Goal: Task Accomplishment & Management: Use online tool/utility

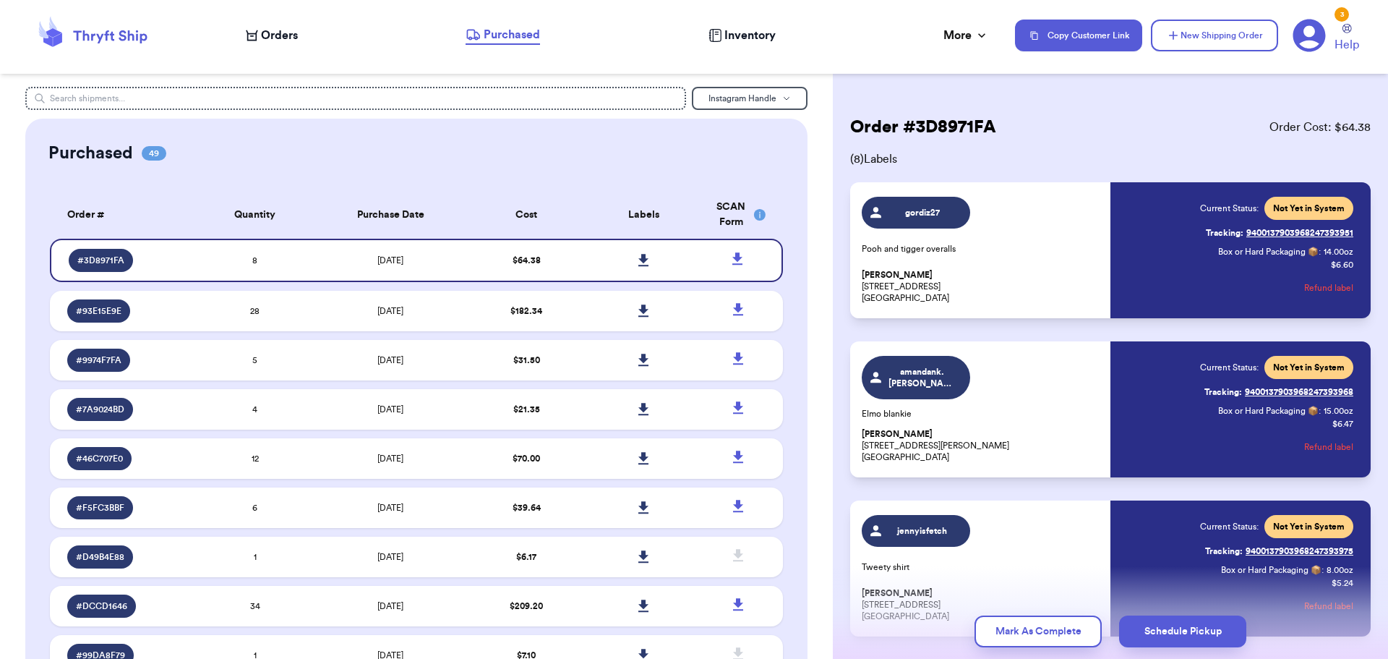
click at [273, 32] on span "Orders" at bounding box center [279, 35] width 37 height 17
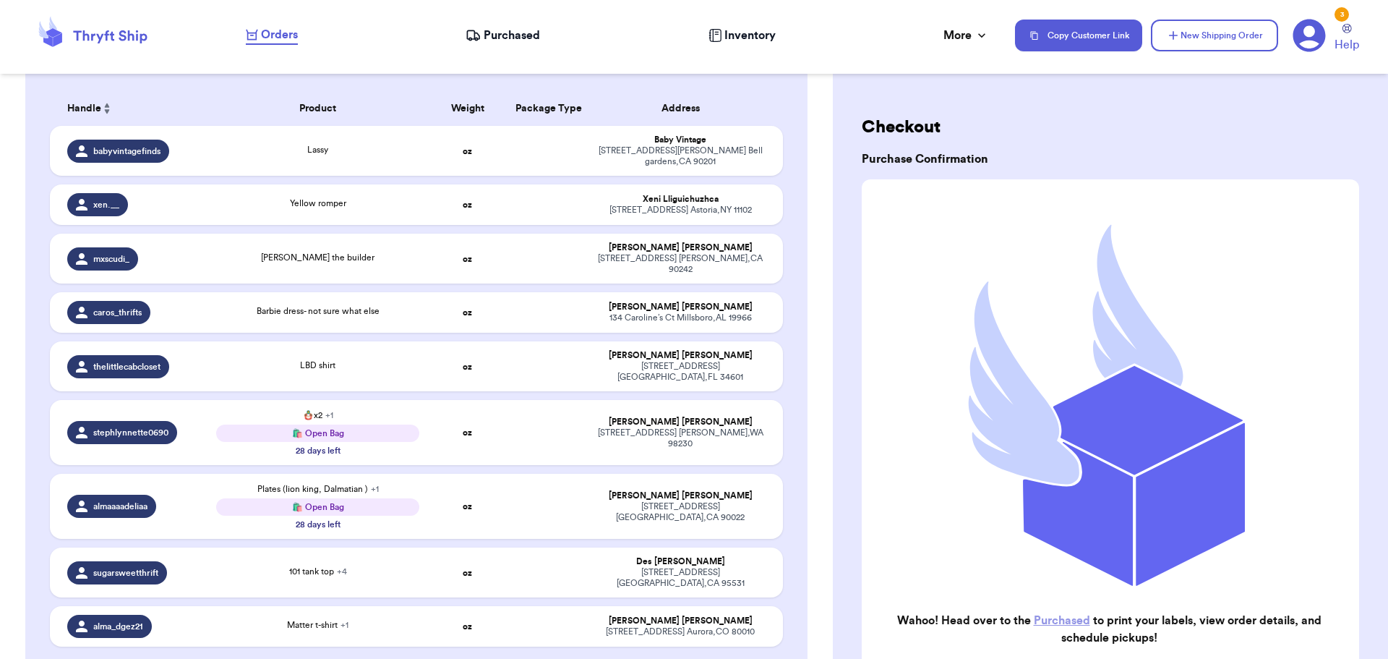
scroll to position [289, 0]
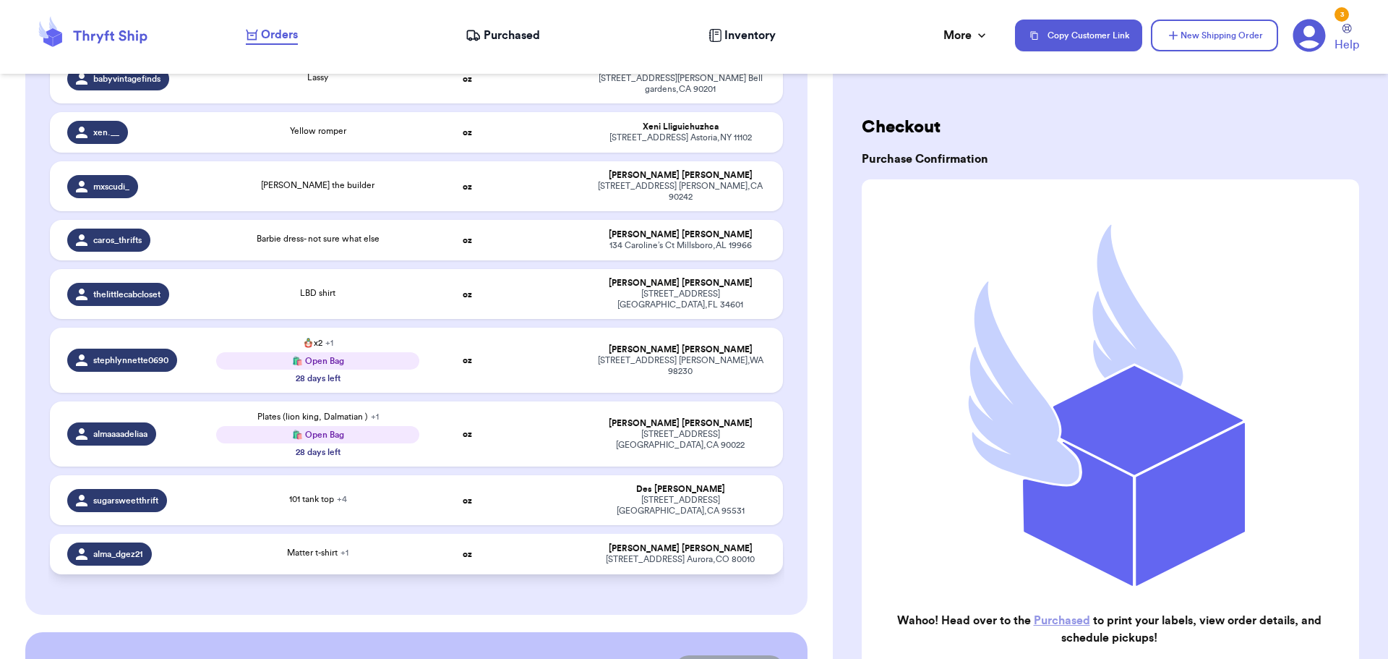
click at [380, 534] on td "Matter t-shirt + 1" at bounding box center [318, 554] width 221 height 40
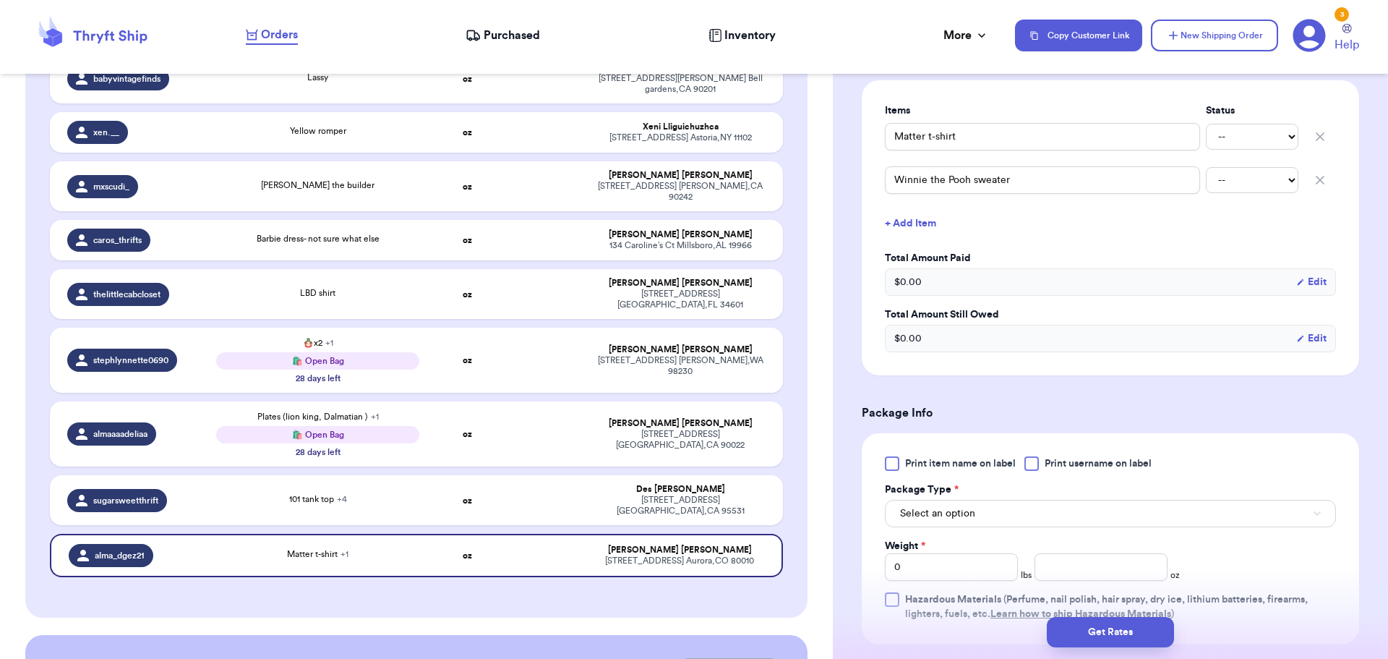
scroll to position [434, 0]
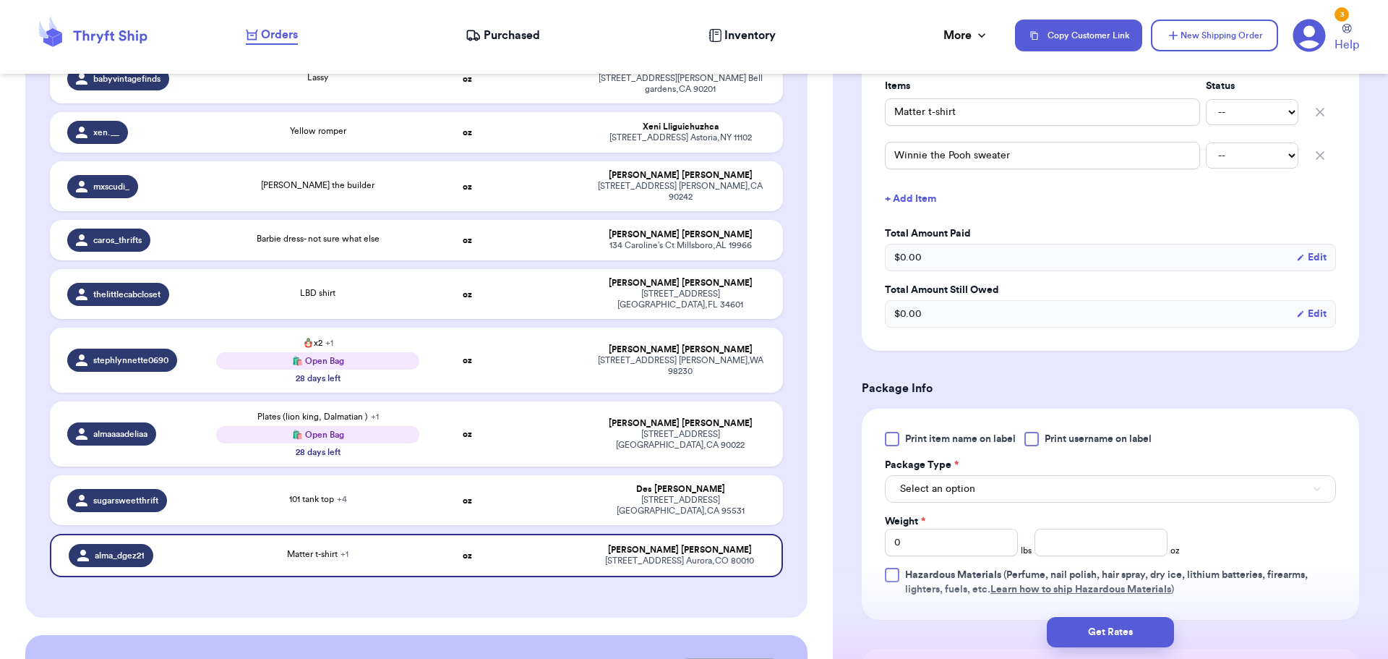
click at [1030, 442] on div at bounding box center [1032, 439] width 14 height 14
click at [0, 0] on input "Print username on label" at bounding box center [0, 0] width 0 height 0
click at [1040, 484] on button "Select an option" at bounding box center [1110, 488] width 451 height 27
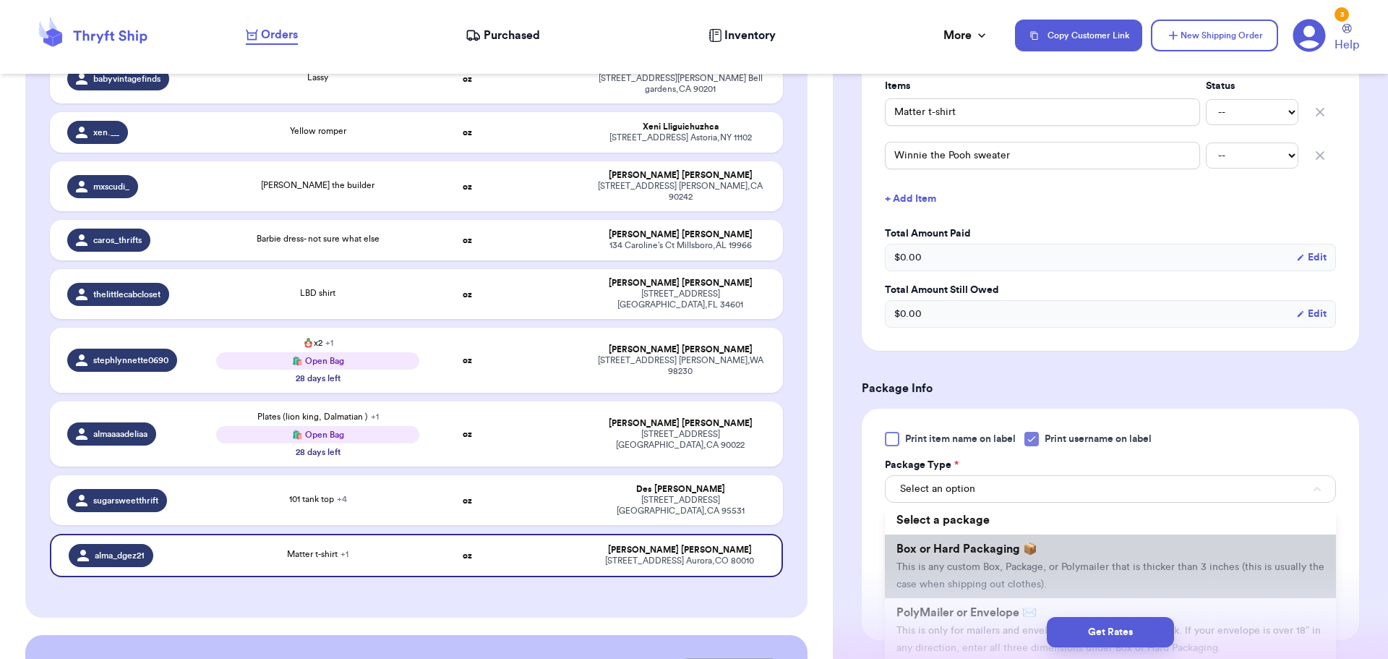
click at [1042, 542] on li "Box or Hard Packaging 📦 This is any custom Box, Package, or Polymailer that is …" at bounding box center [1110, 566] width 451 height 64
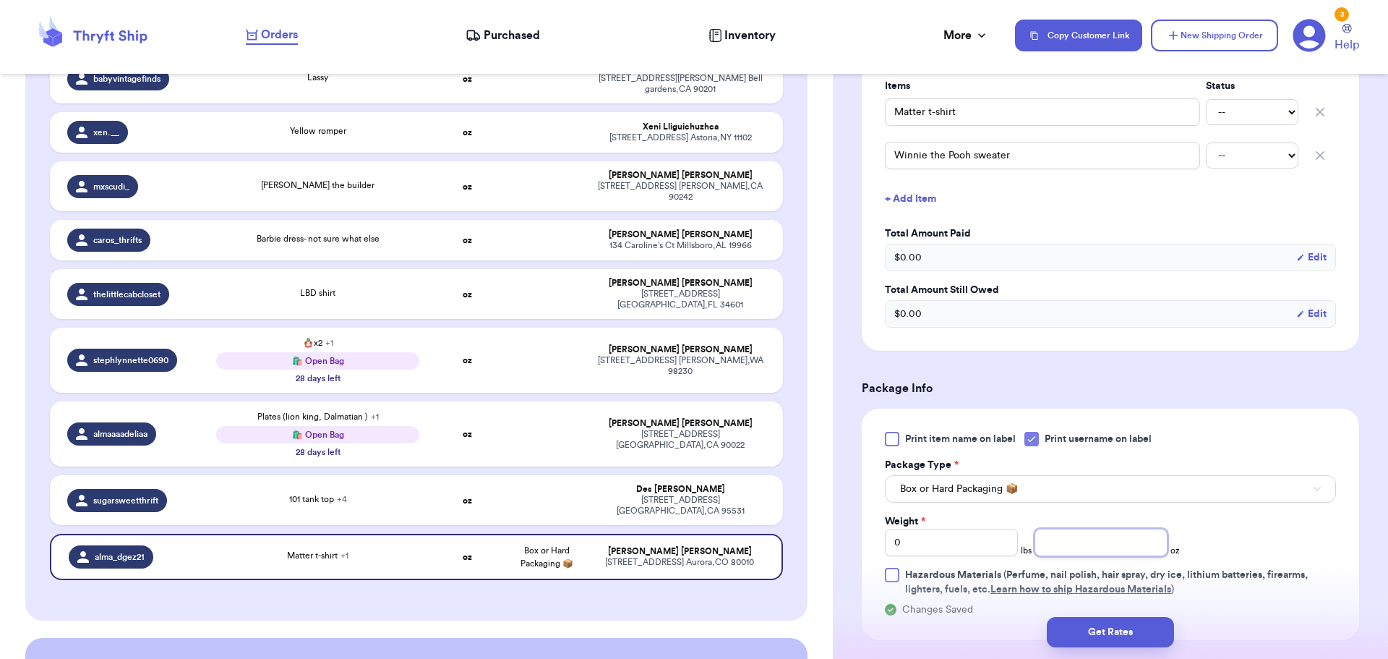
click at [1074, 548] on input "number" at bounding box center [1101, 542] width 133 height 27
type input "14"
click at [1094, 641] on button "Get Rates" at bounding box center [1110, 632] width 127 height 30
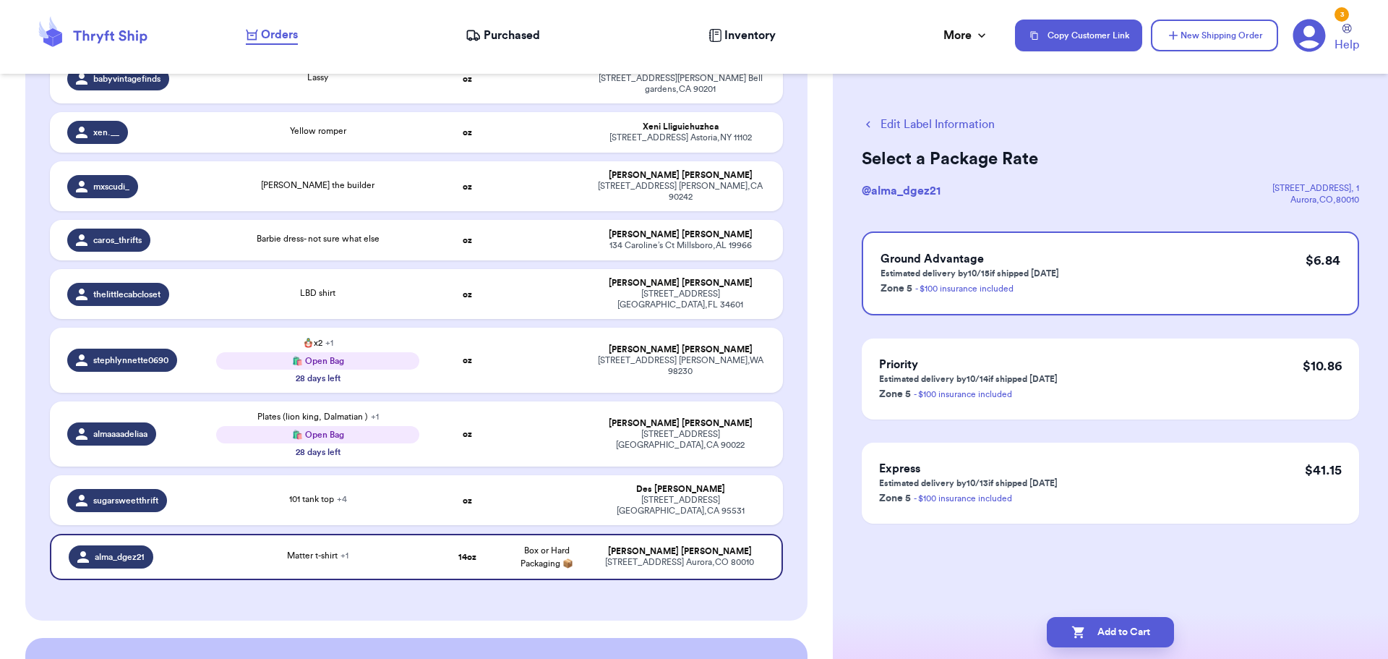
click at [1094, 641] on button "Add to Cart" at bounding box center [1110, 632] width 127 height 30
checkbox input "true"
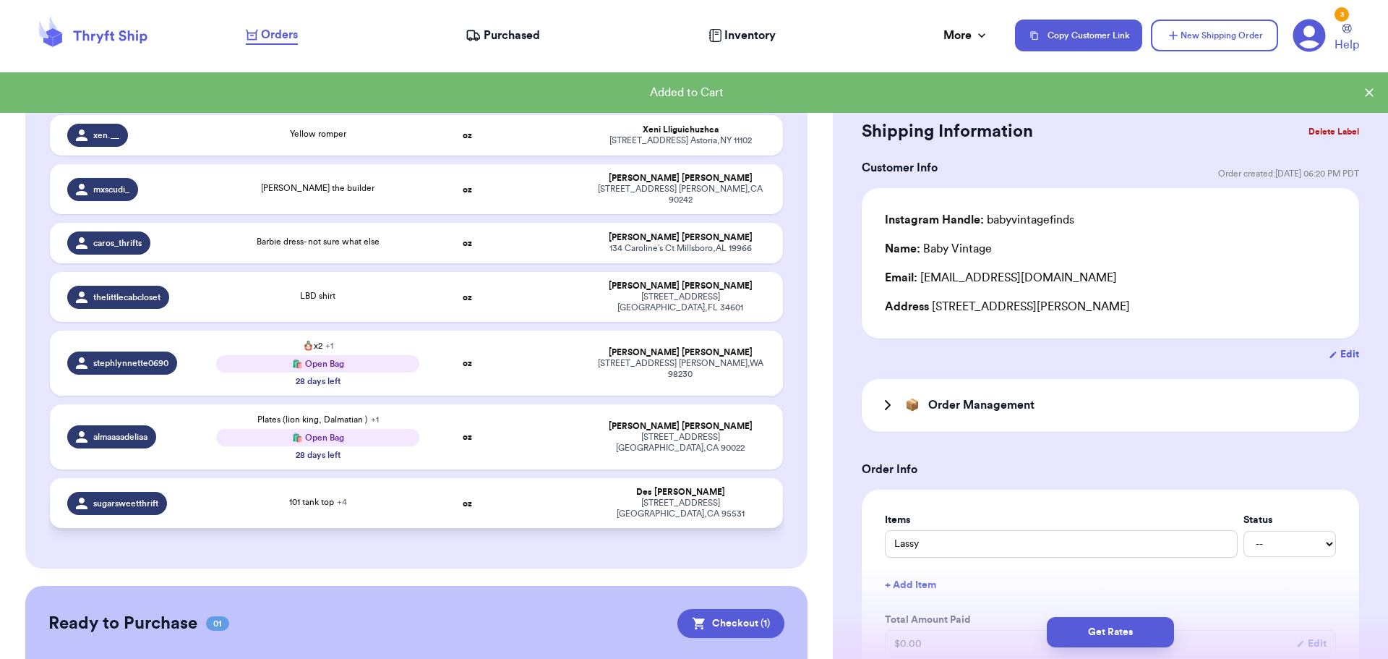
click at [493, 478] on td "oz" at bounding box center [467, 503] width 79 height 50
type input "101 tank top"
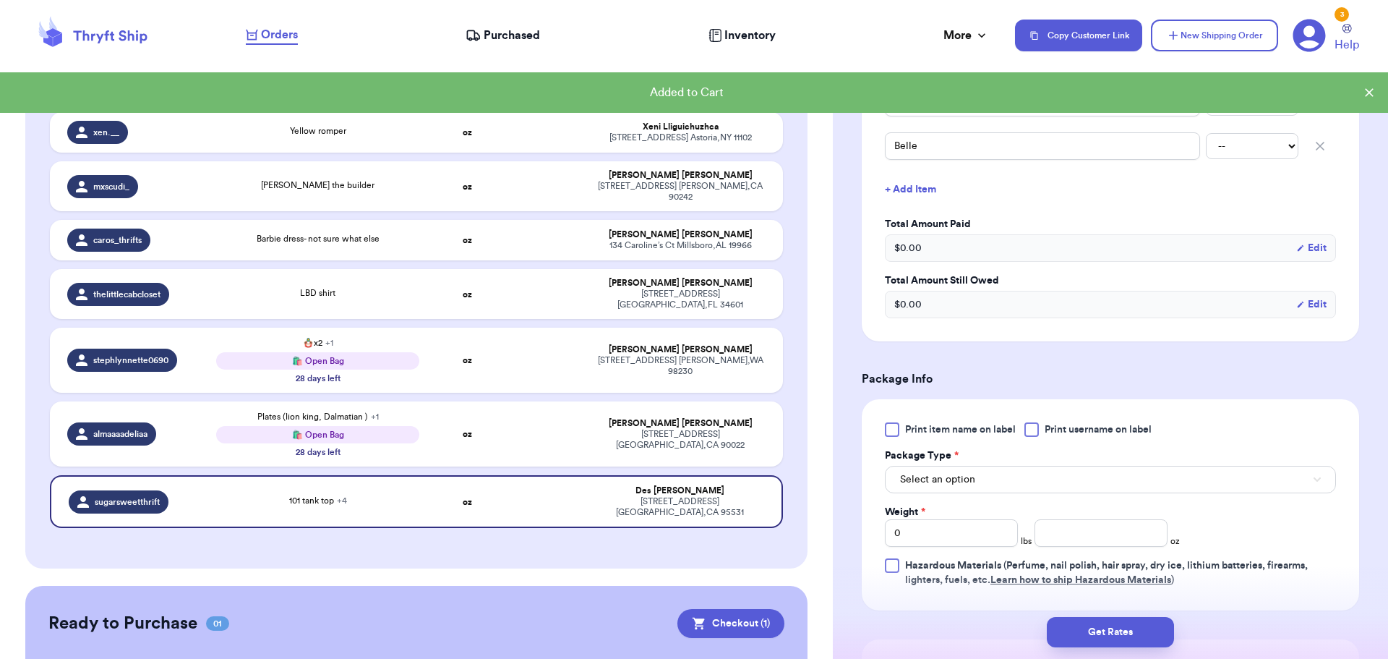
scroll to position [578, 0]
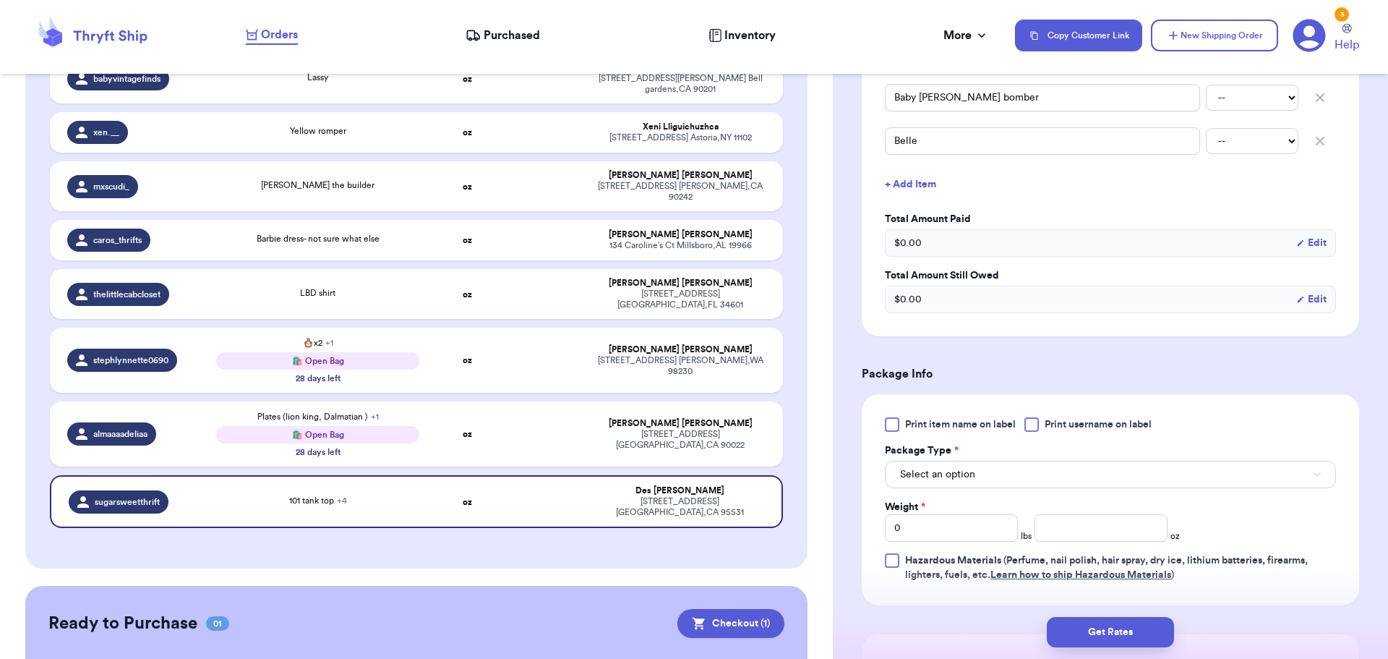
click at [1031, 422] on div at bounding box center [1032, 424] width 14 height 14
click at [0, 0] on input "Print username on label" at bounding box center [0, 0] width 0 height 0
click at [1017, 471] on button "Select an option" at bounding box center [1110, 474] width 451 height 27
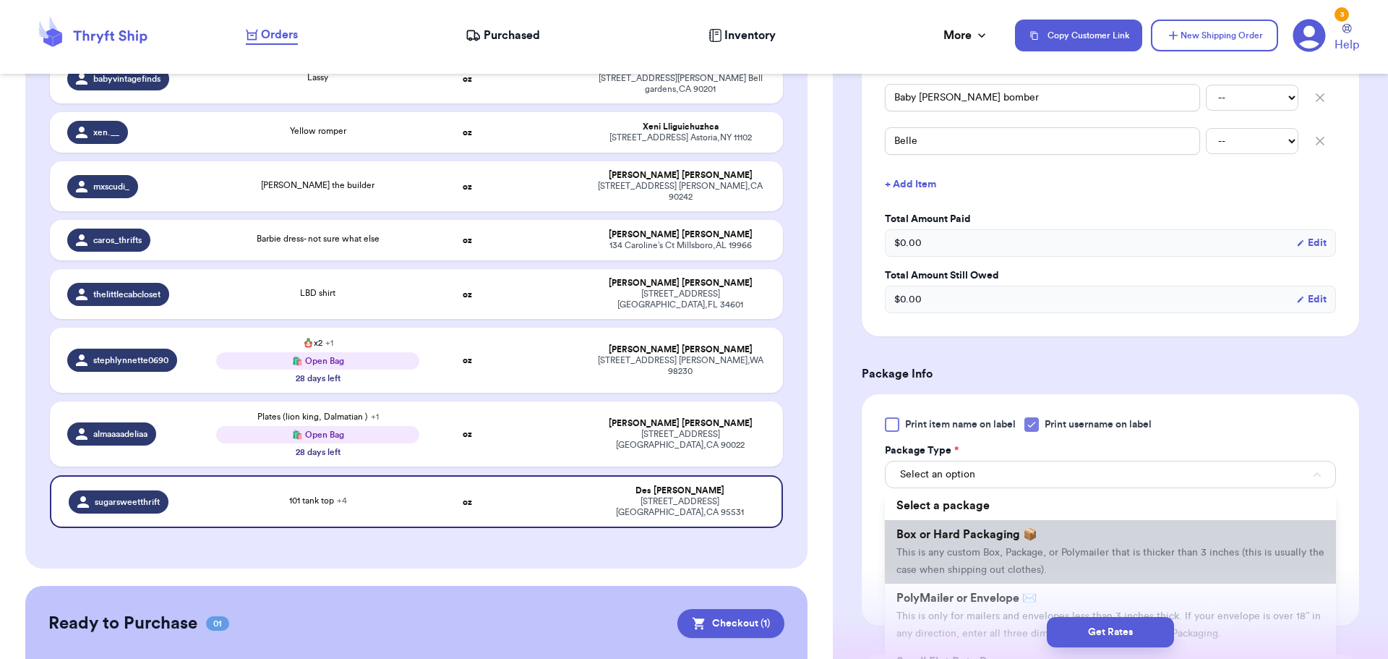
click at [1029, 561] on li "Box or Hard Packaging 📦 This is any custom Box, Package, or Polymailer that is …" at bounding box center [1110, 552] width 451 height 64
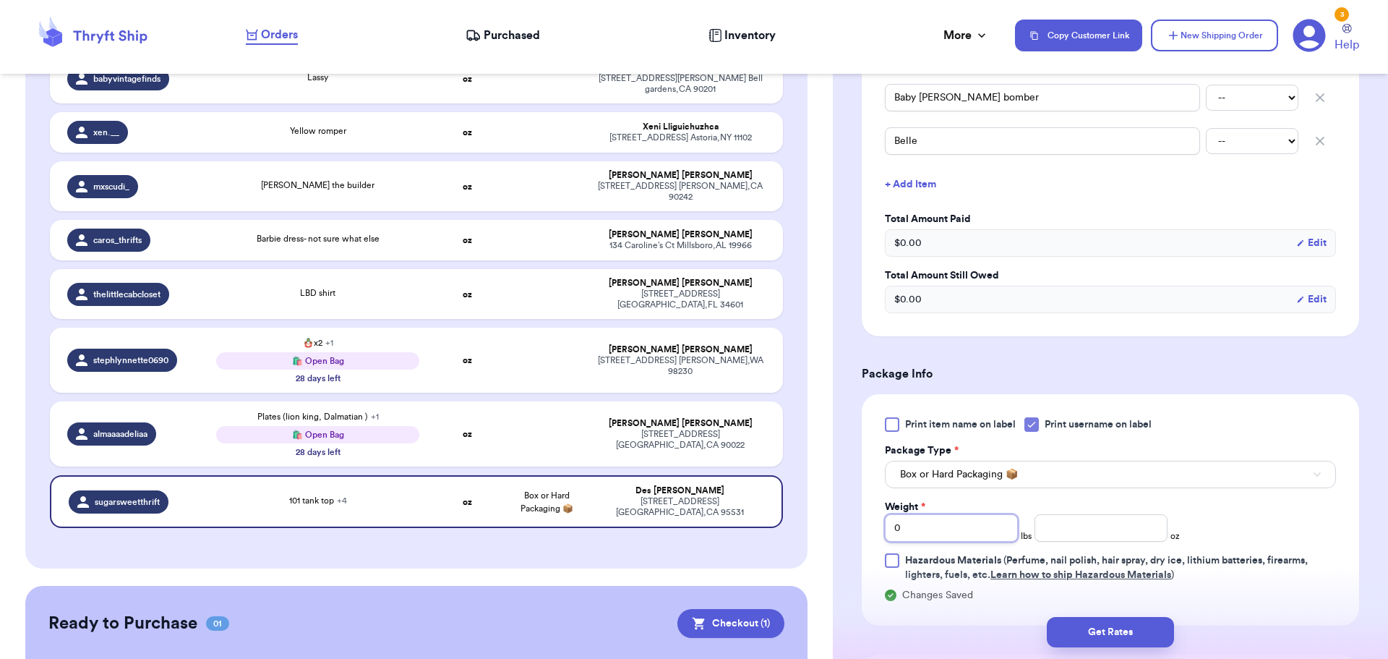
drag, startPoint x: 954, startPoint y: 536, endPoint x: 947, endPoint y: 534, distance: 7.5
click at [947, 534] on input "0" at bounding box center [951, 527] width 133 height 27
drag, startPoint x: 928, startPoint y: 526, endPoint x: 835, endPoint y: 534, distance: 93.6
click at [834, 535] on div "Shipping Information Delete Label Customer Info Order created: [DATE] 04:52 PM …" at bounding box center [1110, 252] width 555 height 1489
type input "3"
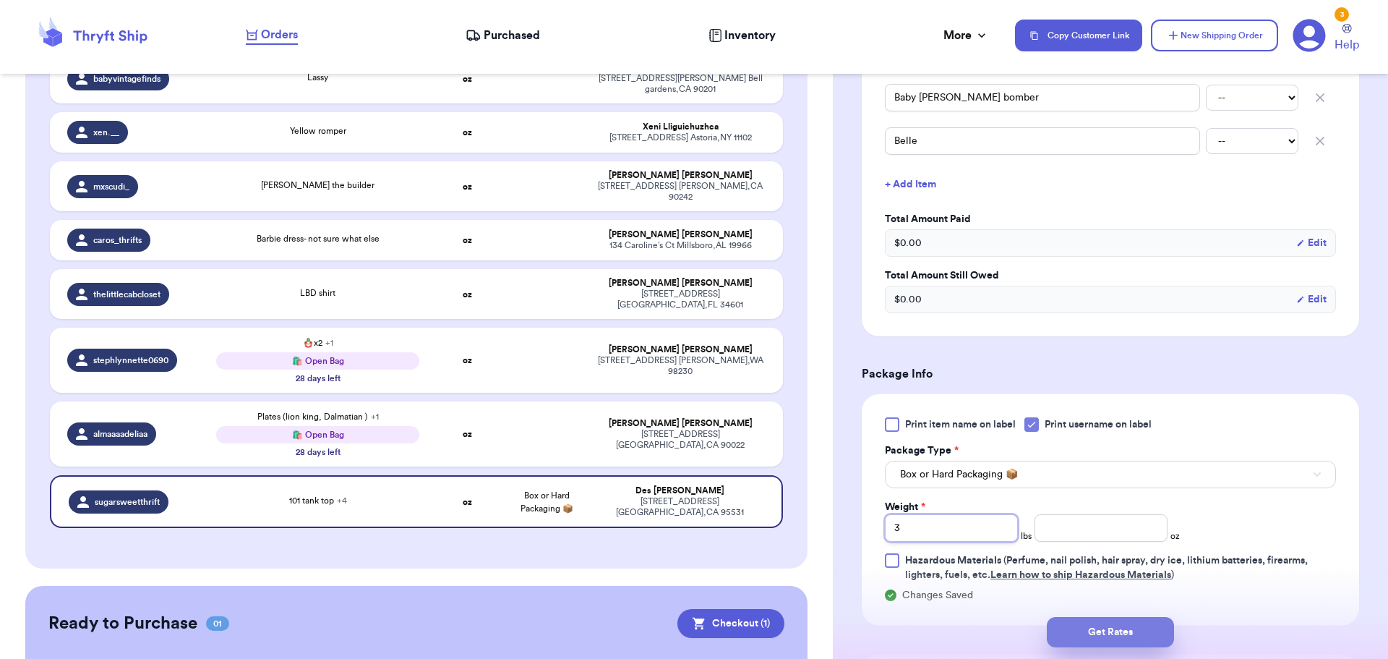
type input "3"
click at [1099, 633] on button "Get Rates" at bounding box center [1110, 632] width 127 height 30
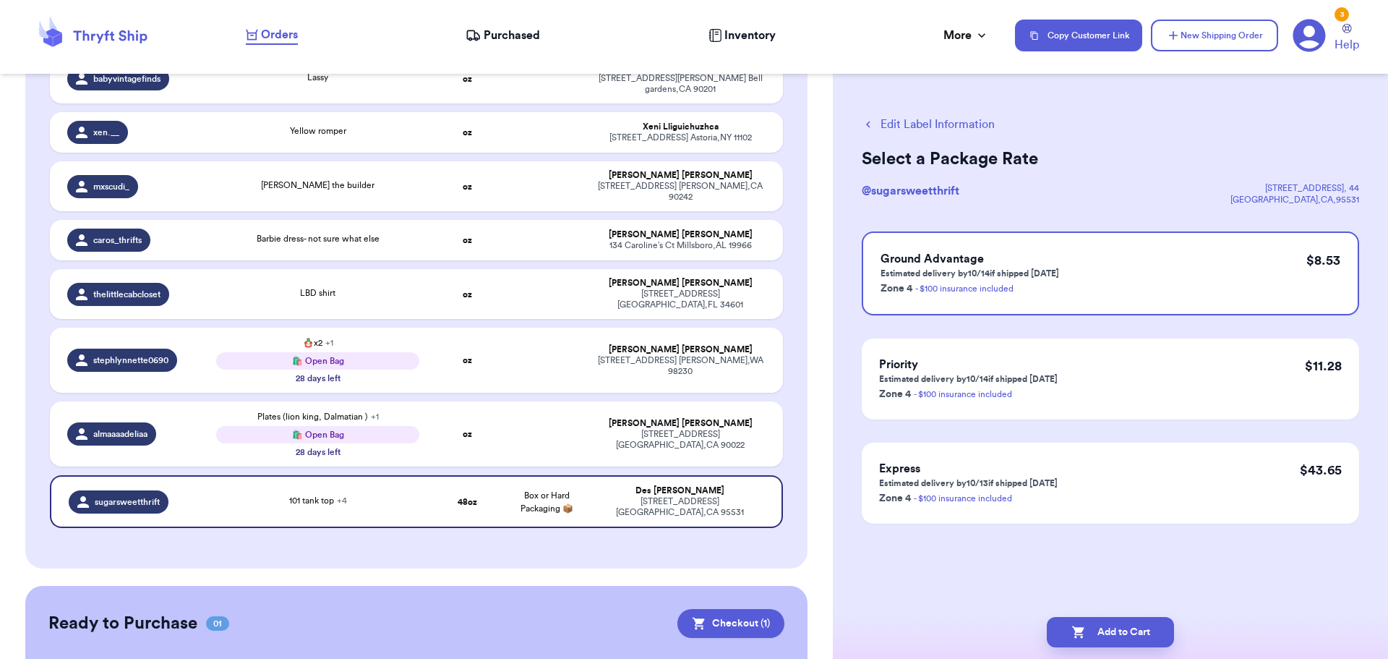
click at [1100, 633] on button "Add to Cart" at bounding box center [1110, 632] width 127 height 30
checkbox input "true"
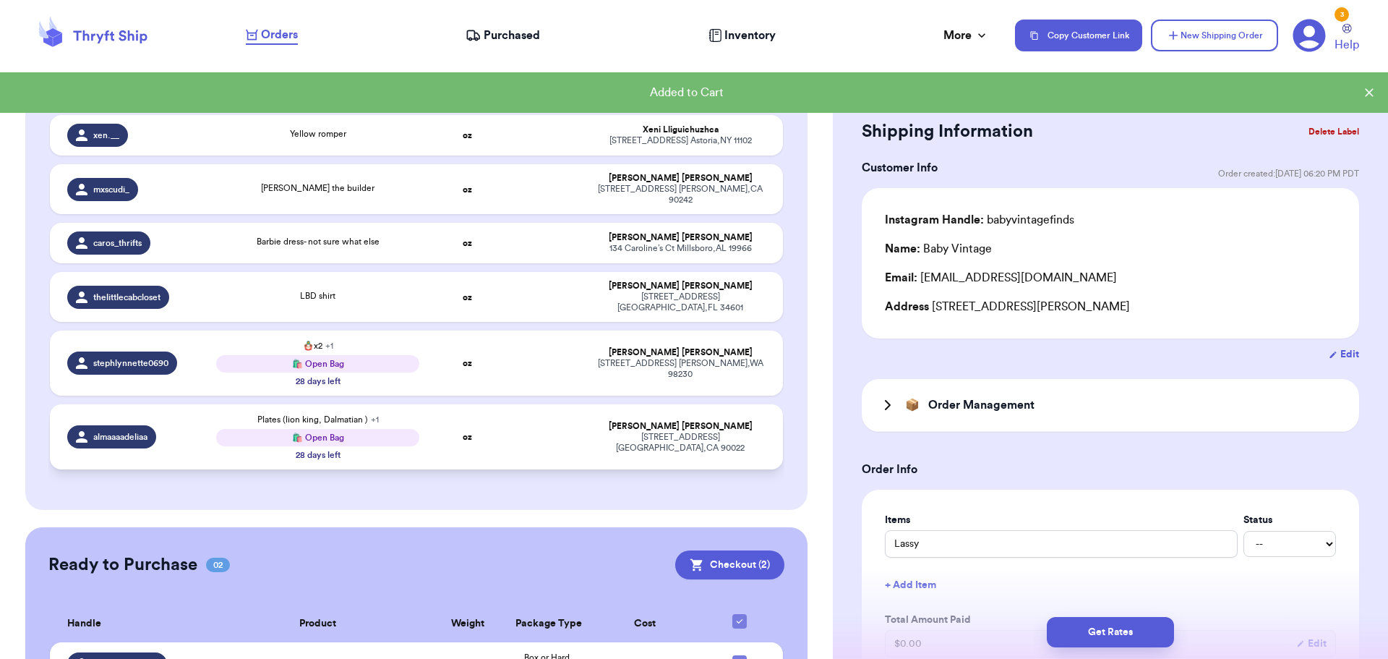
click at [526, 412] on td at bounding box center [546, 436] width 79 height 65
type input "Mickey Mouse toy with books"
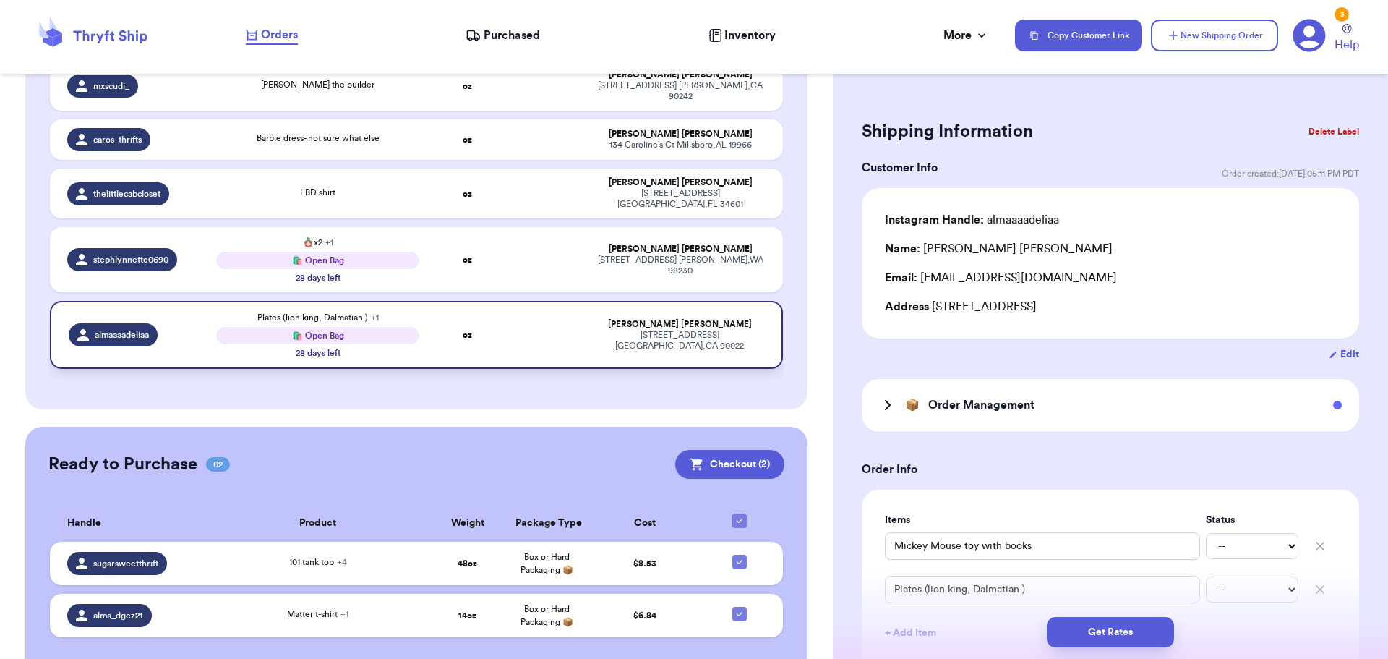
scroll to position [398, 0]
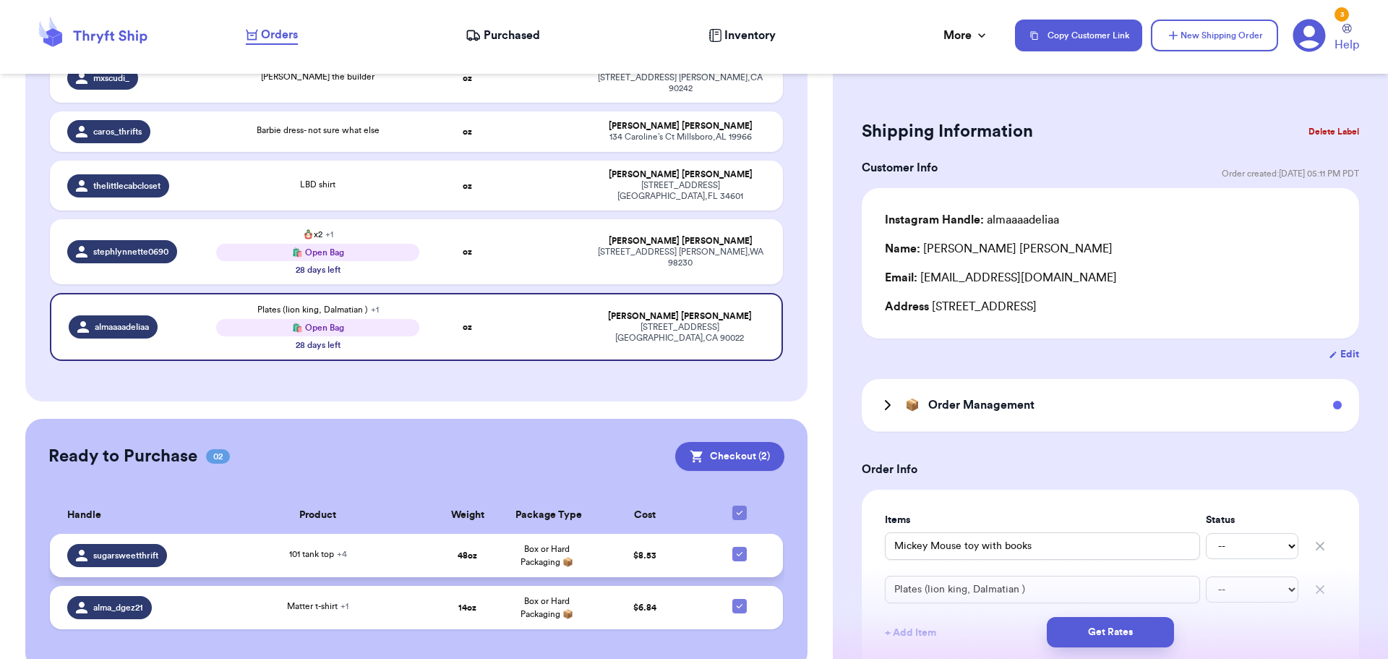
click at [450, 534] on td "48 oz" at bounding box center [467, 555] width 79 height 43
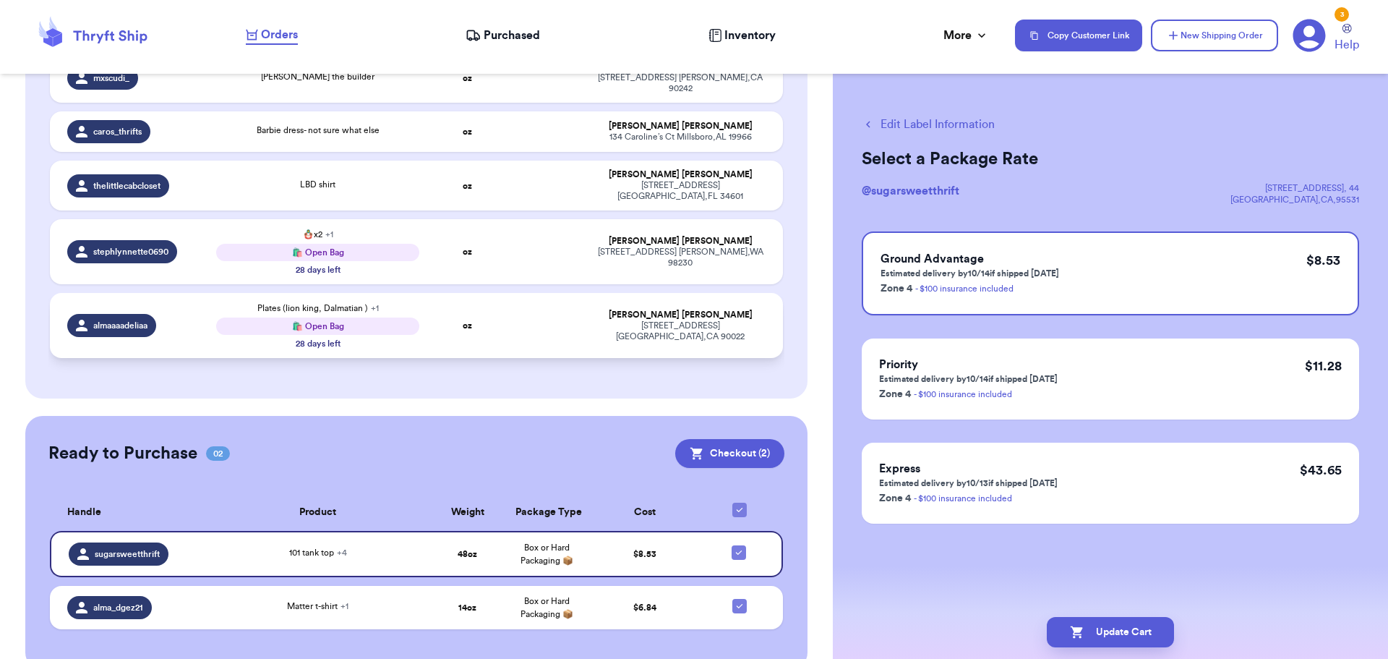
click at [514, 293] on td at bounding box center [546, 325] width 79 height 65
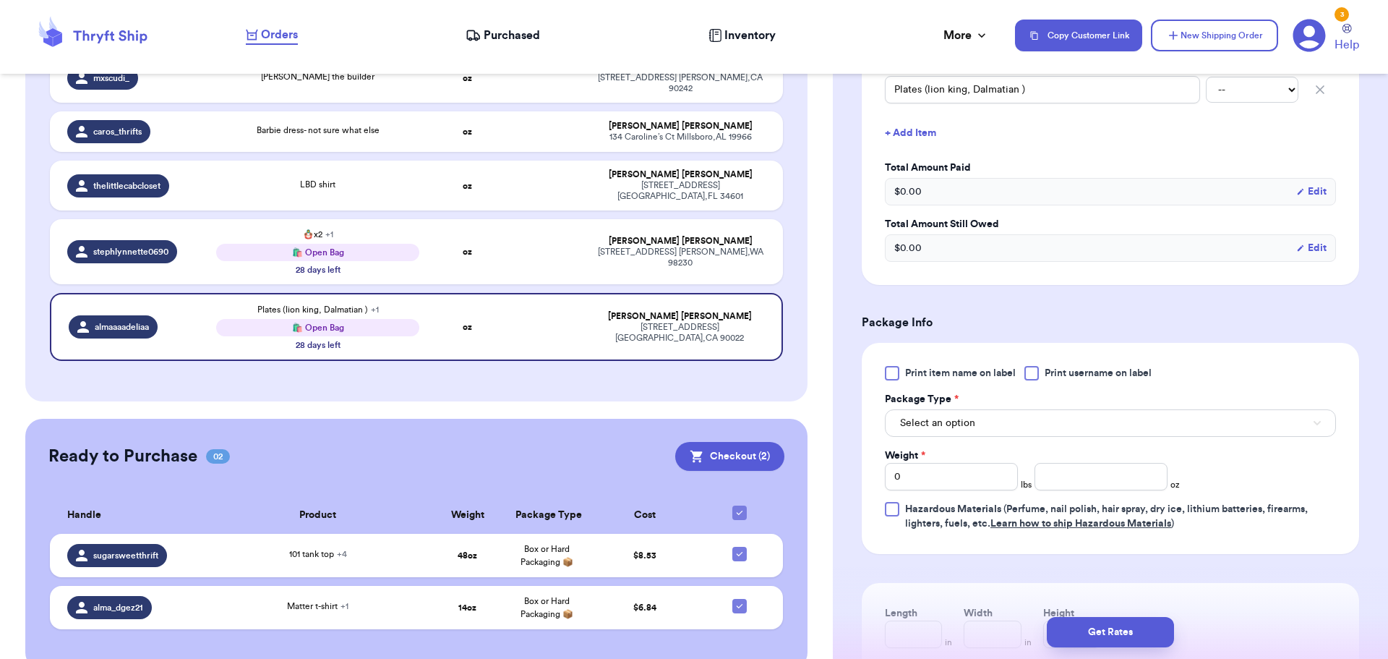
scroll to position [506, 0]
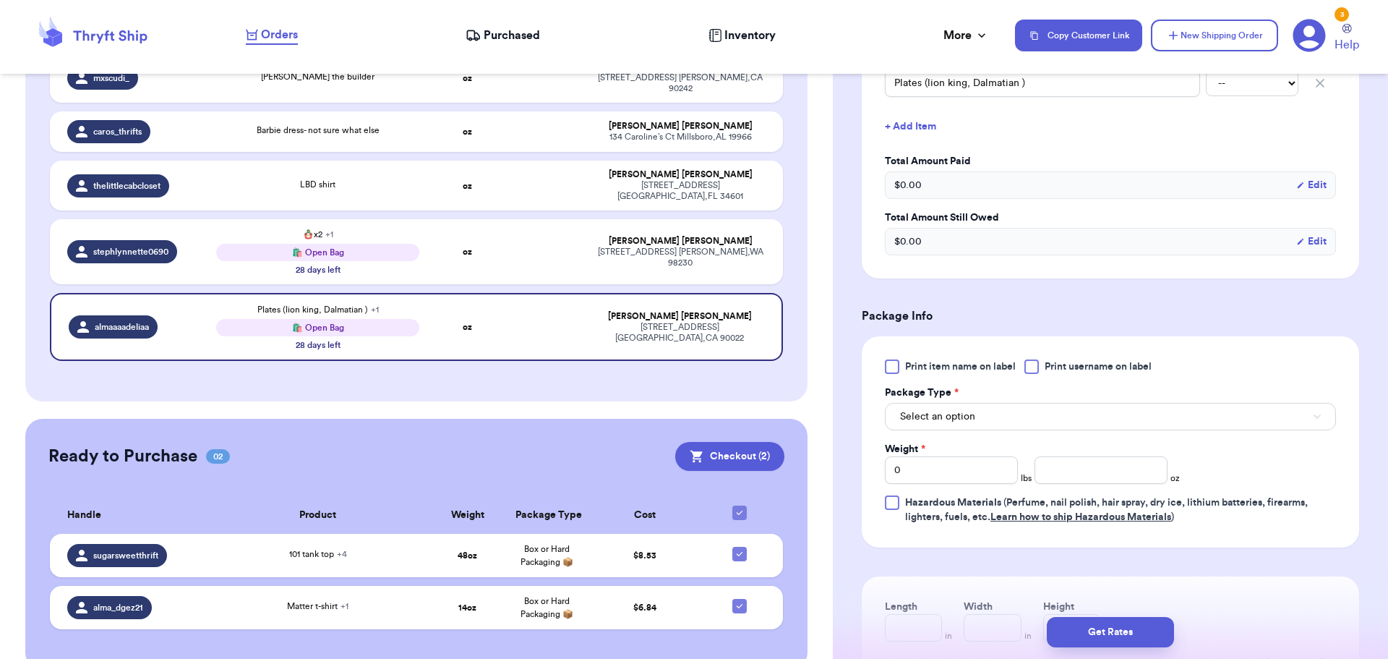
click at [1036, 367] on div at bounding box center [1032, 366] width 14 height 14
click at [0, 0] on input "Print username on label" at bounding box center [0, 0] width 0 height 0
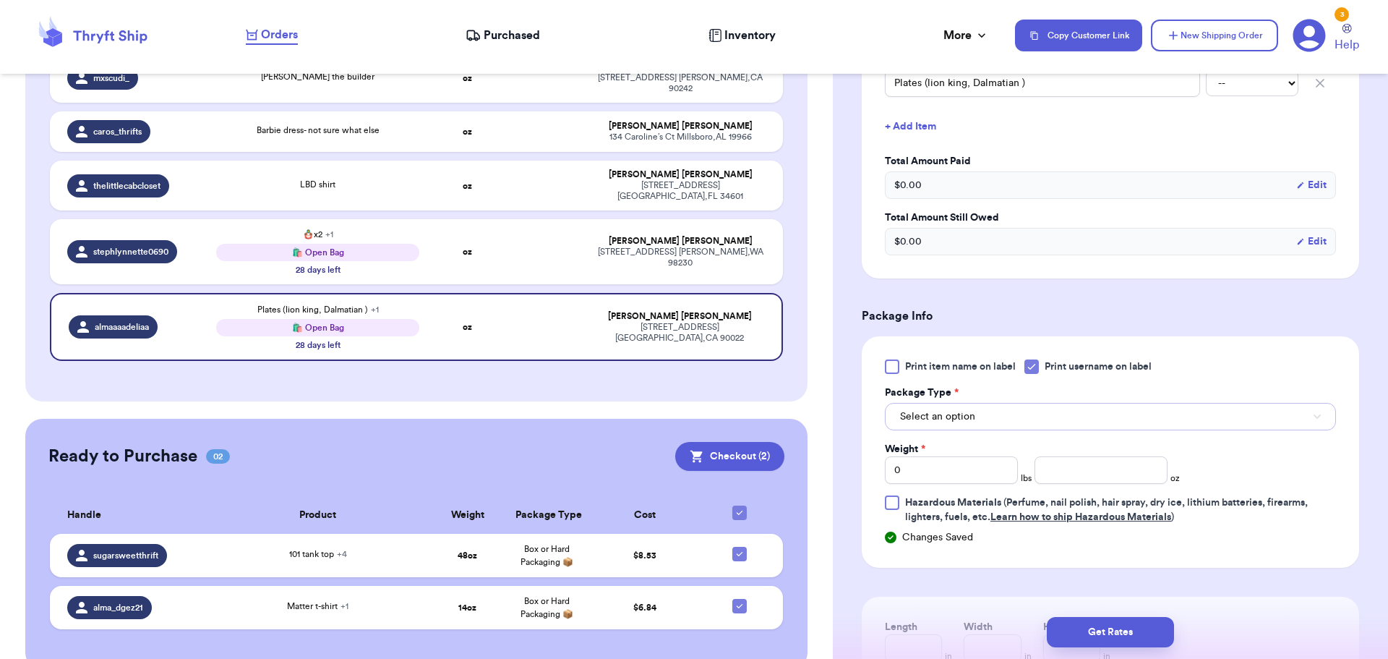
click at [991, 415] on button "Select an option" at bounding box center [1110, 416] width 451 height 27
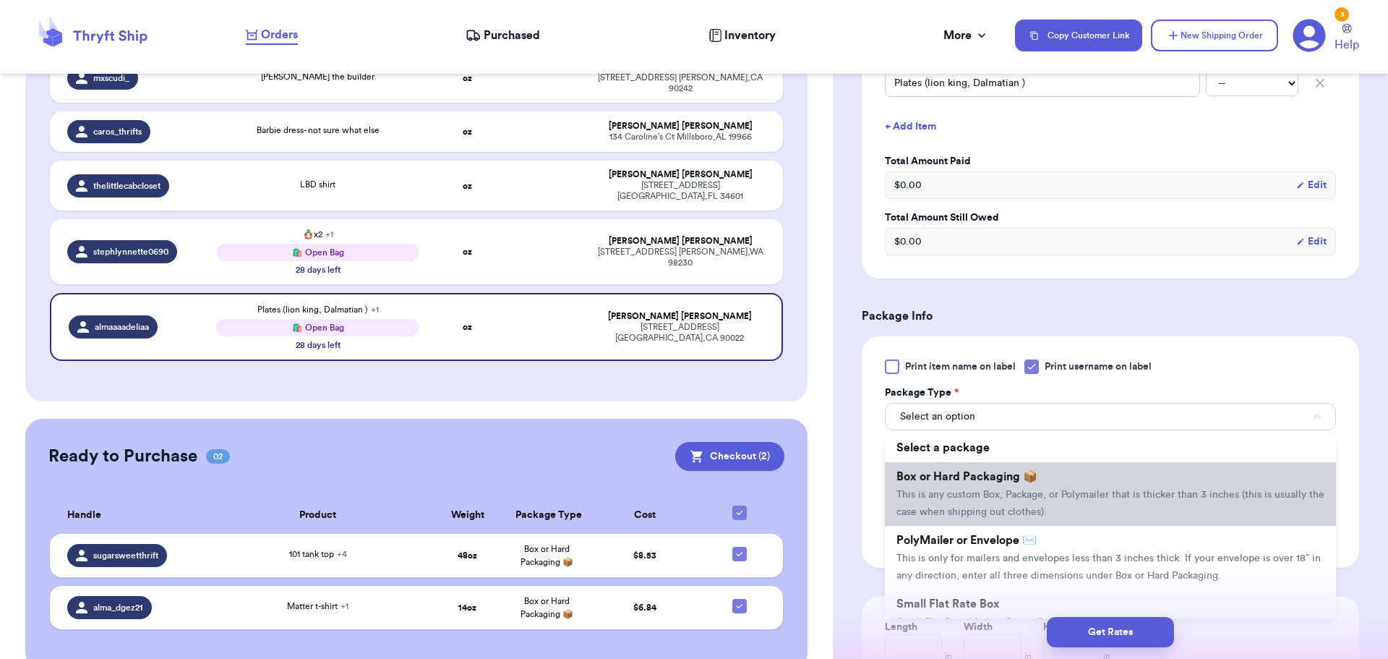
click at [970, 484] on li "Box or Hard Packaging 📦 This is any custom Box, Package, or Polymailer that is …" at bounding box center [1110, 494] width 451 height 64
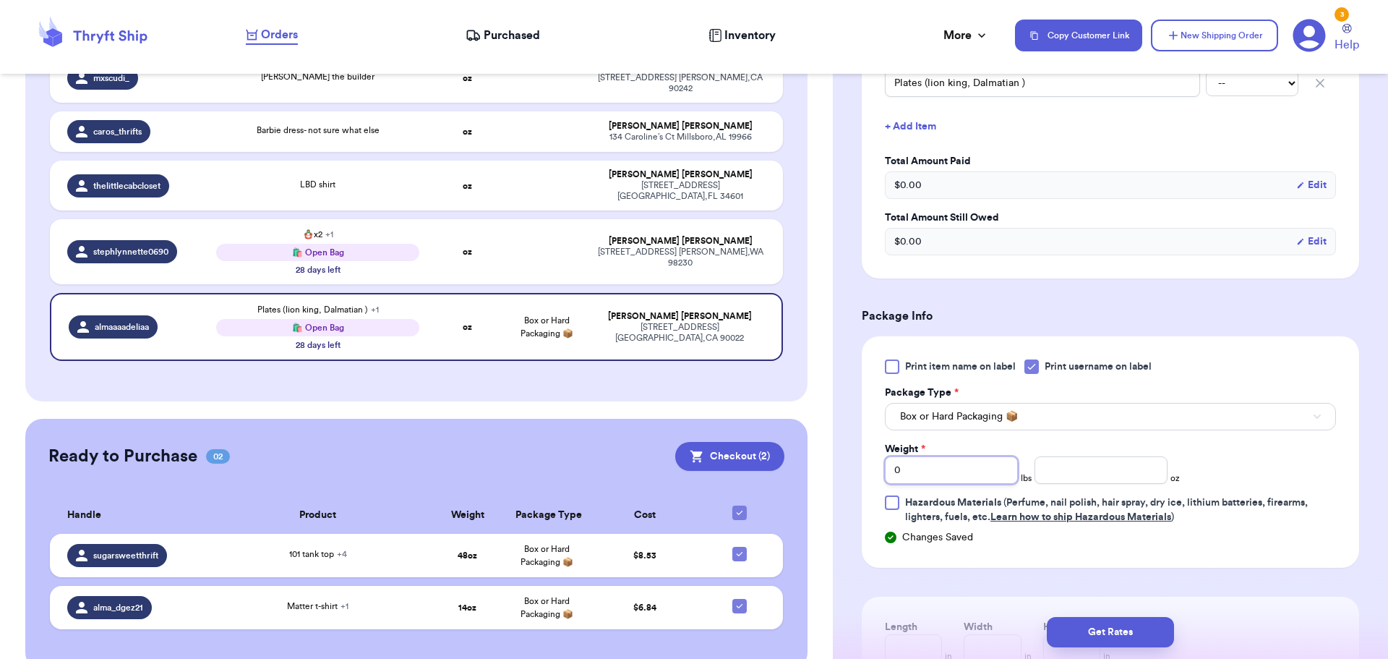
drag, startPoint x: 945, startPoint y: 470, endPoint x: 772, endPoint y: 470, distance: 172.8
click at [771, 471] on div "Customer Link New Order Total Balance Payout $ 0.00 Recent Payments View all No…" at bounding box center [694, 329] width 1388 height 659
type input "5"
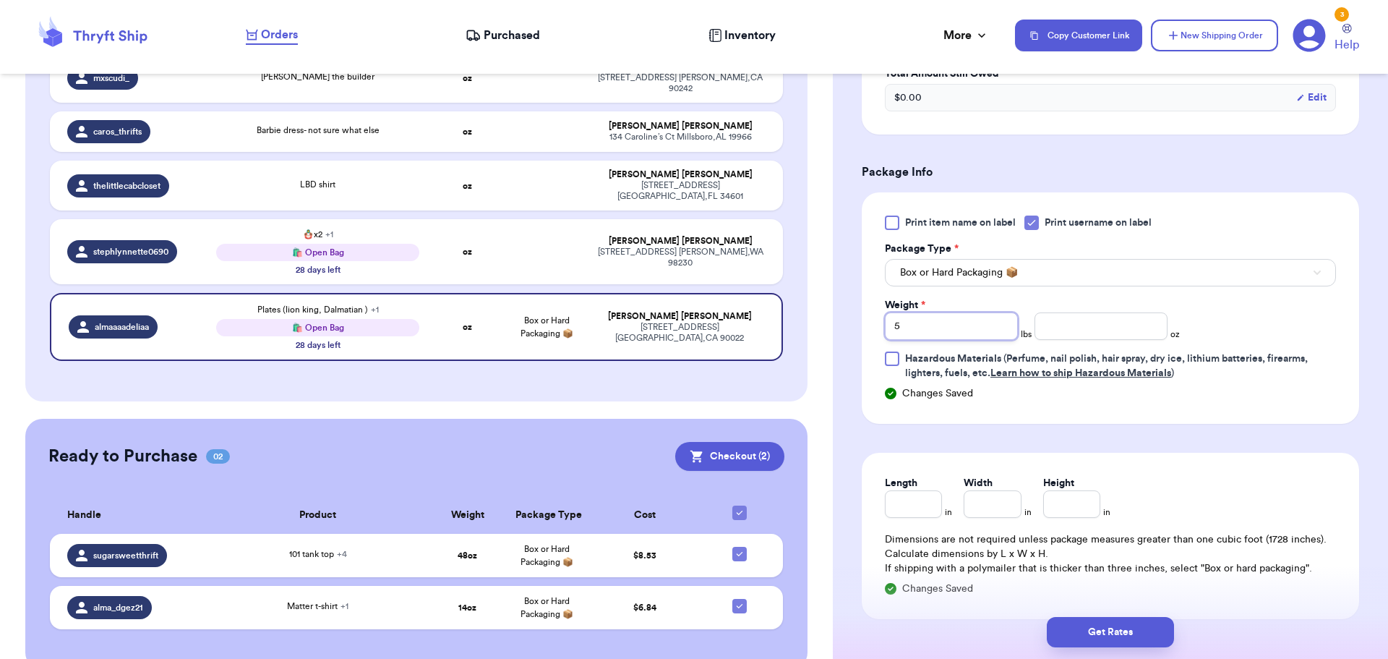
scroll to position [651, 0]
type input "5"
click at [1092, 628] on button "Get Rates" at bounding box center [1110, 632] width 127 height 30
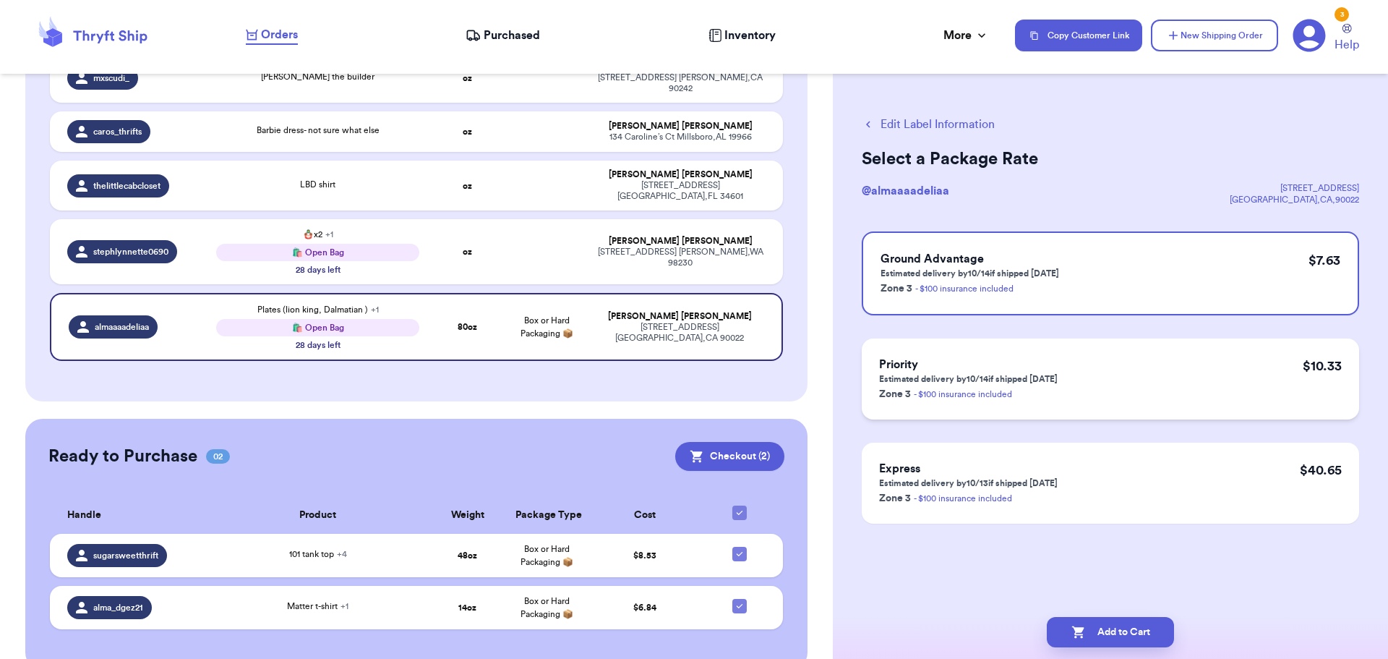
click at [1197, 358] on div "Priority Estimated delivery by 10/14 if shipped [DATE] Zone 3 - $100 insurance …" at bounding box center [1110, 378] width 497 height 81
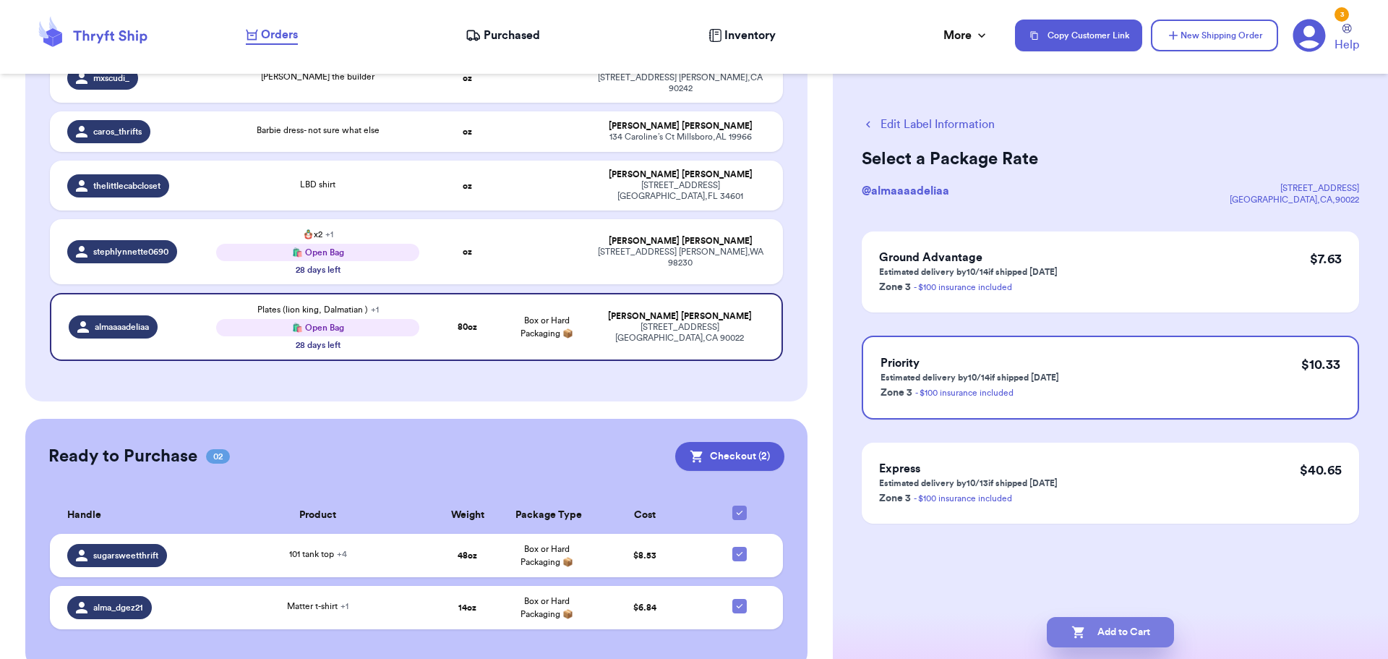
click at [1095, 627] on button "Add to Cart" at bounding box center [1110, 632] width 127 height 30
checkbox input "true"
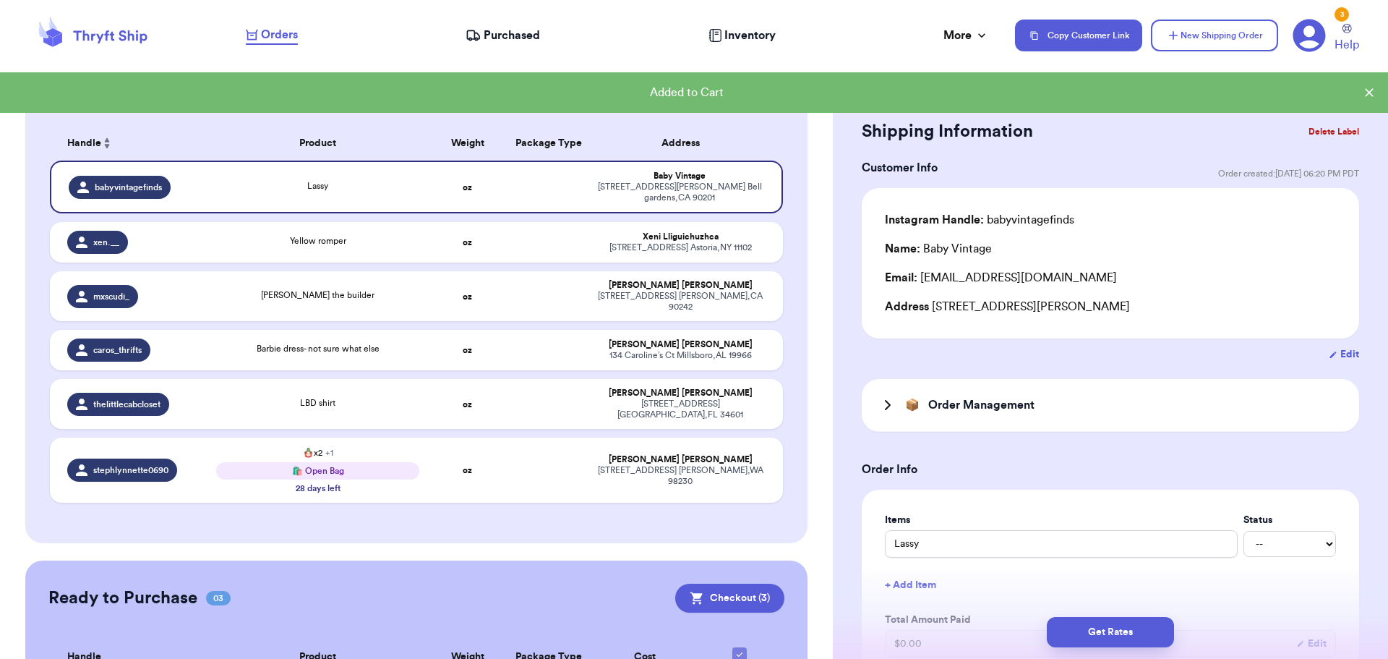
scroll to position [181, 0]
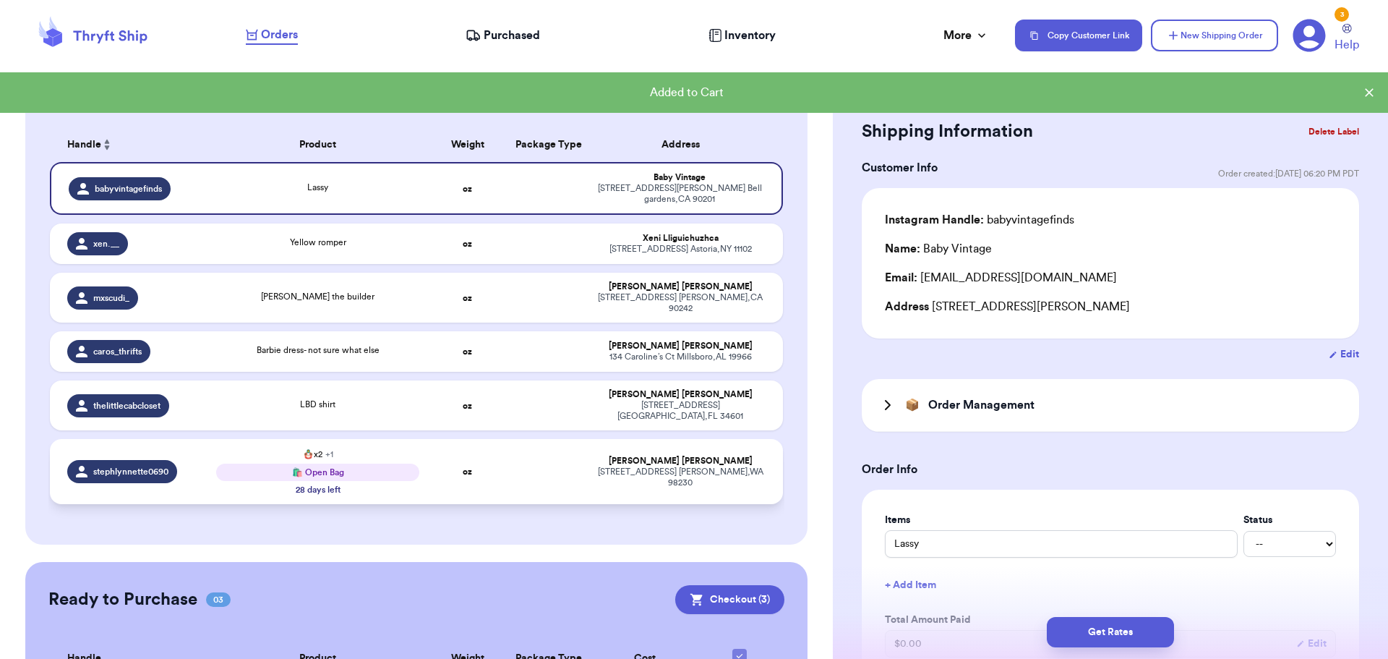
click at [507, 445] on td at bounding box center [546, 471] width 79 height 65
type input "🪆x2"
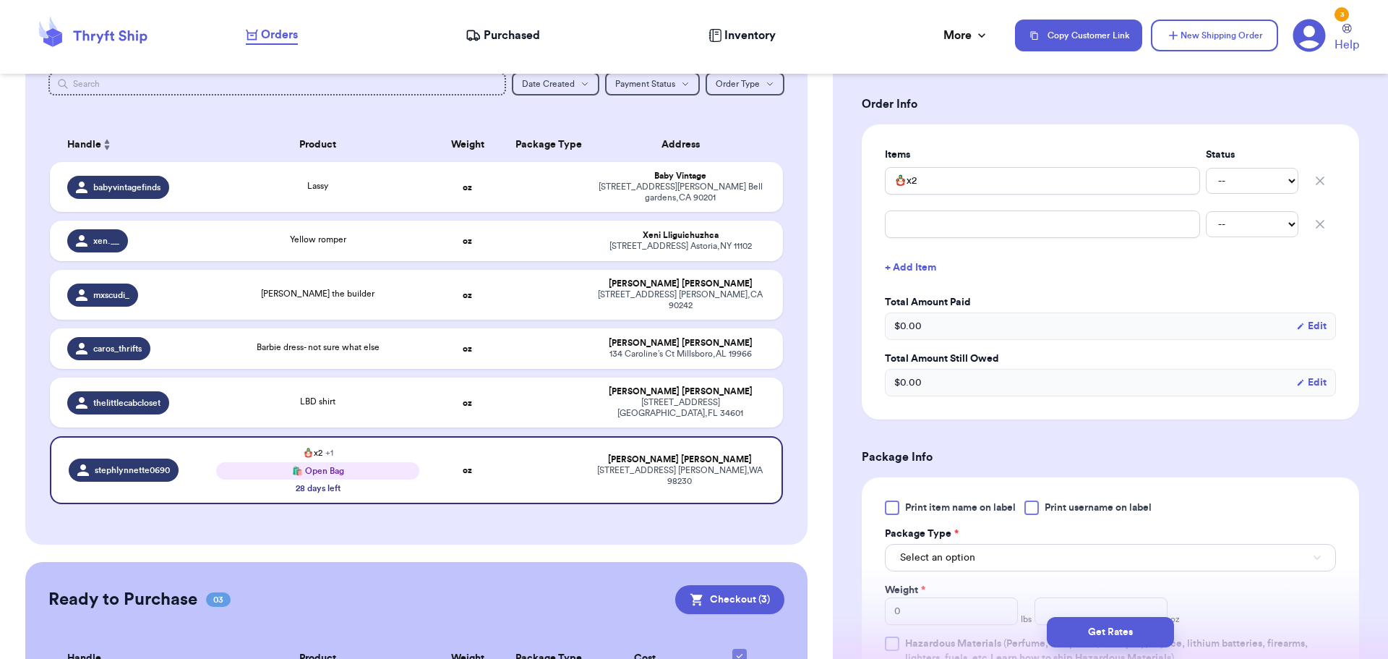
scroll to position [434, 0]
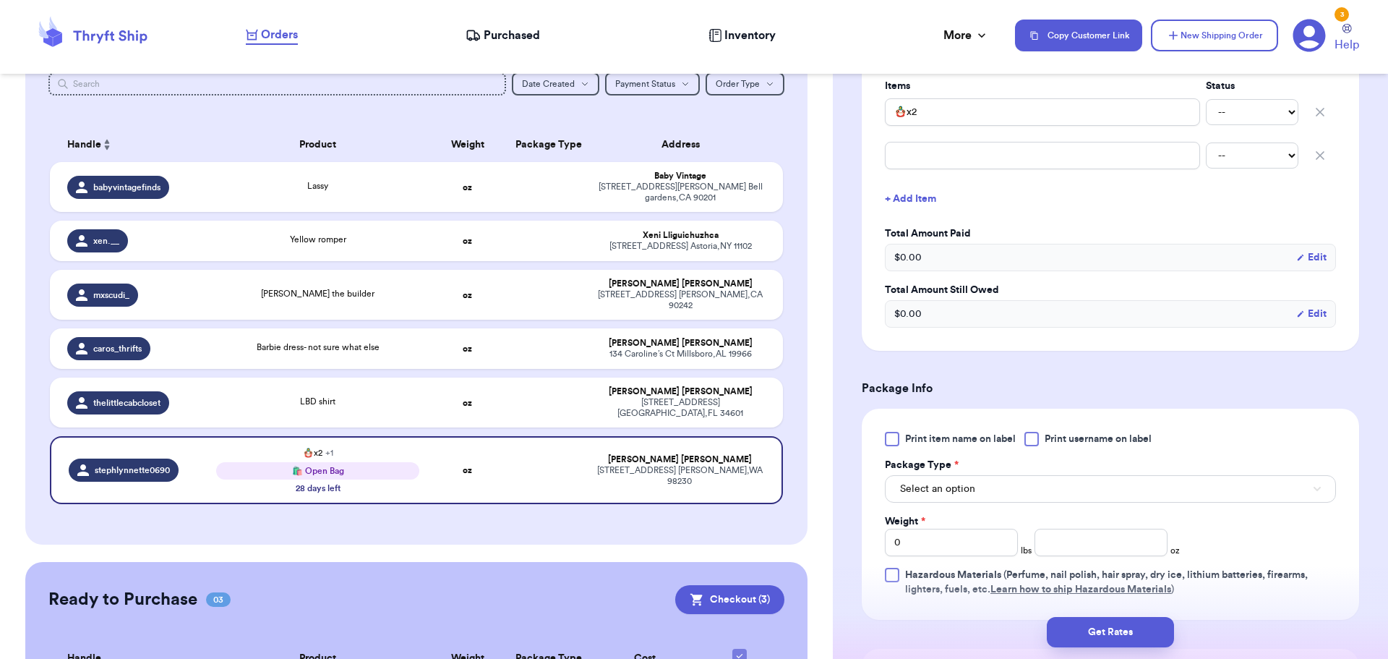
click at [1030, 441] on div at bounding box center [1032, 439] width 14 height 14
click at [0, 0] on input "Print username on label" at bounding box center [0, 0] width 0 height 0
click at [1001, 489] on button "Select an option" at bounding box center [1110, 488] width 451 height 27
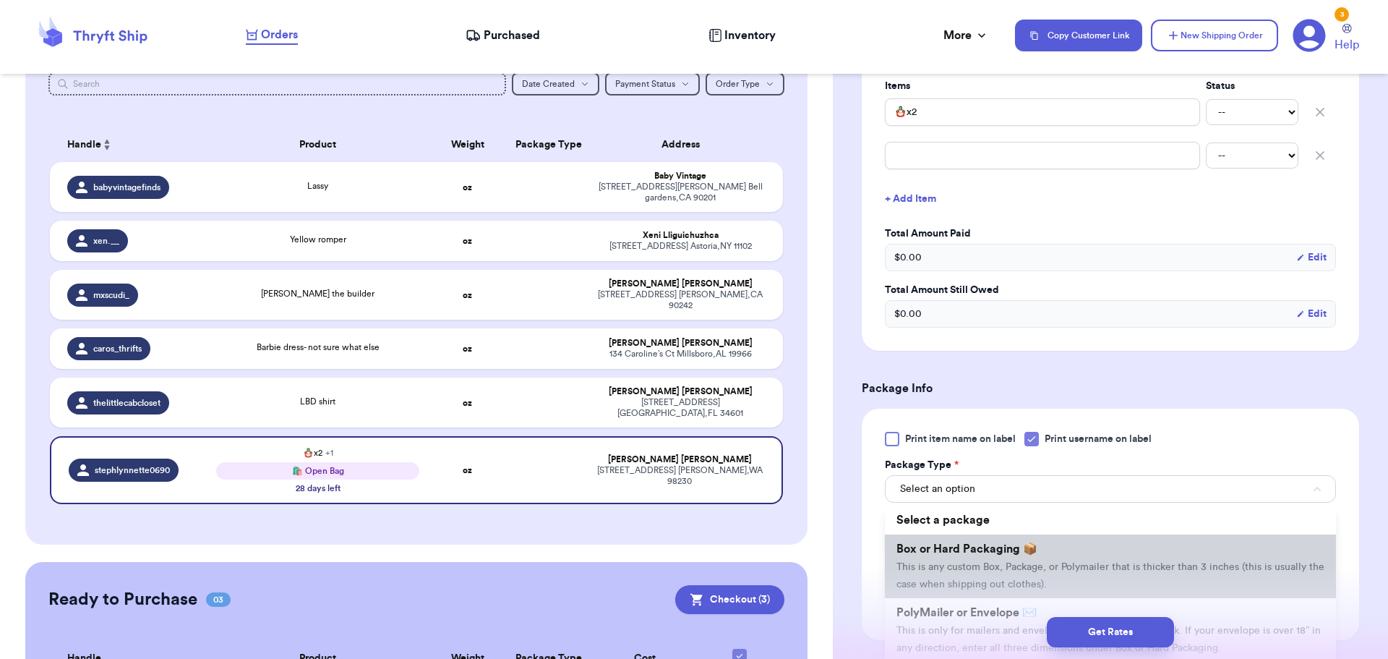
click at [988, 552] on span "Box or Hard Packaging 📦" at bounding box center [967, 549] width 141 height 12
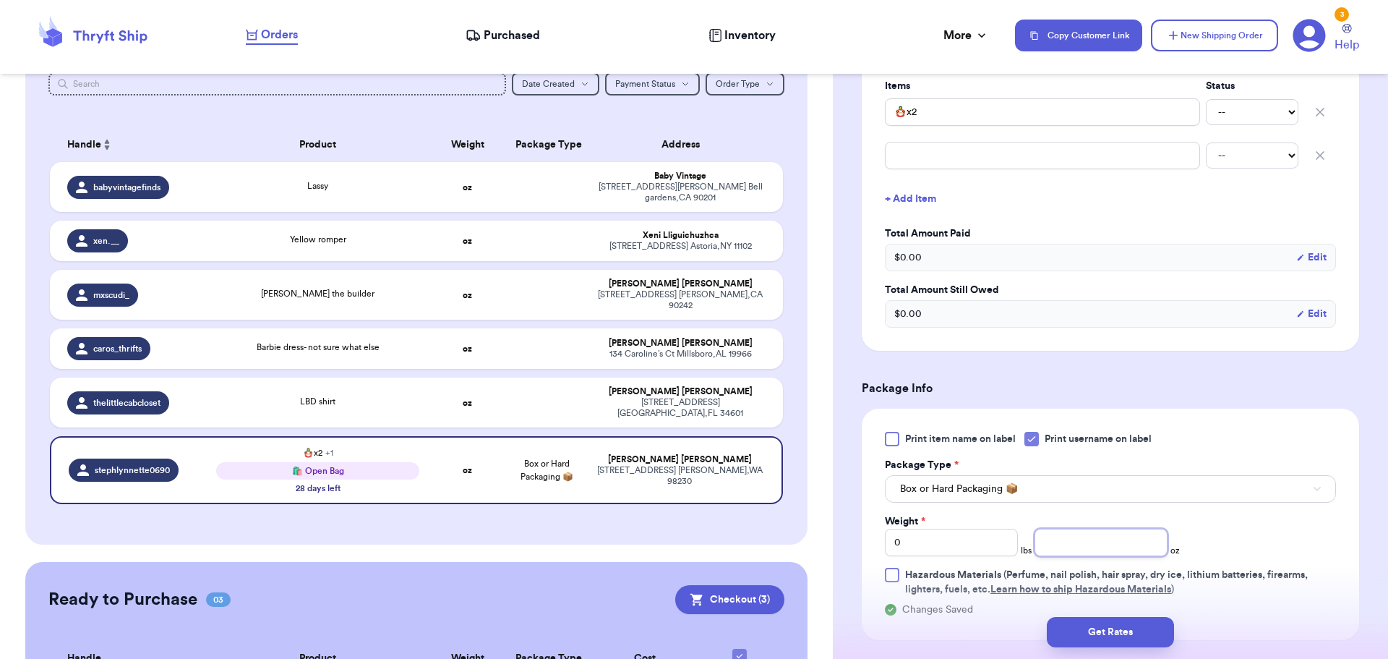
click at [1036, 534] on input "number" at bounding box center [1101, 542] width 133 height 27
type input "14"
click at [1087, 623] on button "Get Rates" at bounding box center [1110, 632] width 127 height 30
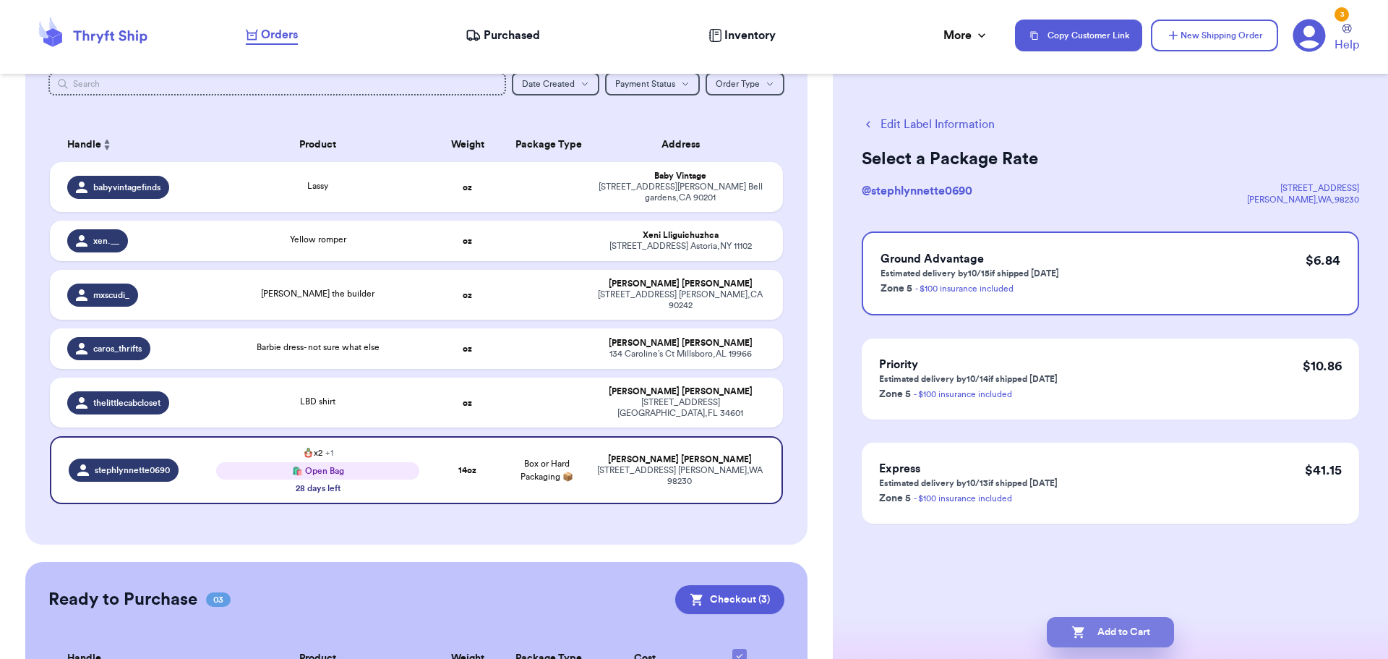
click at [1118, 630] on button "Add to Cart" at bounding box center [1110, 632] width 127 height 30
checkbox input "true"
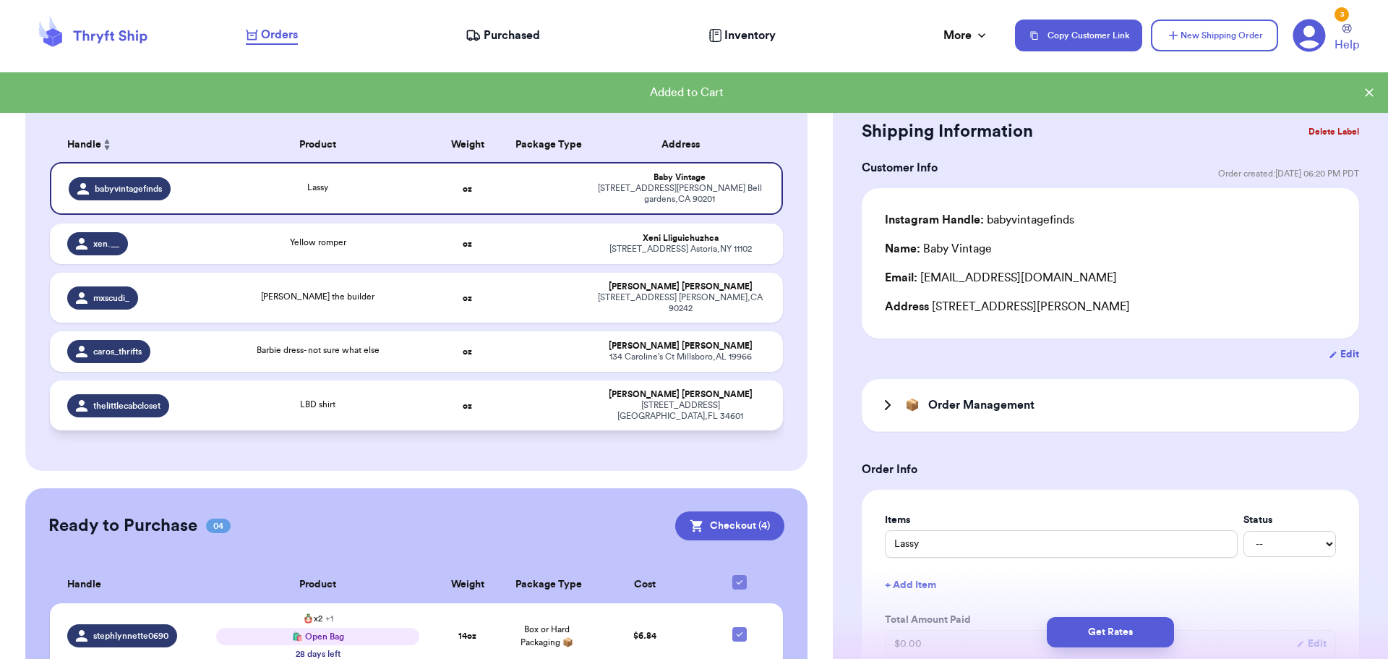
click at [507, 380] on td at bounding box center [546, 405] width 79 height 50
type input "LBD shirt"
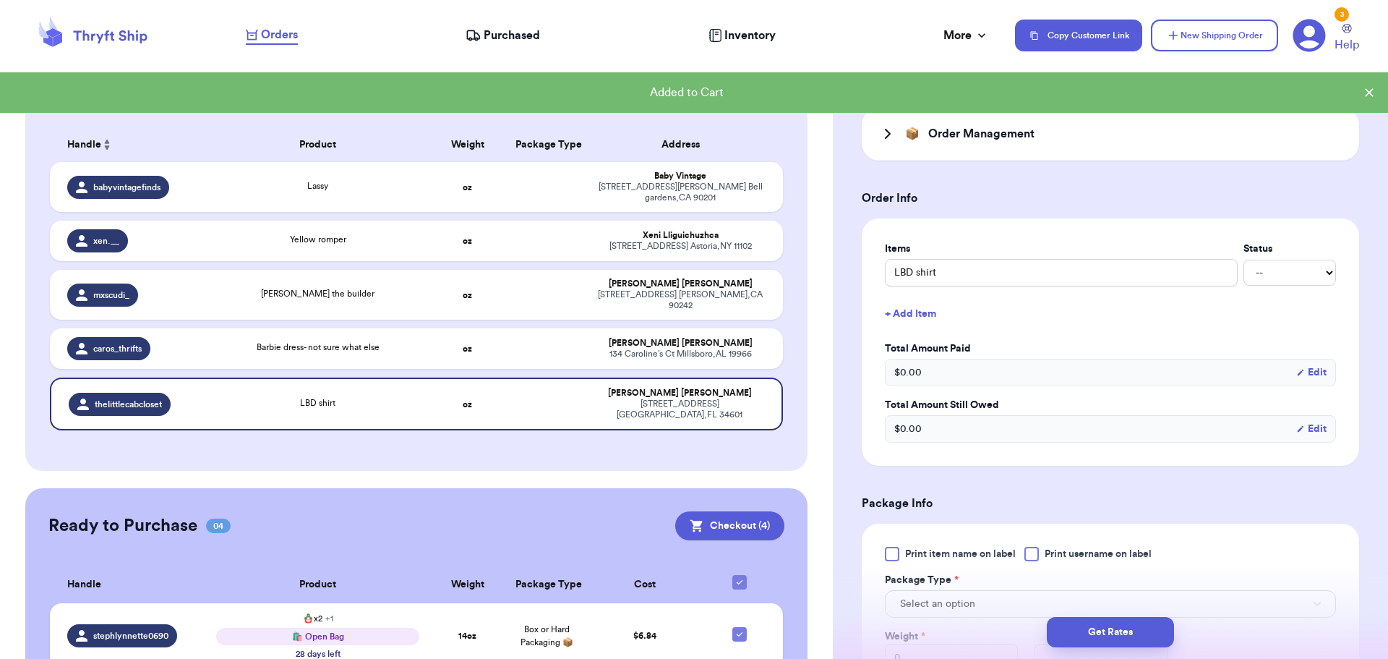
scroll to position [362, 0]
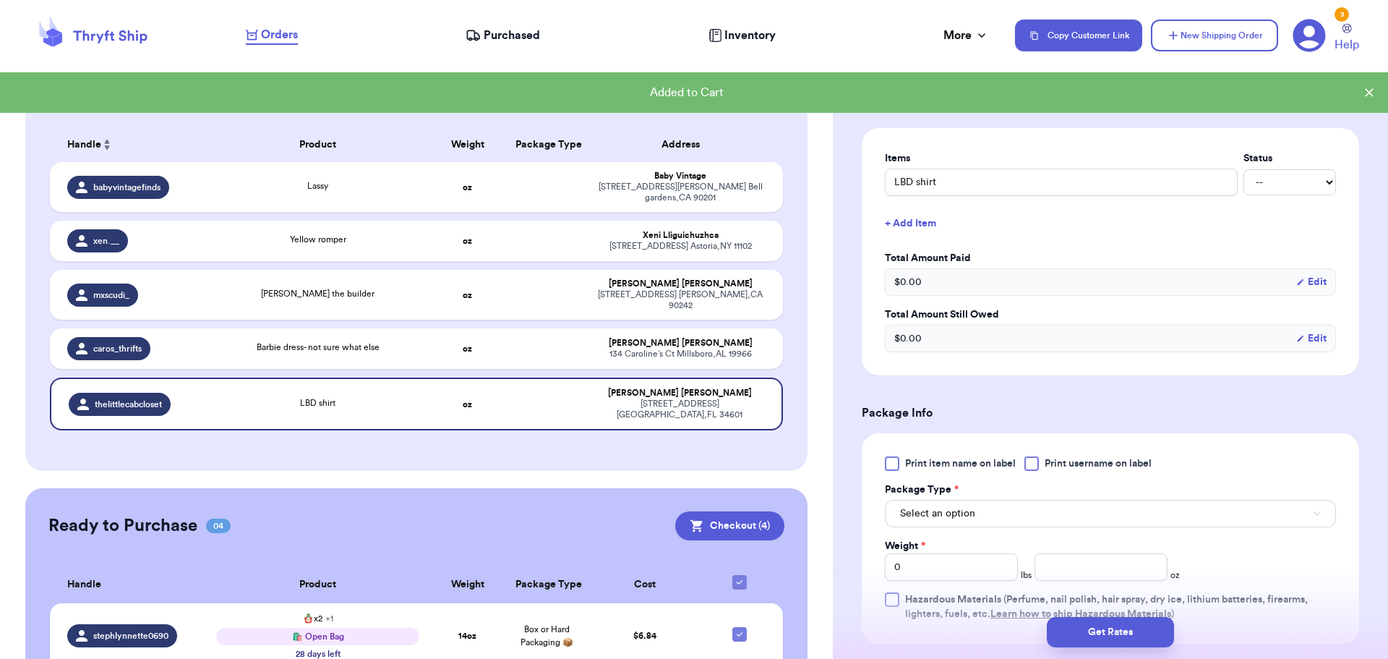
click at [1031, 457] on div at bounding box center [1032, 463] width 14 height 14
click at [0, 0] on input "Print username on label" at bounding box center [0, 0] width 0 height 0
click at [986, 509] on button "Select an option" at bounding box center [1110, 513] width 451 height 27
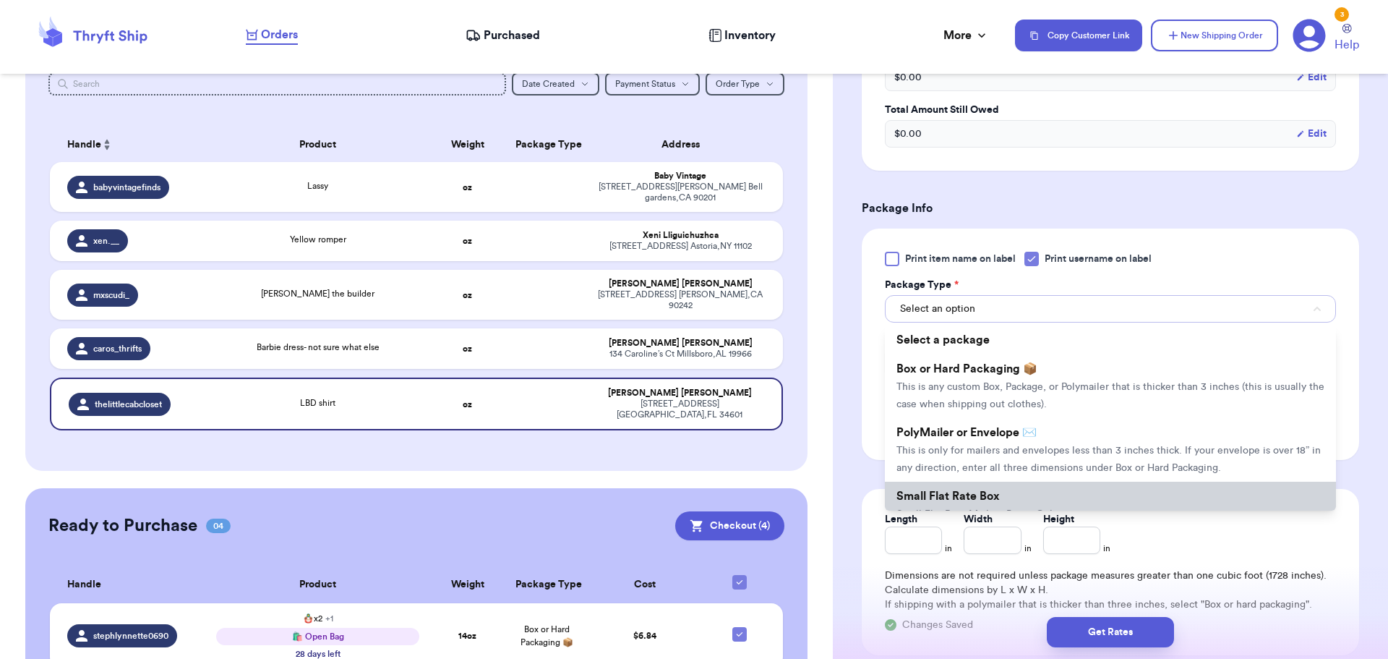
scroll to position [578, 0]
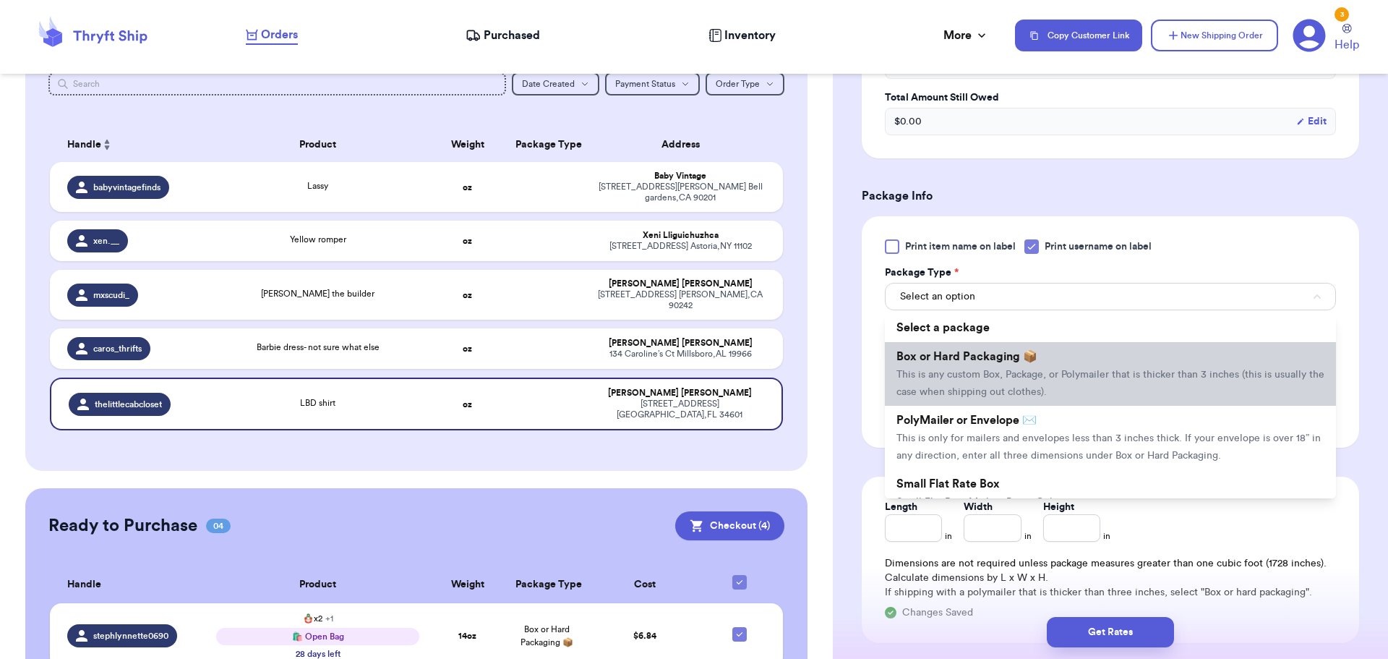
click at [990, 372] on span "This is any custom Box, Package, or Polymailer that is thicker than 3 inches (t…" at bounding box center [1111, 382] width 428 height 27
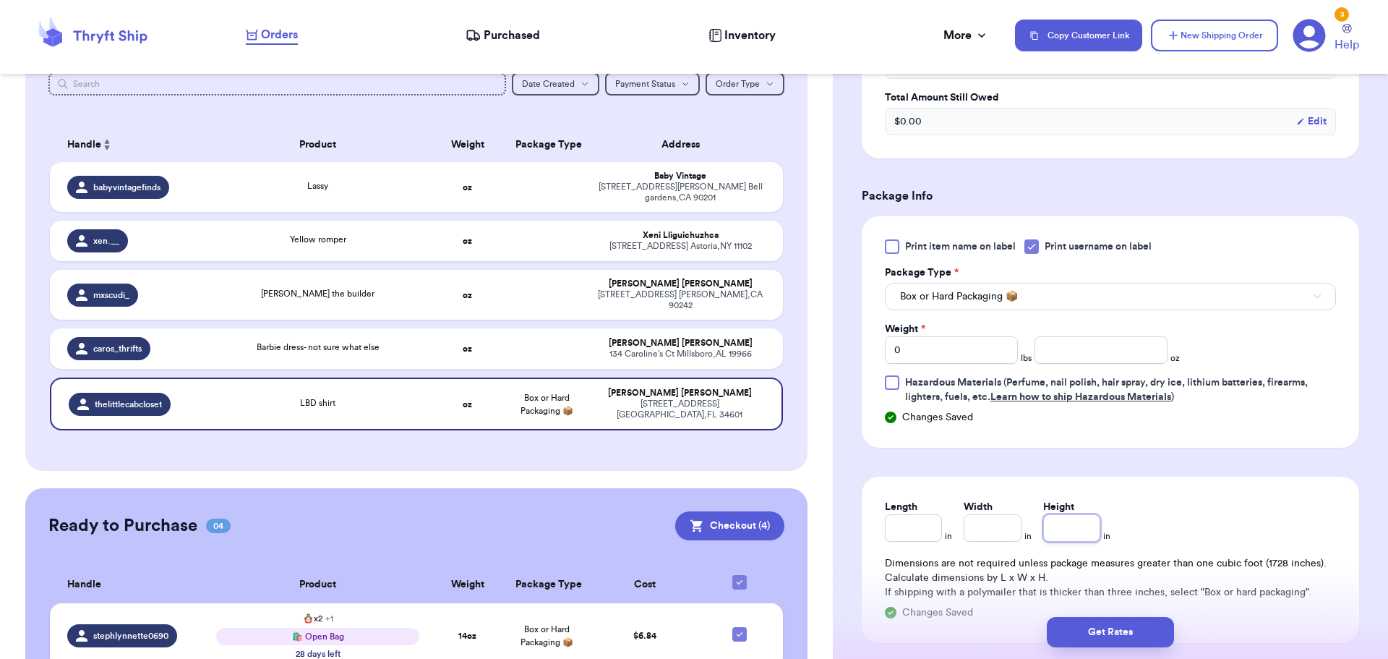
click at [1072, 523] on input "Height" at bounding box center [1071, 527] width 57 height 27
click at [1080, 341] on input "number" at bounding box center [1101, 349] width 133 height 27
type input "8"
click at [1104, 641] on button "Get Rates" at bounding box center [1110, 632] width 127 height 30
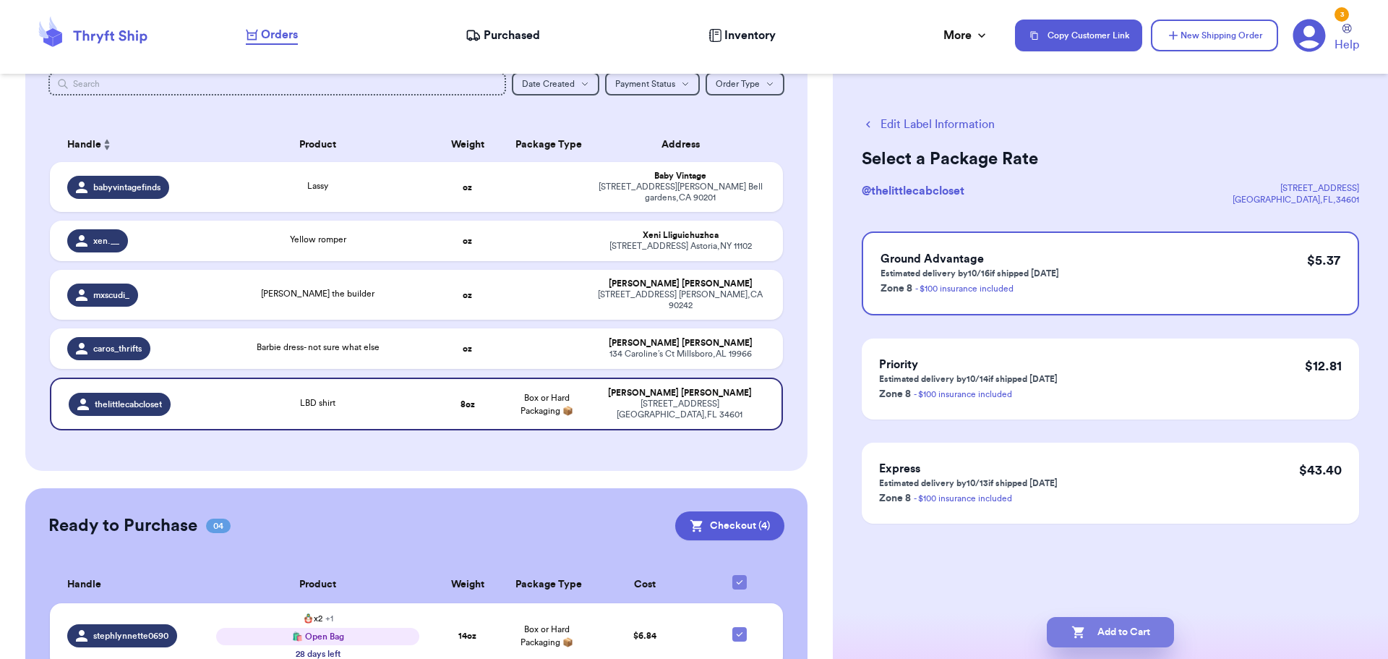
drag, startPoint x: 1103, startPoint y: 626, endPoint x: 1095, endPoint y: 623, distance: 8.5
click at [1102, 626] on button "Add to Cart" at bounding box center [1110, 632] width 127 height 30
checkbox input "true"
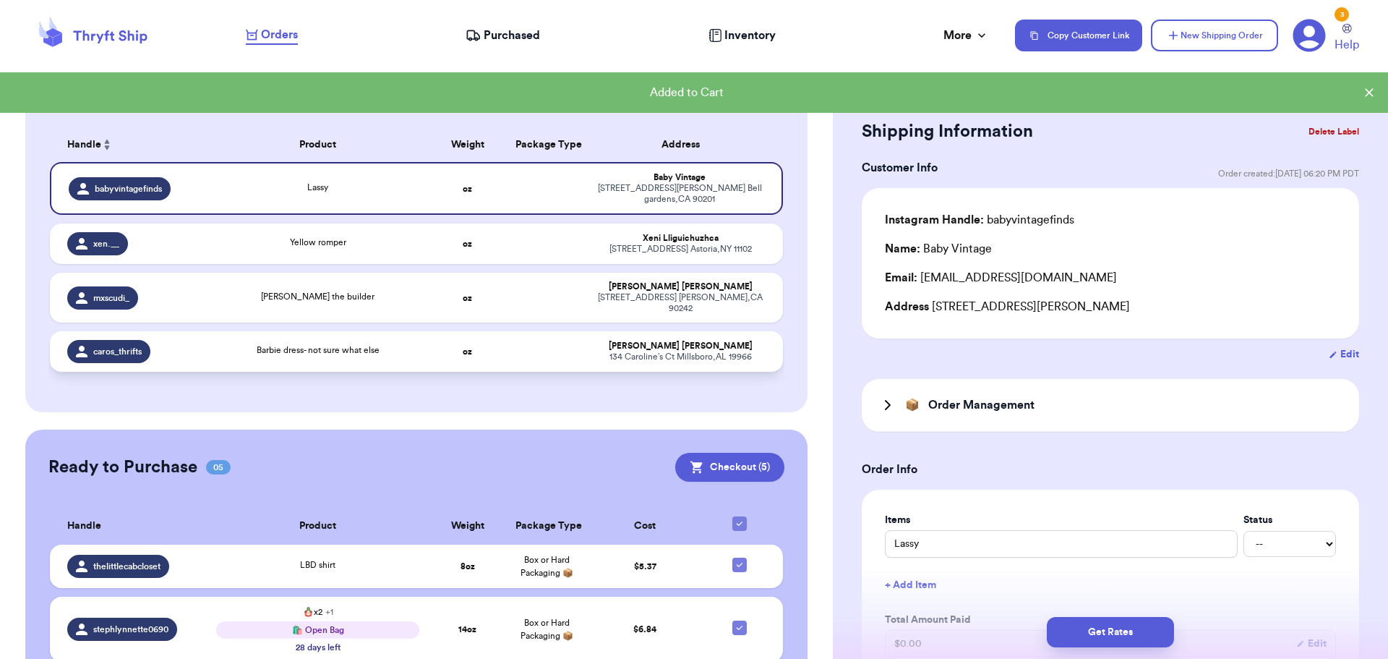
click at [599, 341] on div "[PERSON_NAME]" at bounding box center [680, 346] width 171 height 11
type input "Barbie dress- not sure what else"
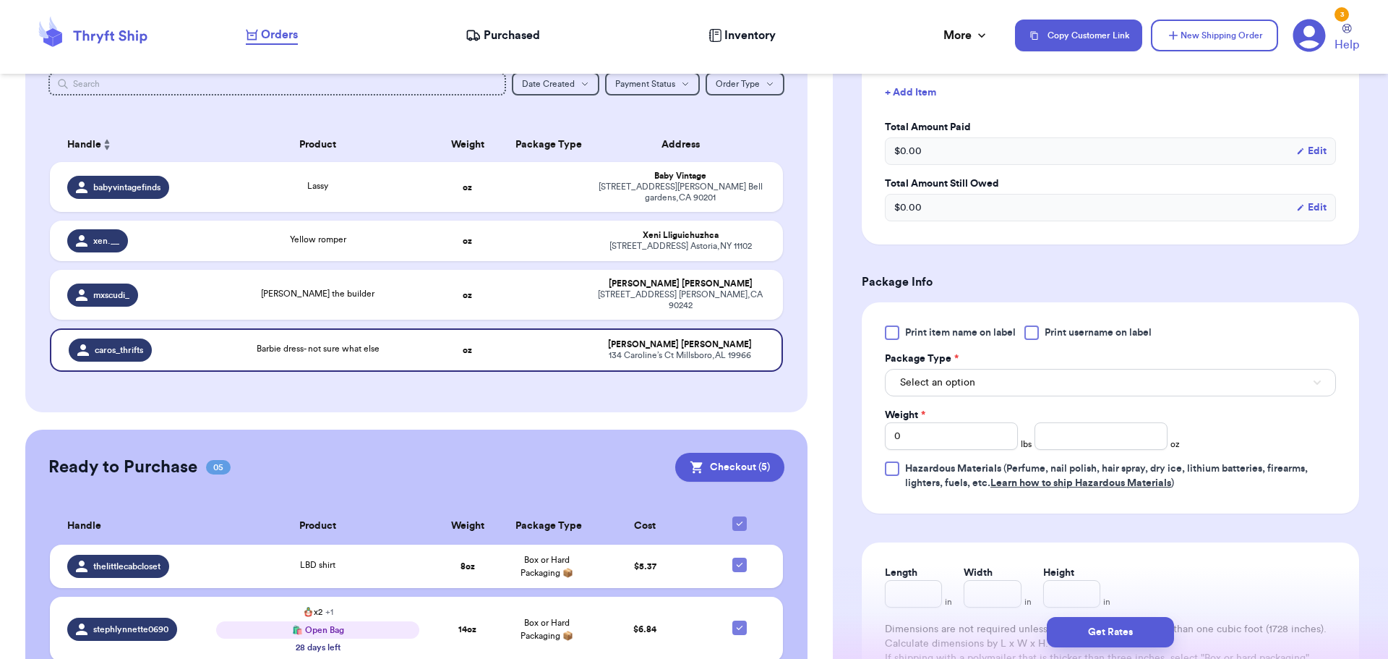
scroll to position [506, 0]
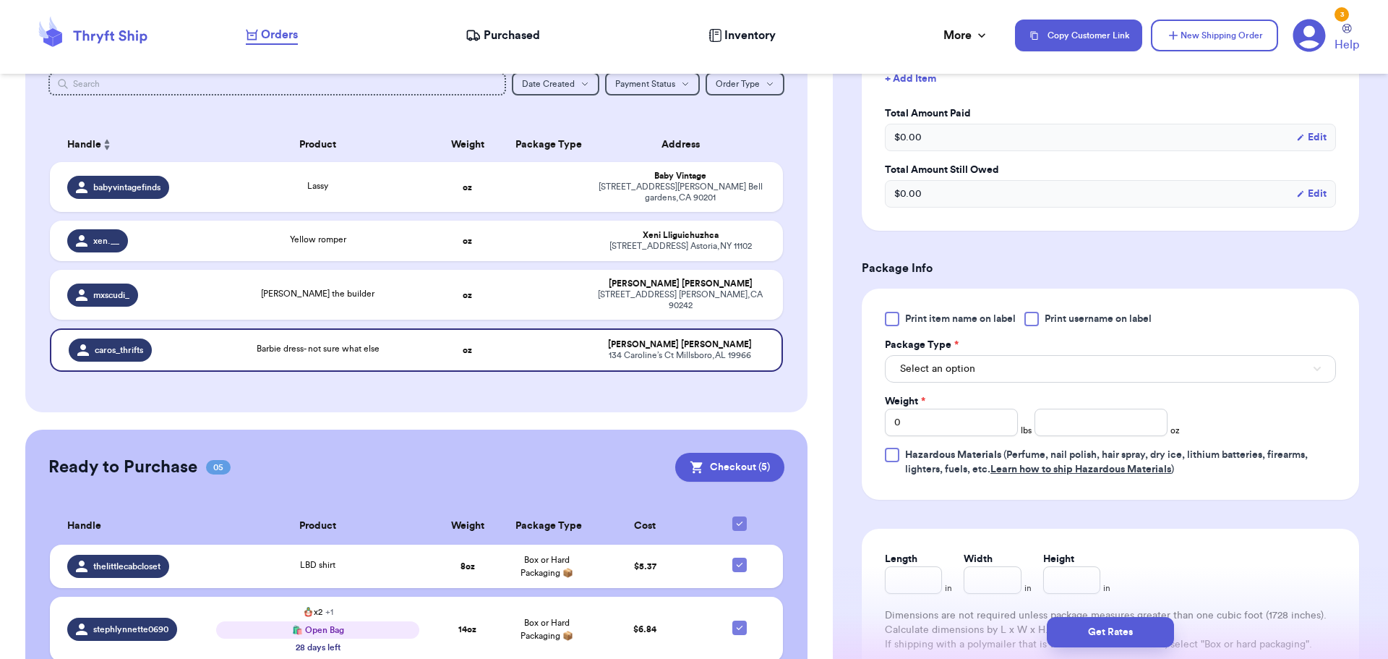
click at [1035, 319] on div at bounding box center [1032, 319] width 14 height 14
click at [0, 0] on input "Print username on label" at bounding box center [0, 0] width 0 height 0
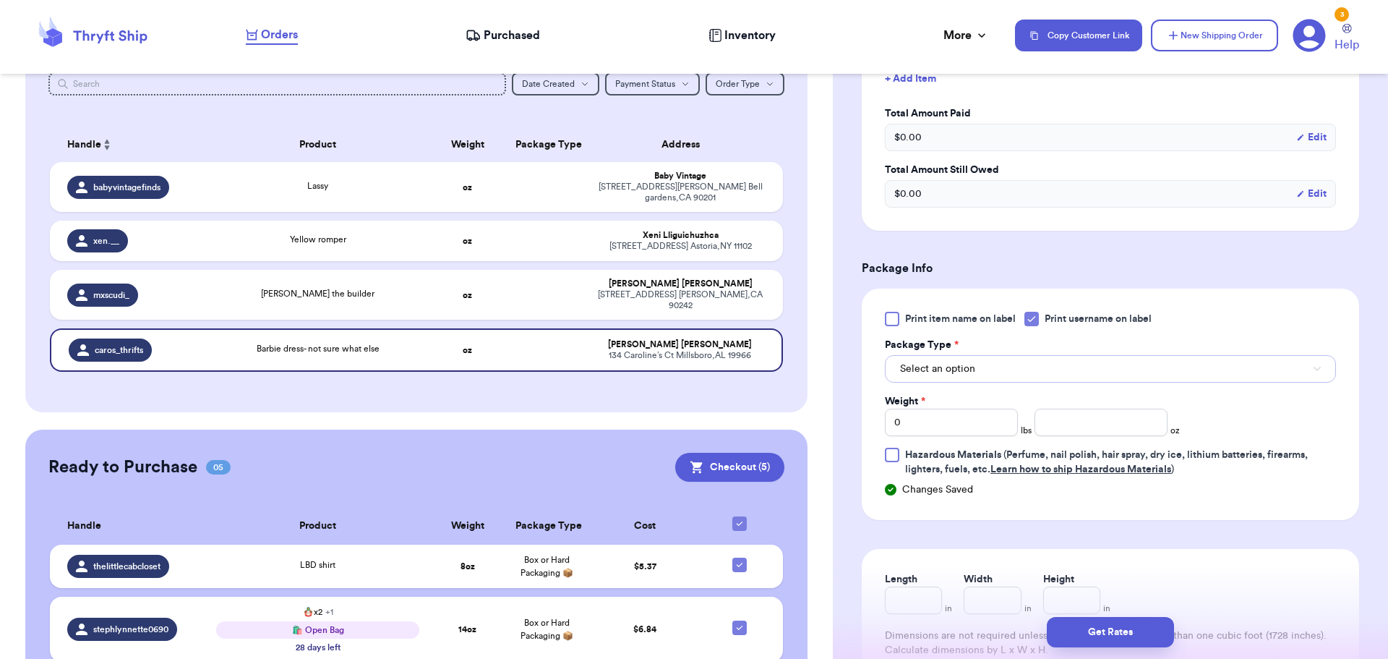
click at [1025, 358] on button "Select an option" at bounding box center [1110, 368] width 451 height 27
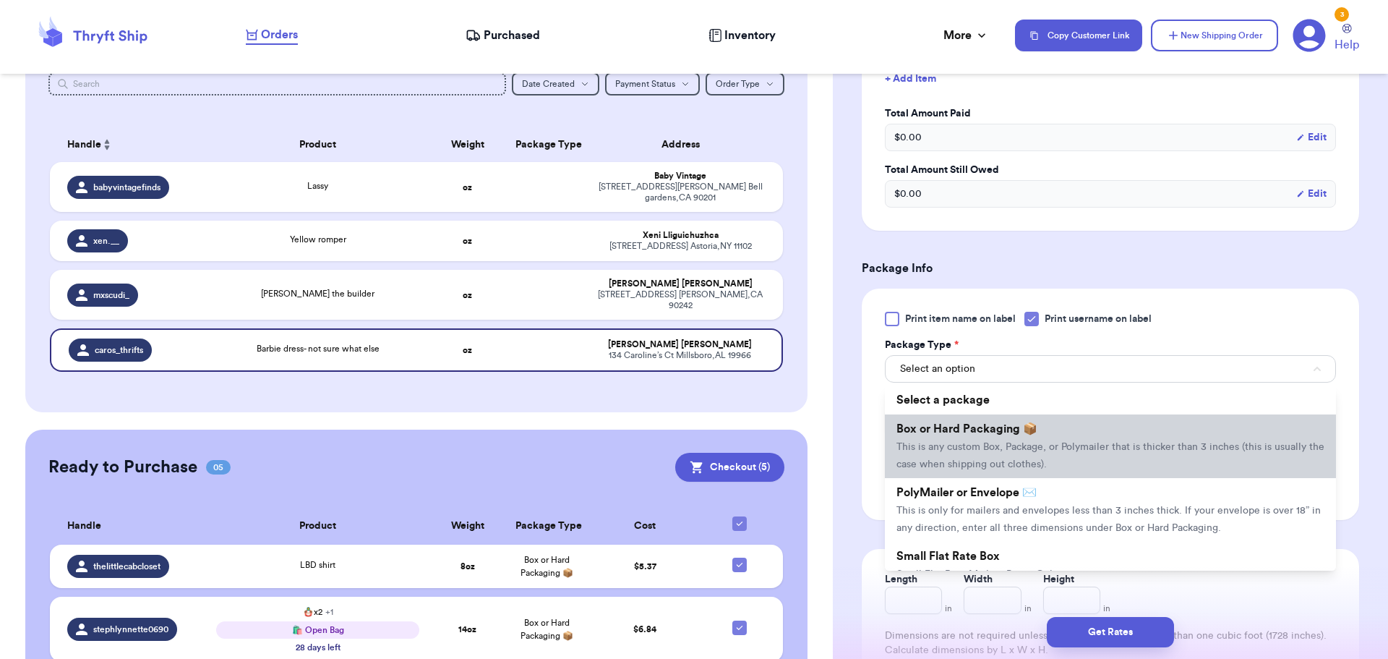
click at [1035, 448] on span "This is any custom Box, Package, or Polymailer that is thicker than 3 inches (t…" at bounding box center [1111, 455] width 428 height 27
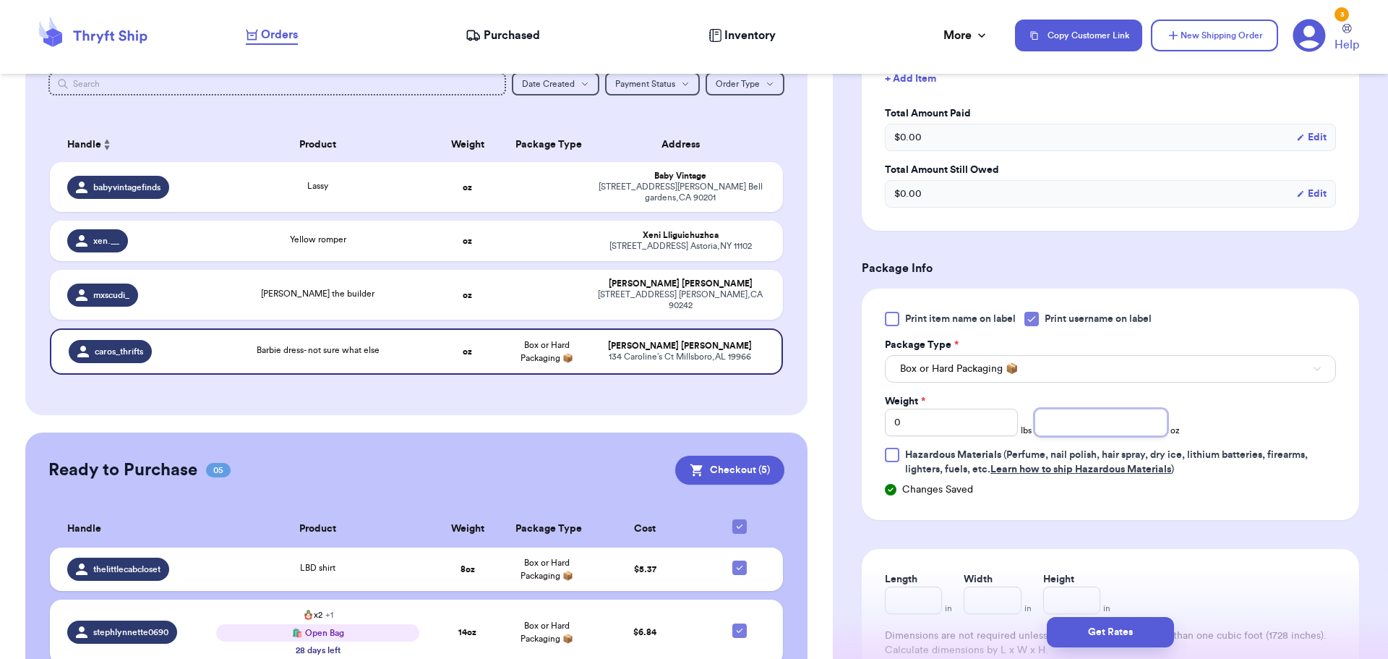
click at [1090, 424] on input "number" at bounding box center [1101, 422] width 133 height 27
click at [958, 424] on input "0" at bounding box center [951, 422] width 133 height 27
type input "1"
drag, startPoint x: 924, startPoint y: 414, endPoint x: 831, endPoint y: 411, distance: 93.3
click at [831, 411] on div "Customer Link New Order Total Balance Payout $ 0.00 Recent Payments View all No…" at bounding box center [694, 329] width 1388 height 659
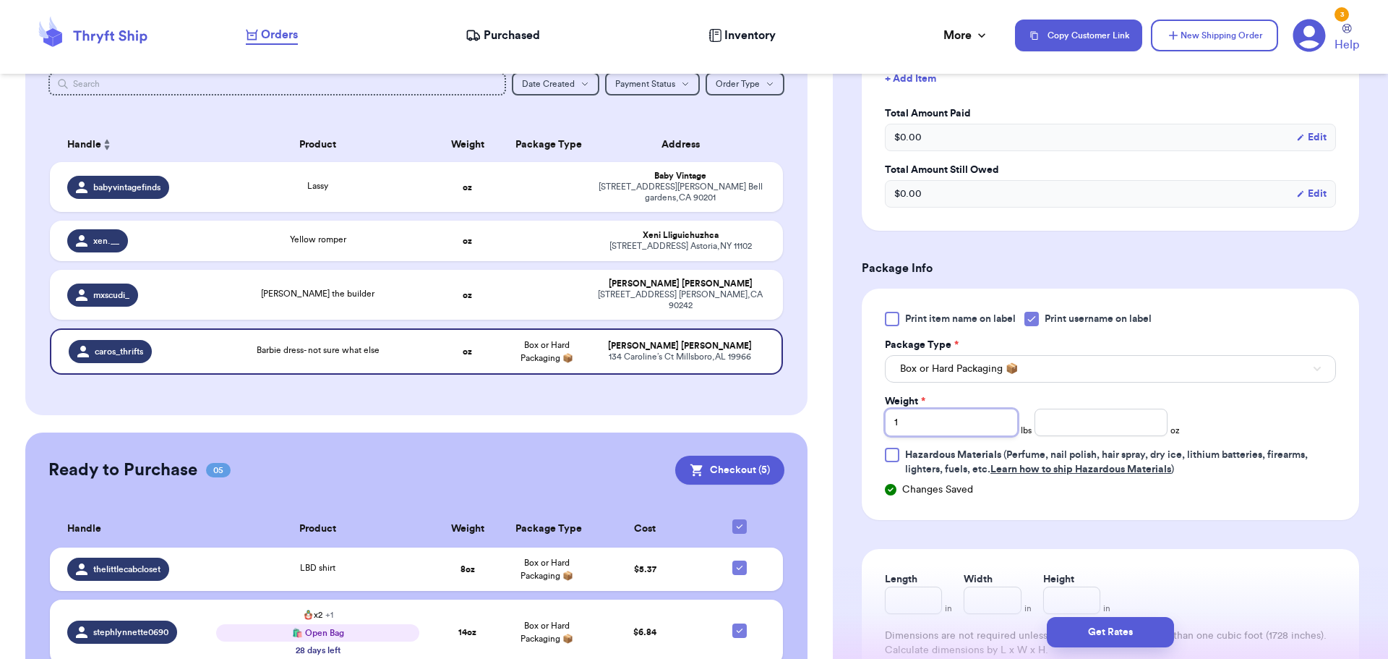
type input "2"
click at [1125, 636] on button "Get Rates" at bounding box center [1110, 632] width 127 height 30
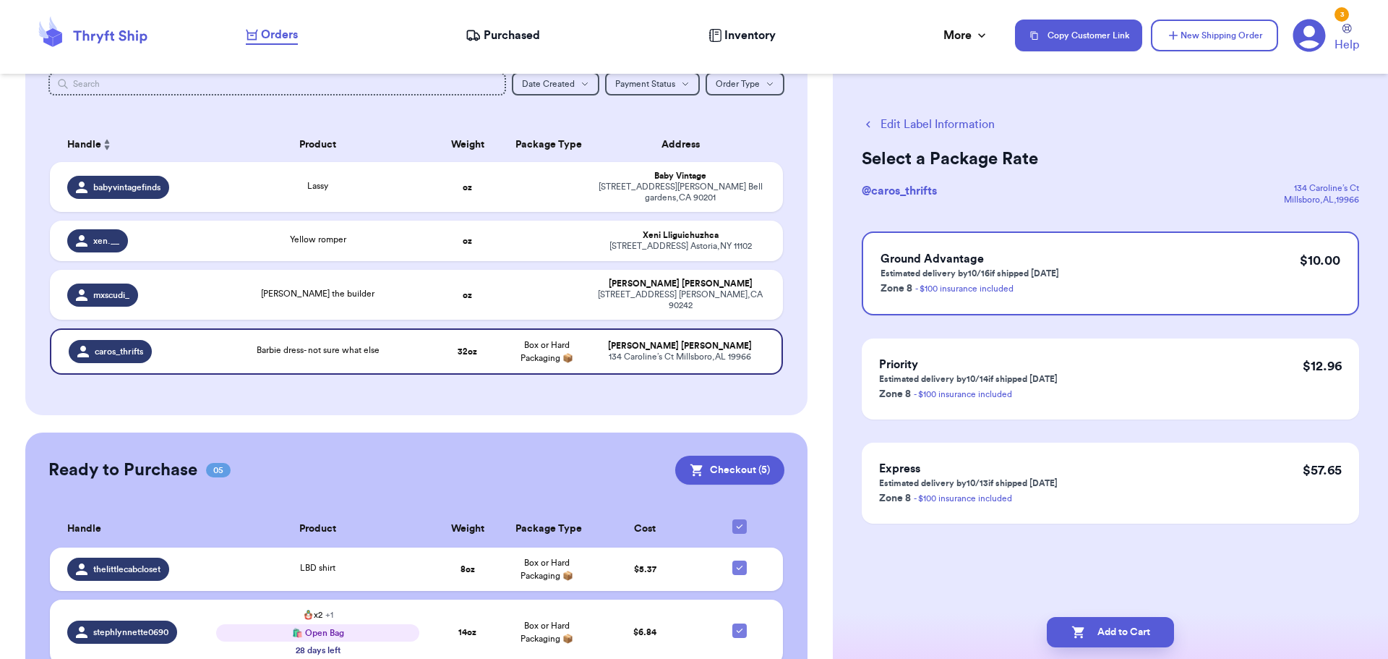
scroll to position [0, 0]
click at [1124, 637] on button "Add to Cart" at bounding box center [1110, 632] width 127 height 30
checkbox input "true"
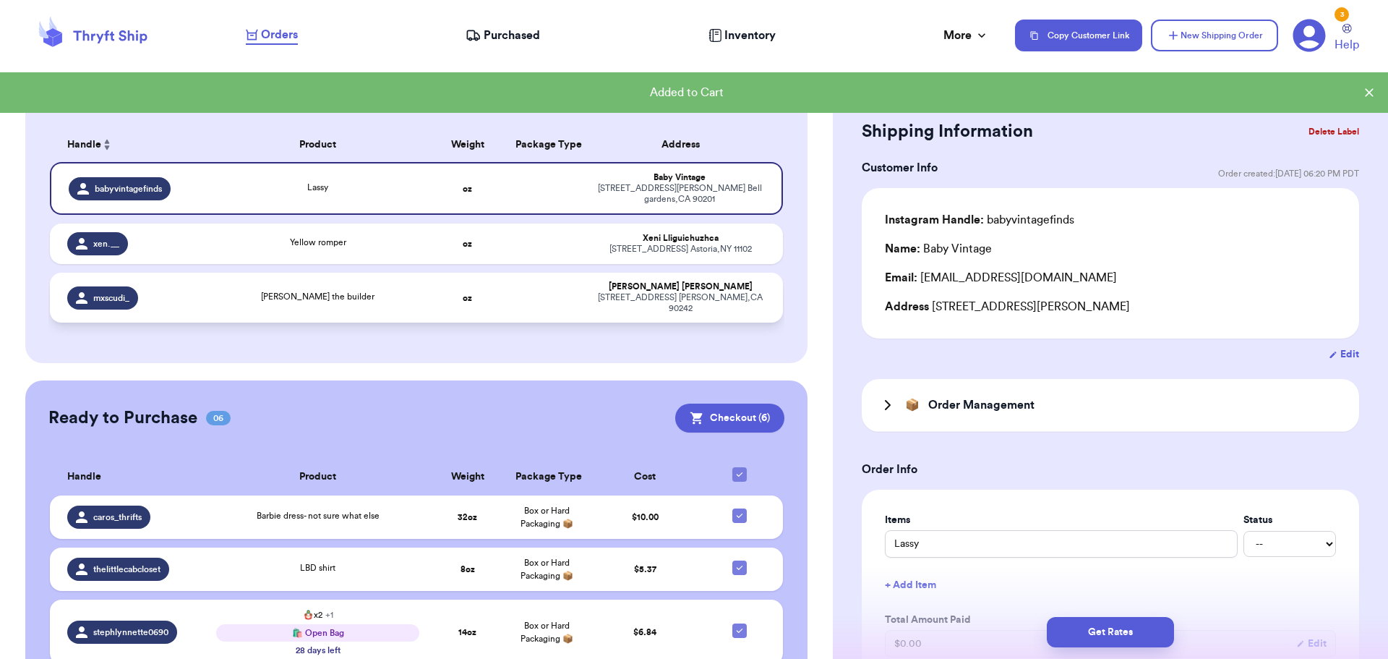
click at [546, 281] on td at bounding box center [546, 298] width 79 height 50
type input "[PERSON_NAME] the builder"
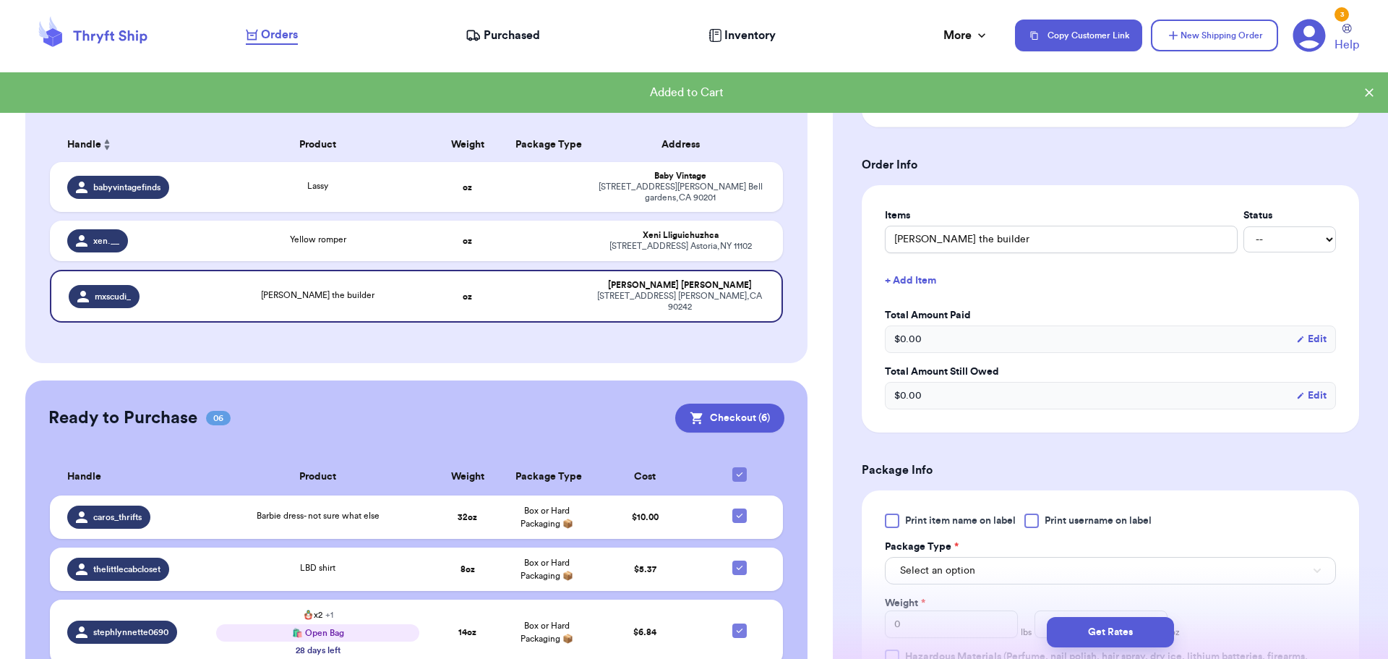
scroll to position [434, 0]
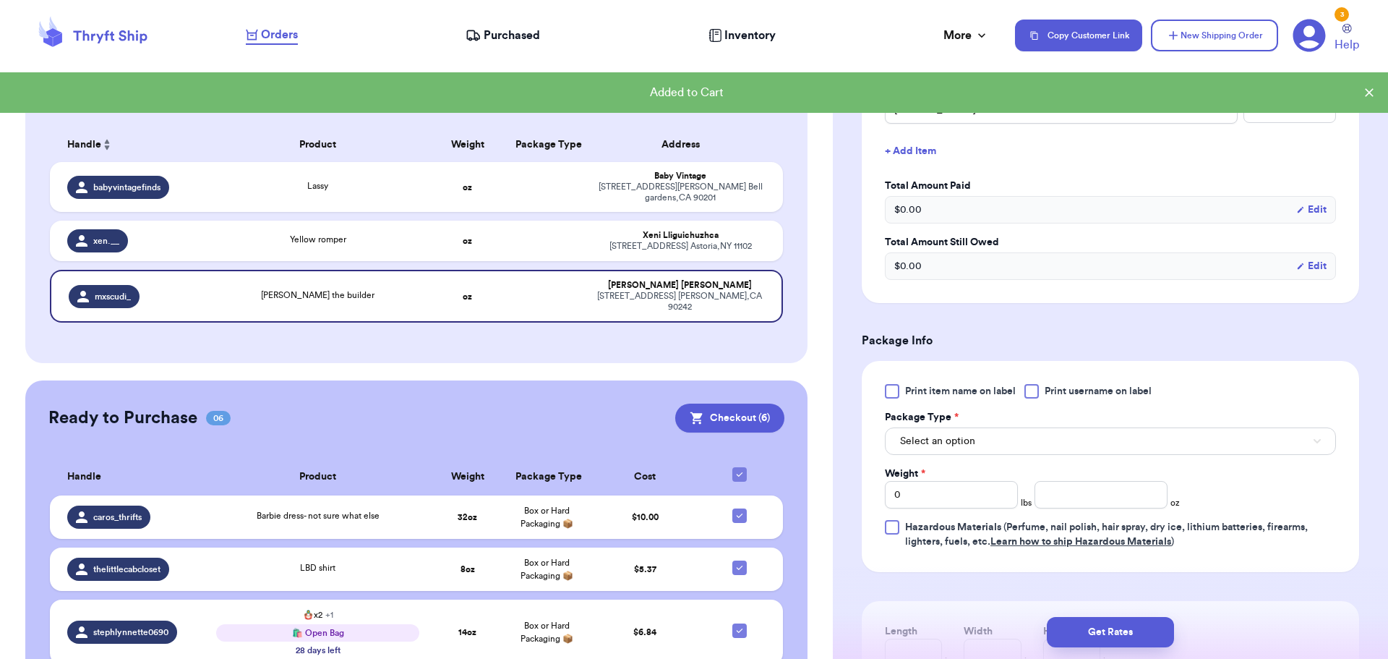
drag, startPoint x: 1035, startPoint y: 388, endPoint x: 1013, endPoint y: 411, distance: 32.2
click at [1036, 388] on div at bounding box center [1032, 391] width 14 height 14
click at [0, 0] on input "Print username on label" at bounding box center [0, 0] width 0 height 0
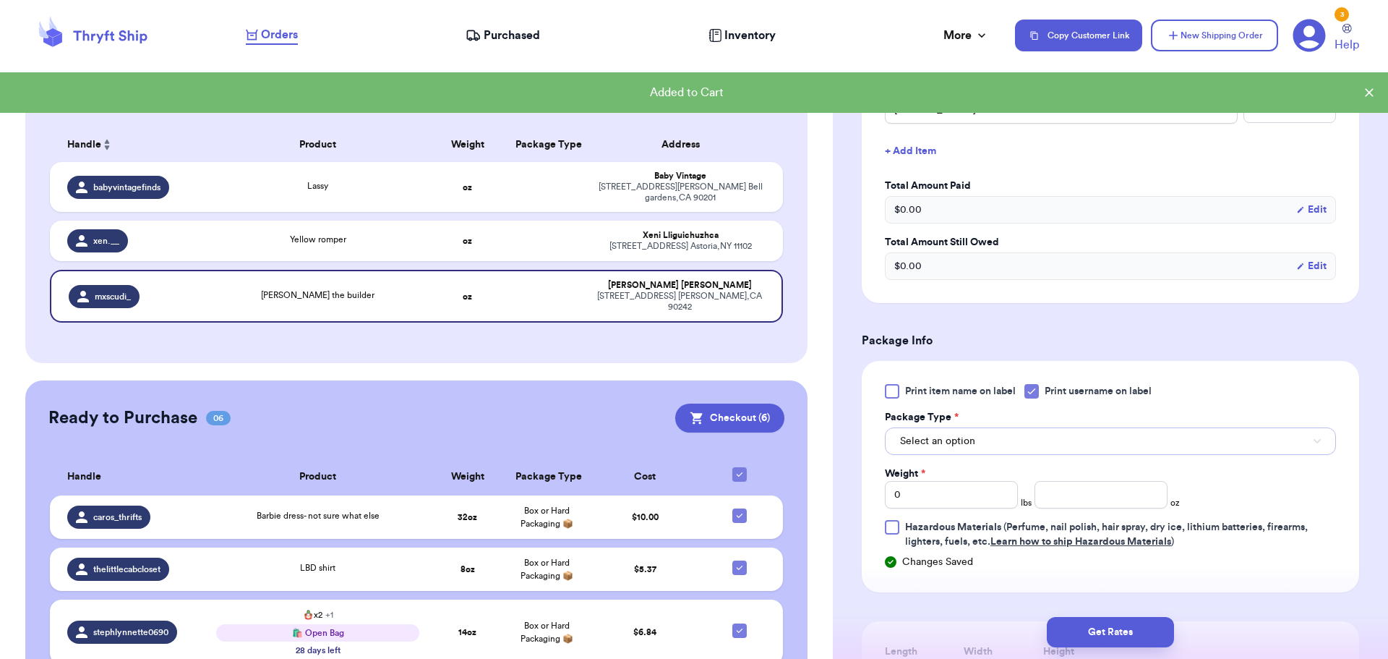
click at [994, 442] on button "Select an option" at bounding box center [1110, 440] width 451 height 27
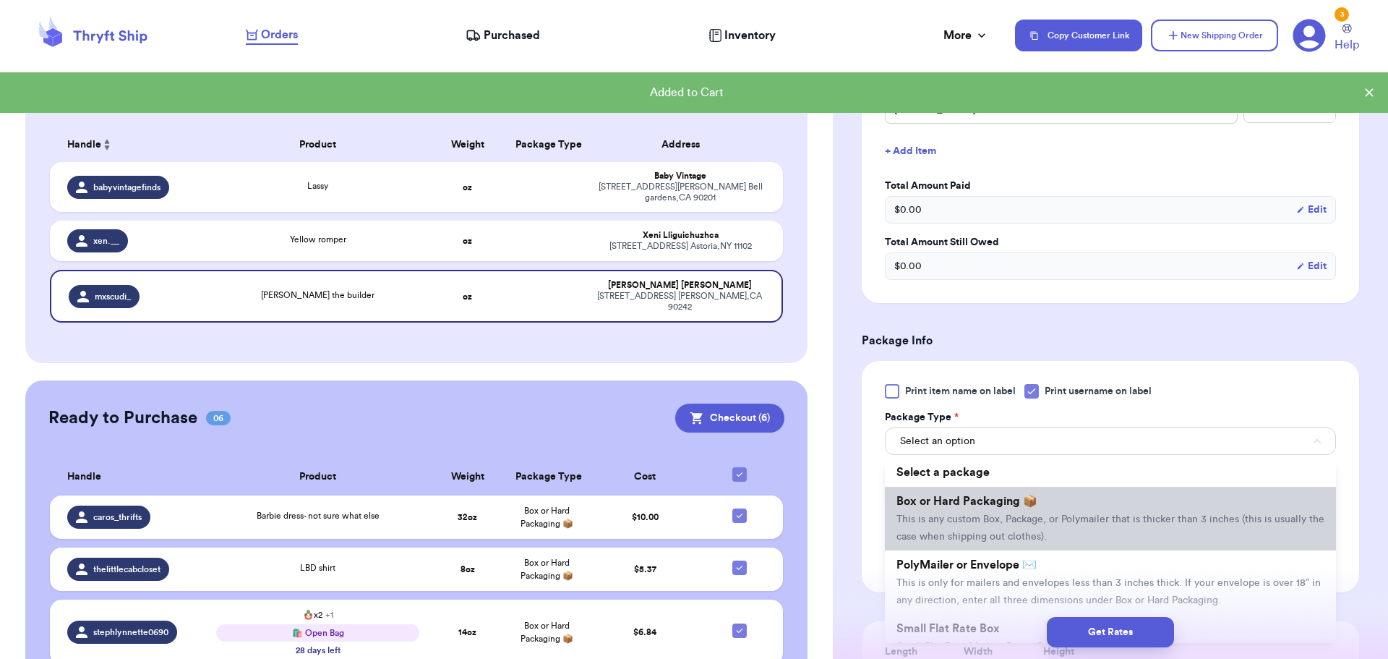
click at [993, 516] on span "This is any custom Box, Package, or Polymailer that is thicker than 3 inches (t…" at bounding box center [1111, 527] width 428 height 27
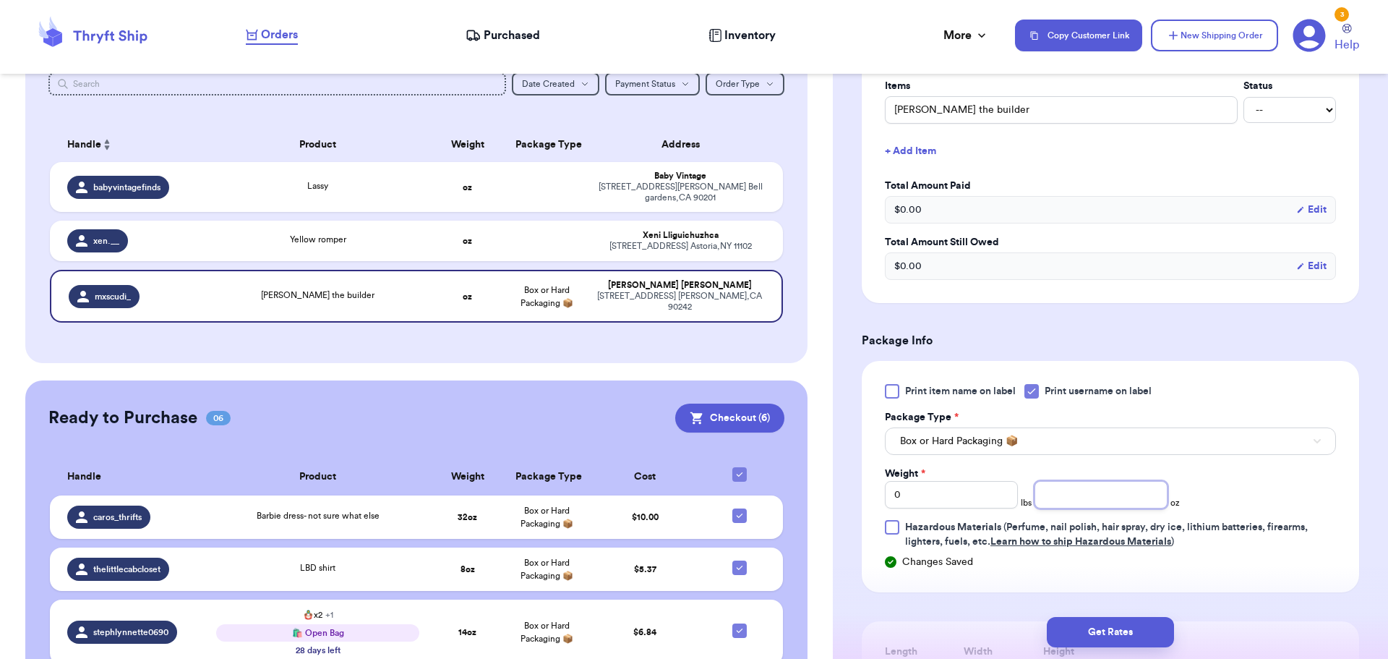
click at [1064, 488] on input "number" at bounding box center [1101, 494] width 133 height 27
type input "8"
click at [1099, 625] on button "Get Rates" at bounding box center [1110, 632] width 127 height 30
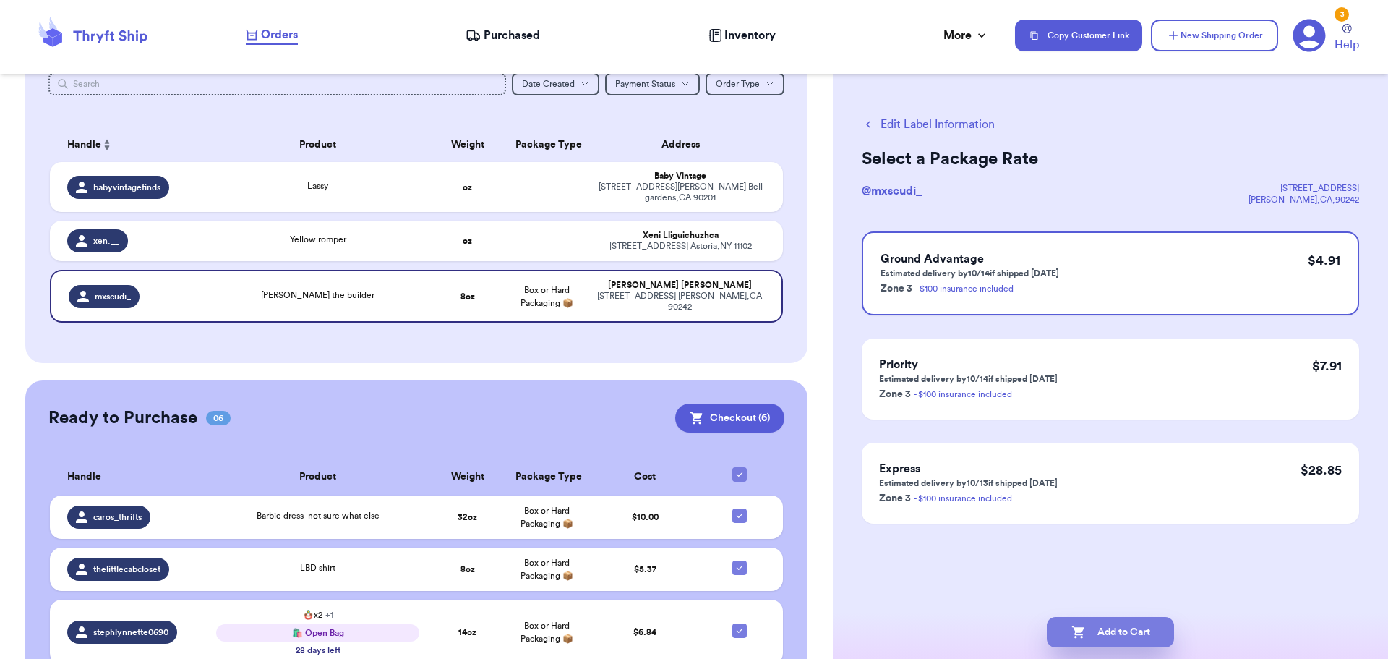
click at [1099, 627] on button "Add to Cart" at bounding box center [1110, 632] width 127 height 30
checkbox input "true"
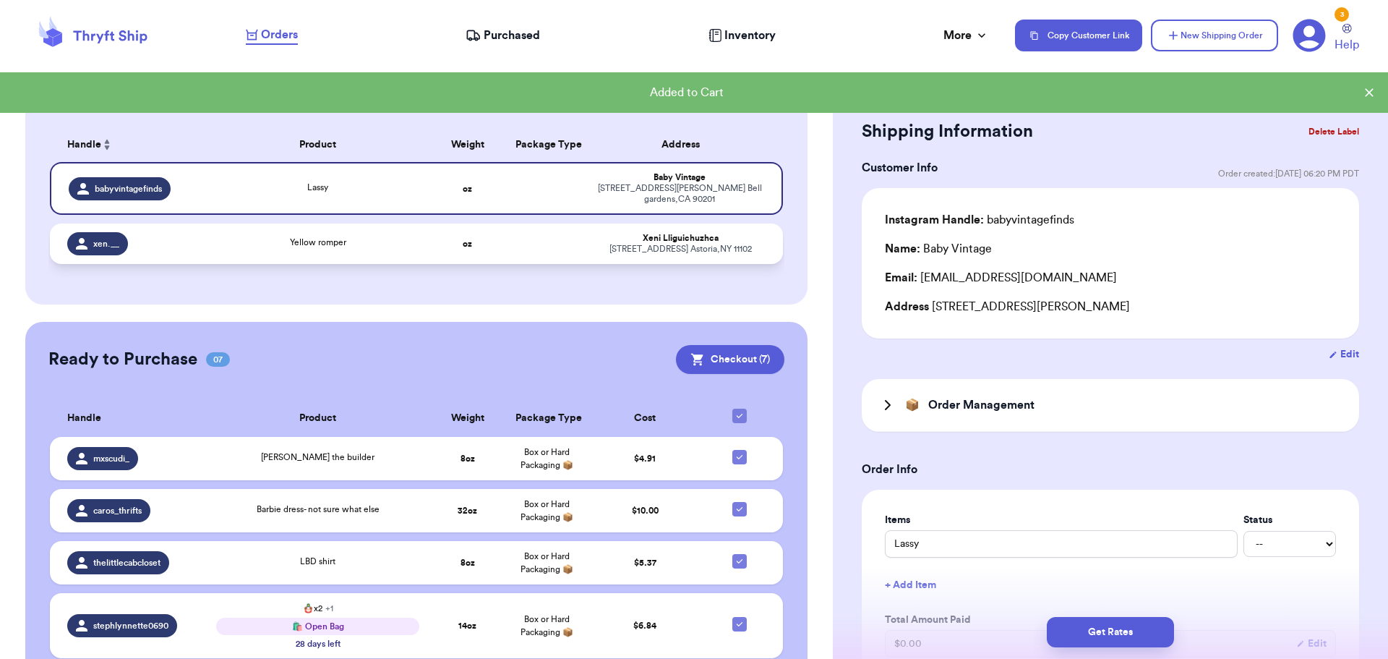
click at [599, 223] on td "Xeni Lliguichuzhca [STREET_ADDRESS]" at bounding box center [684, 243] width 197 height 40
type input "Yellow romper"
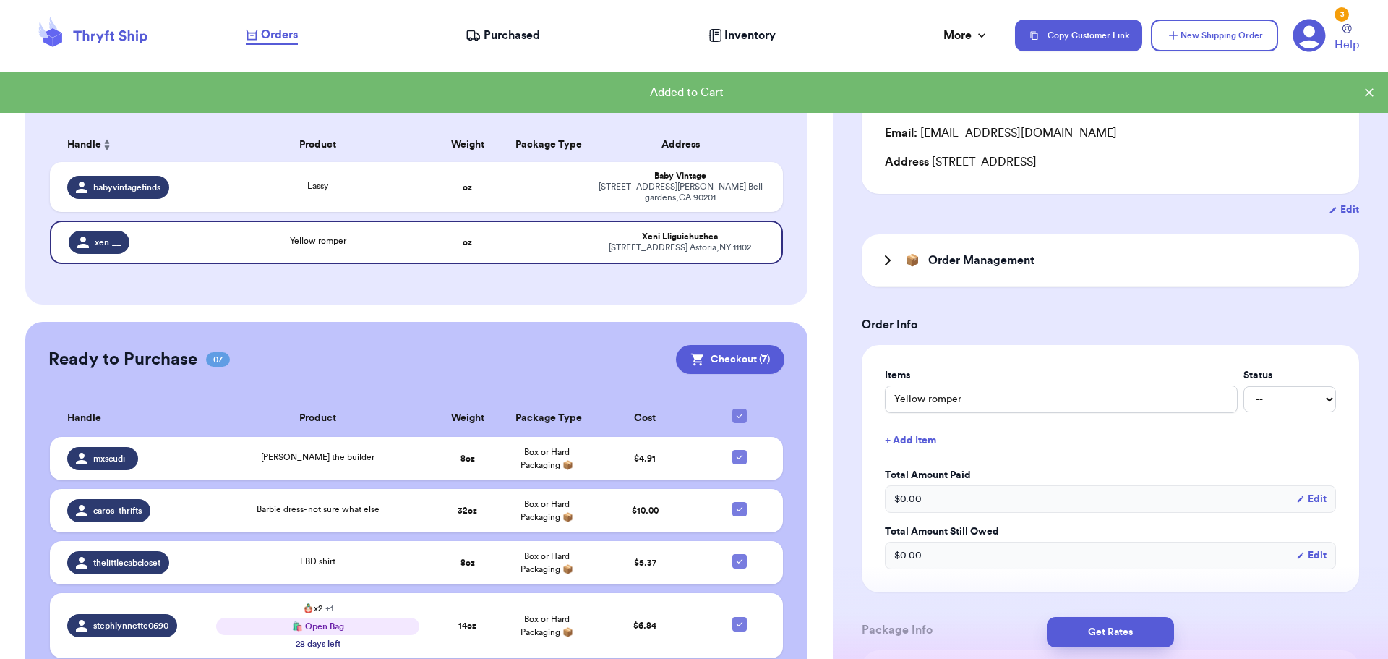
scroll to position [362, 0]
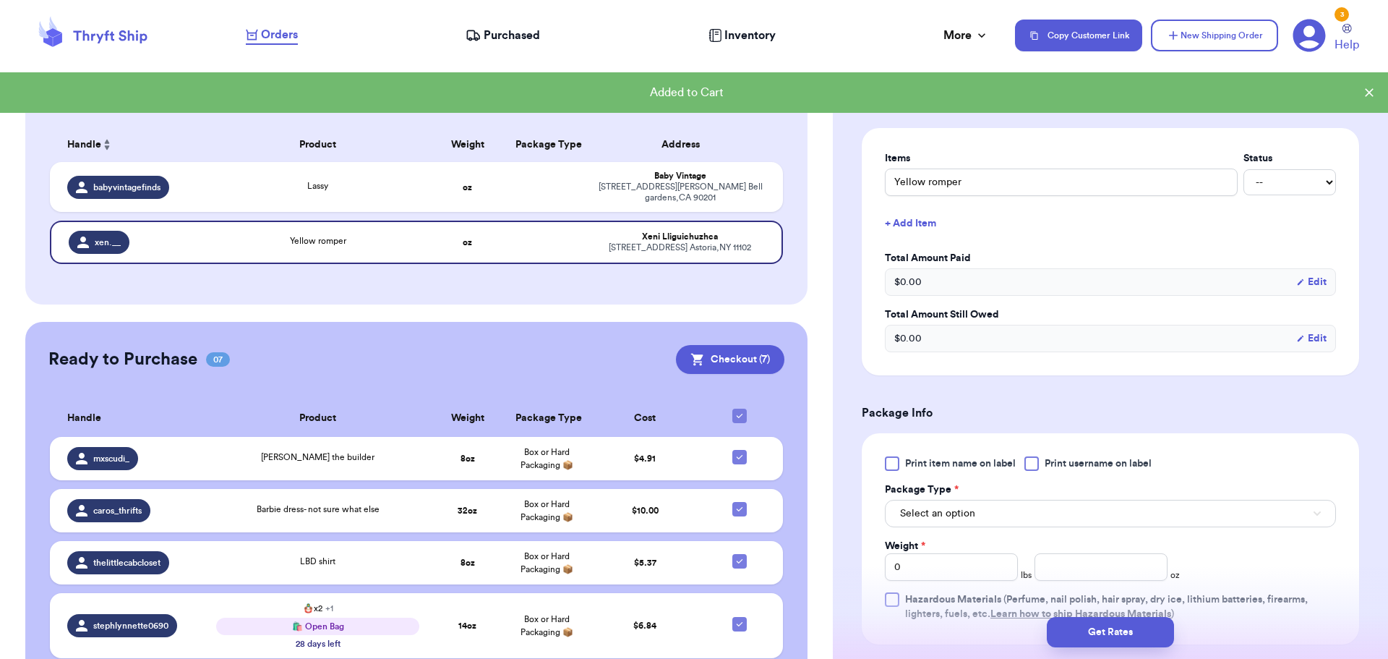
click at [1035, 461] on div at bounding box center [1032, 463] width 14 height 14
click at [0, 0] on input "Print username on label" at bounding box center [0, 0] width 0 height 0
click at [1012, 515] on button "Select an option" at bounding box center [1110, 513] width 451 height 27
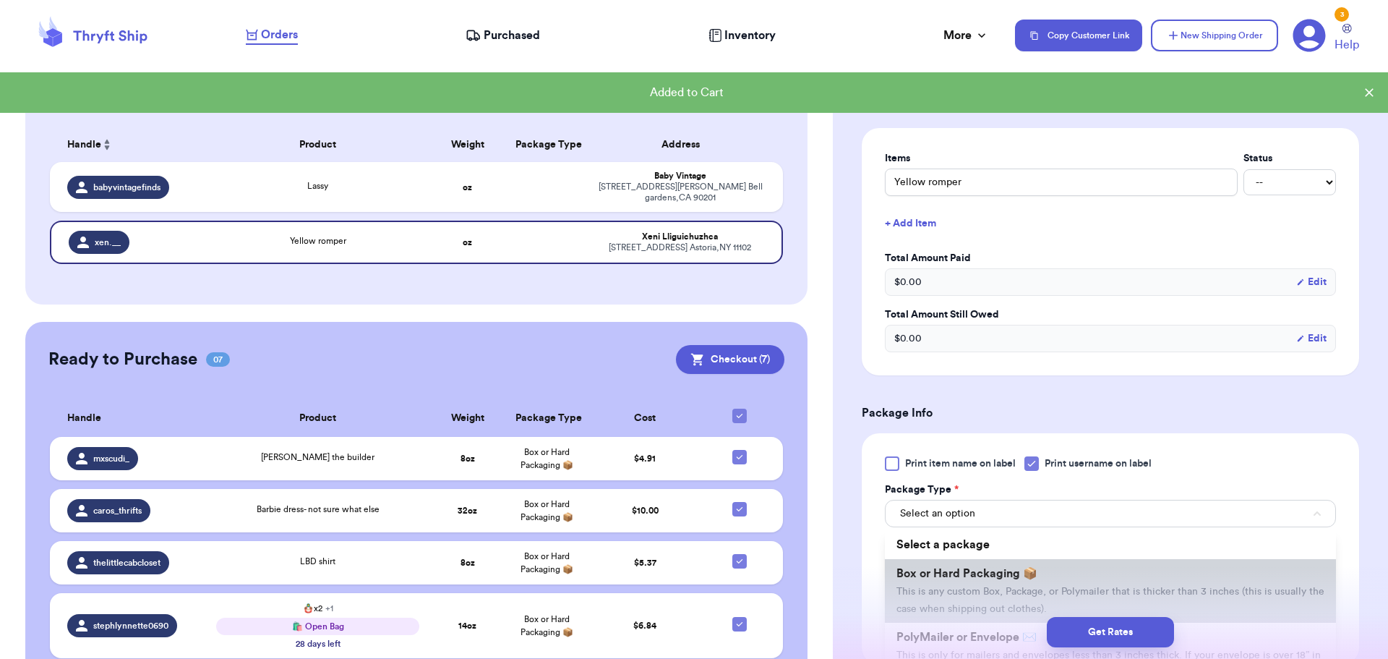
click at [1014, 561] on li "Box or Hard Packaging 📦 This is any custom Box, Package, or Polymailer that is …" at bounding box center [1110, 591] width 451 height 64
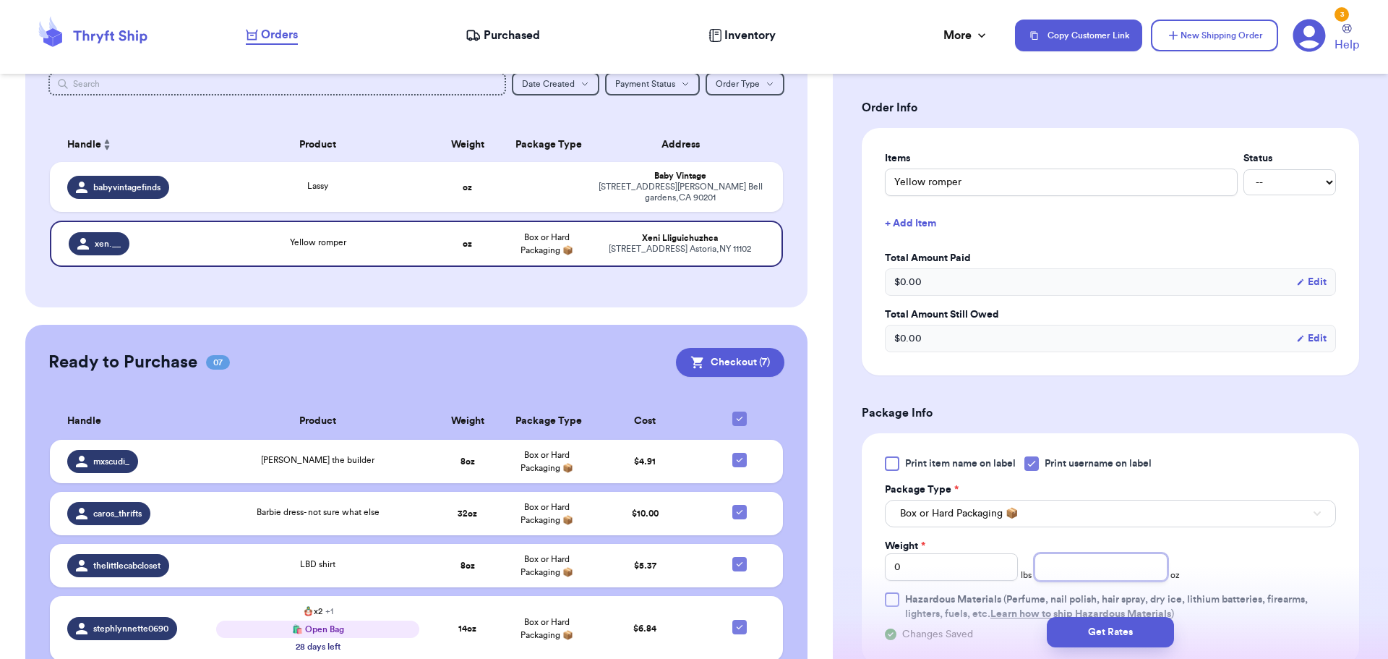
click at [1048, 557] on input "number" at bounding box center [1101, 566] width 133 height 27
type input "8"
click at [1066, 620] on button "Get Rates" at bounding box center [1110, 632] width 127 height 30
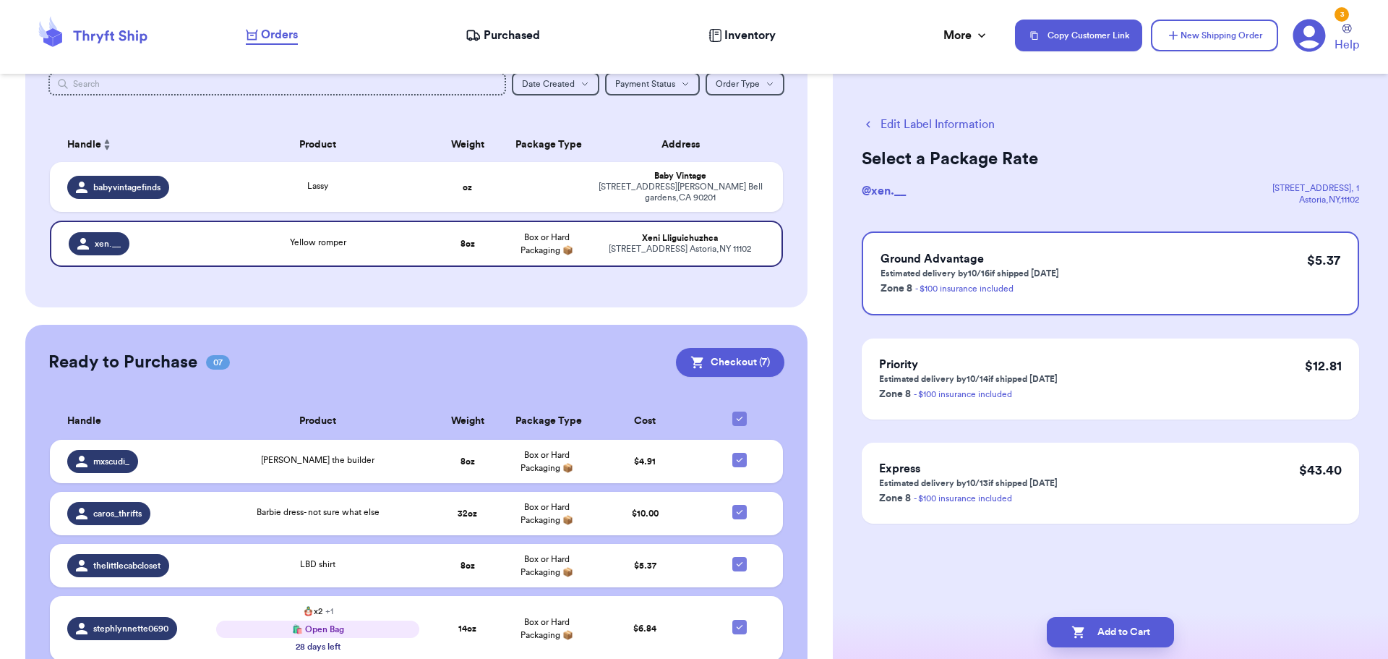
click at [1066, 620] on button "Add to Cart" at bounding box center [1110, 632] width 127 height 30
checkbox input "true"
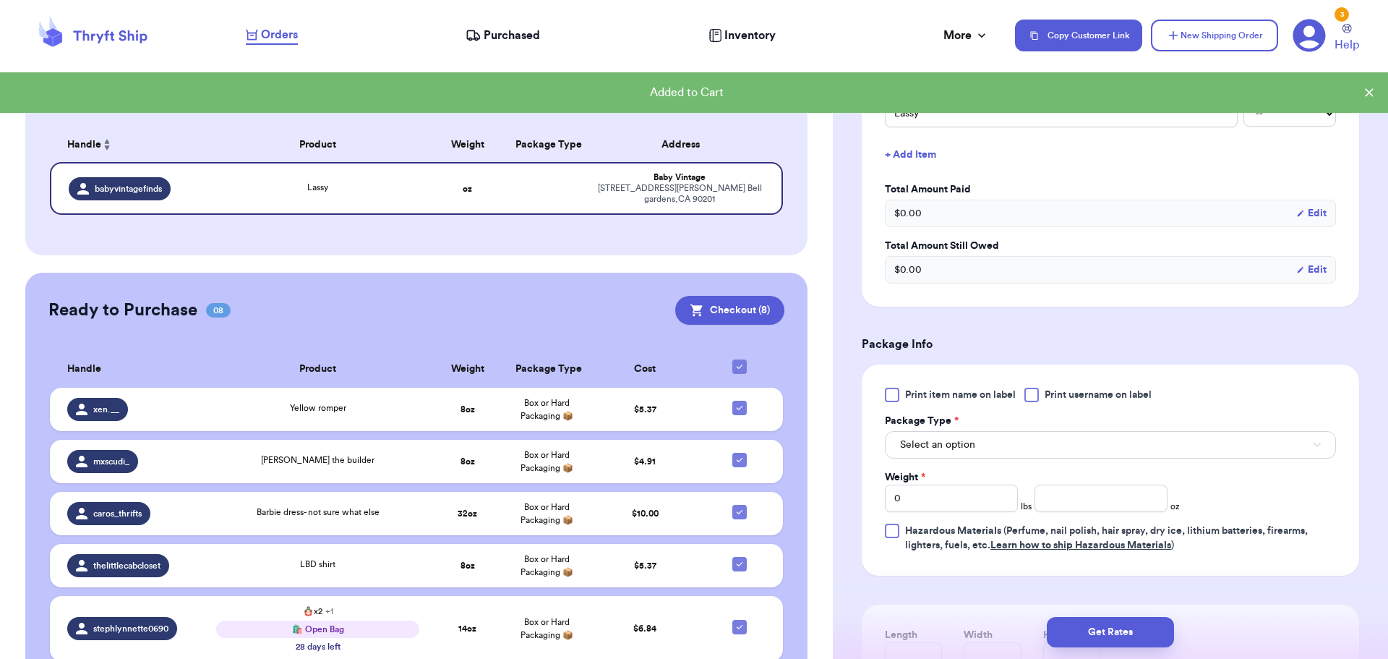
scroll to position [434, 0]
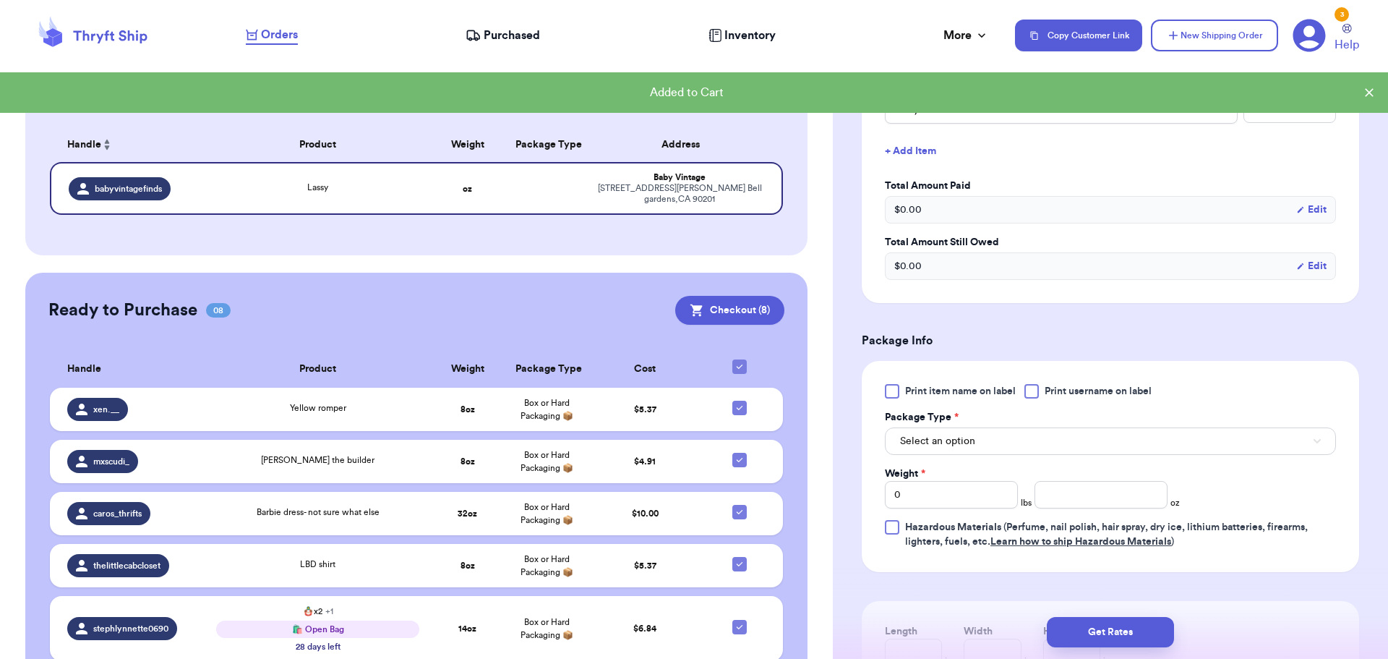
click at [1033, 392] on div at bounding box center [1032, 391] width 14 height 14
click at [0, 0] on input "Print username on label" at bounding box center [0, 0] width 0 height 0
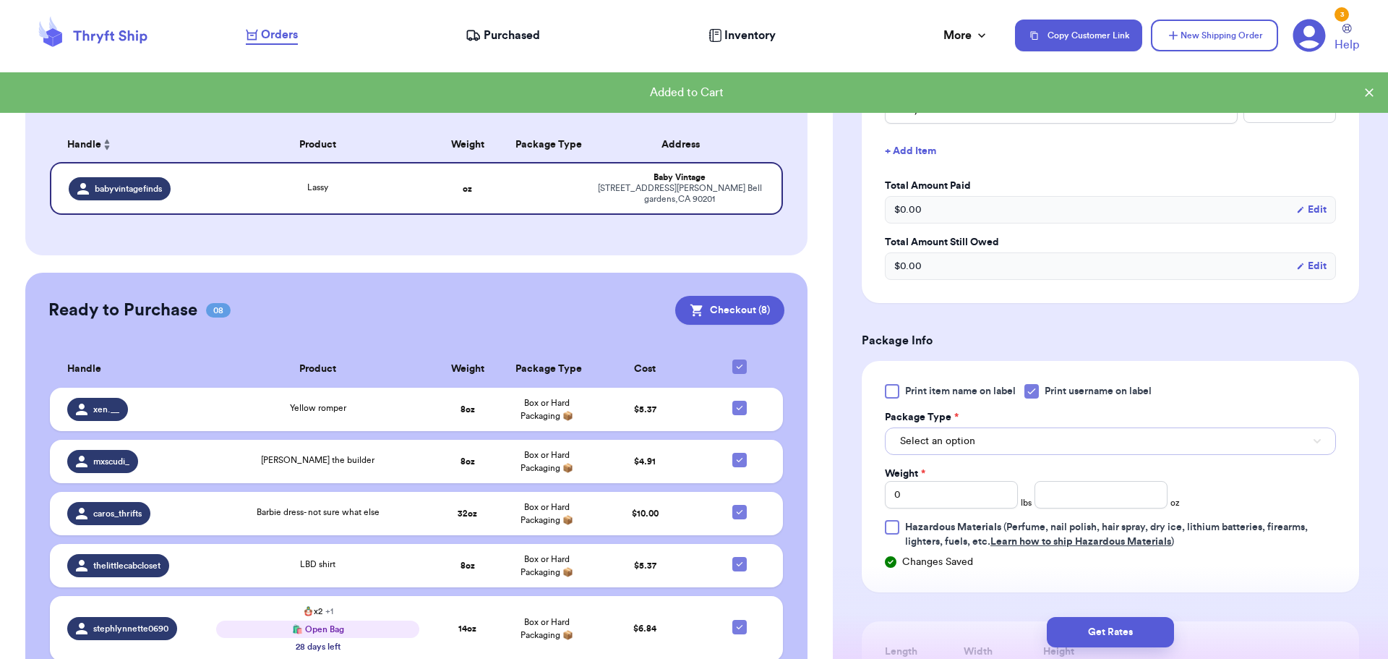
click at [1022, 433] on button "Select an option" at bounding box center [1110, 440] width 451 height 27
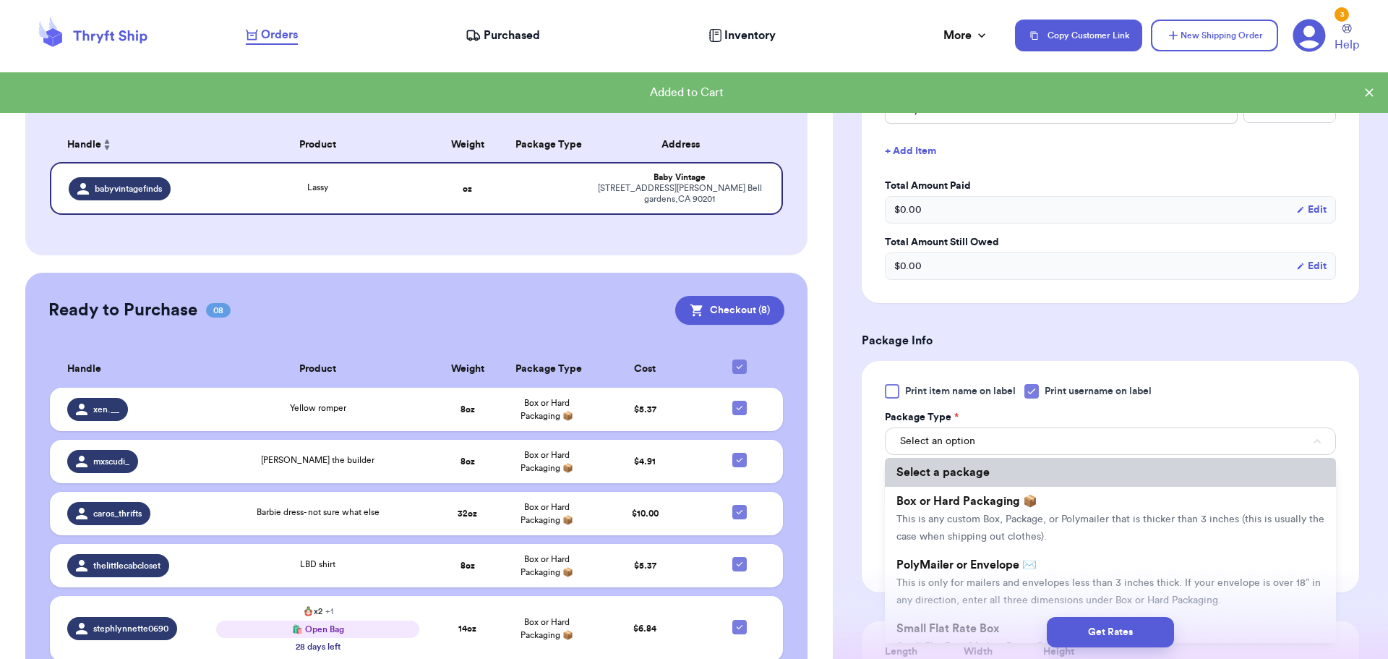
click at [1024, 482] on li "Select a package" at bounding box center [1110, 472] width 451 height 29
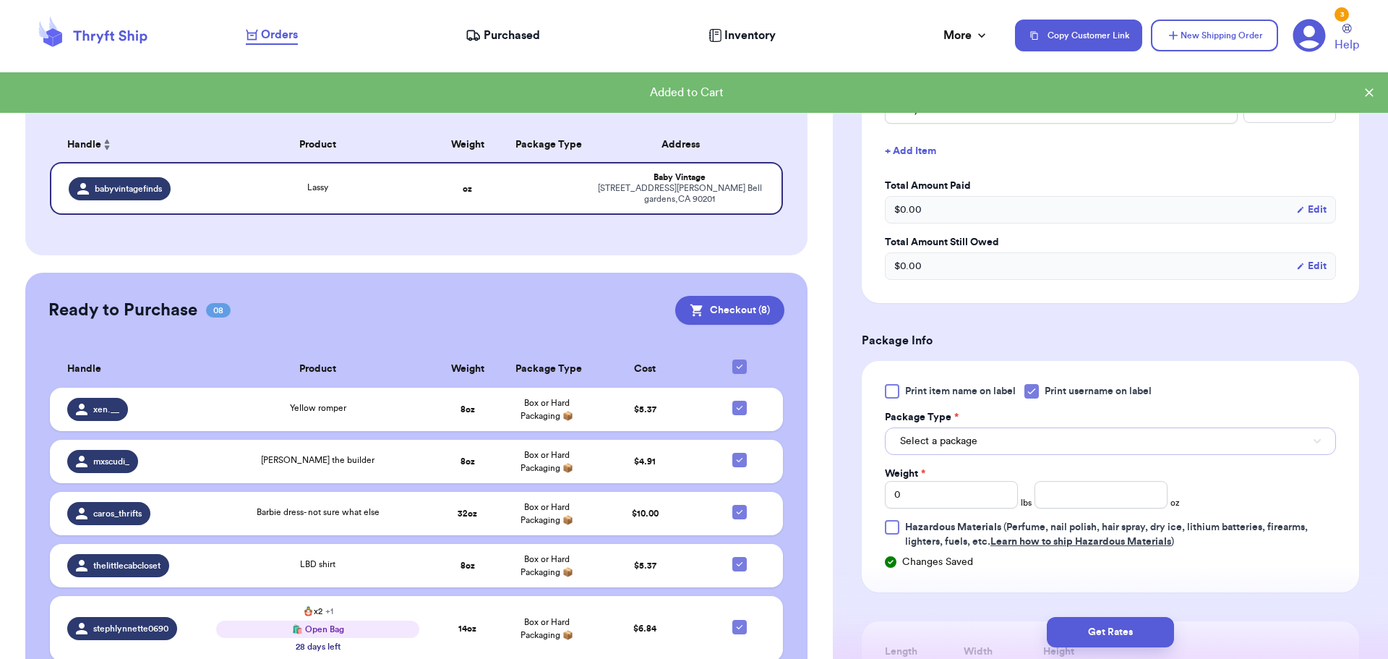
click at [1012, 429] on button "Select a package" at bounding box center [1110, 440] width 451 height 27
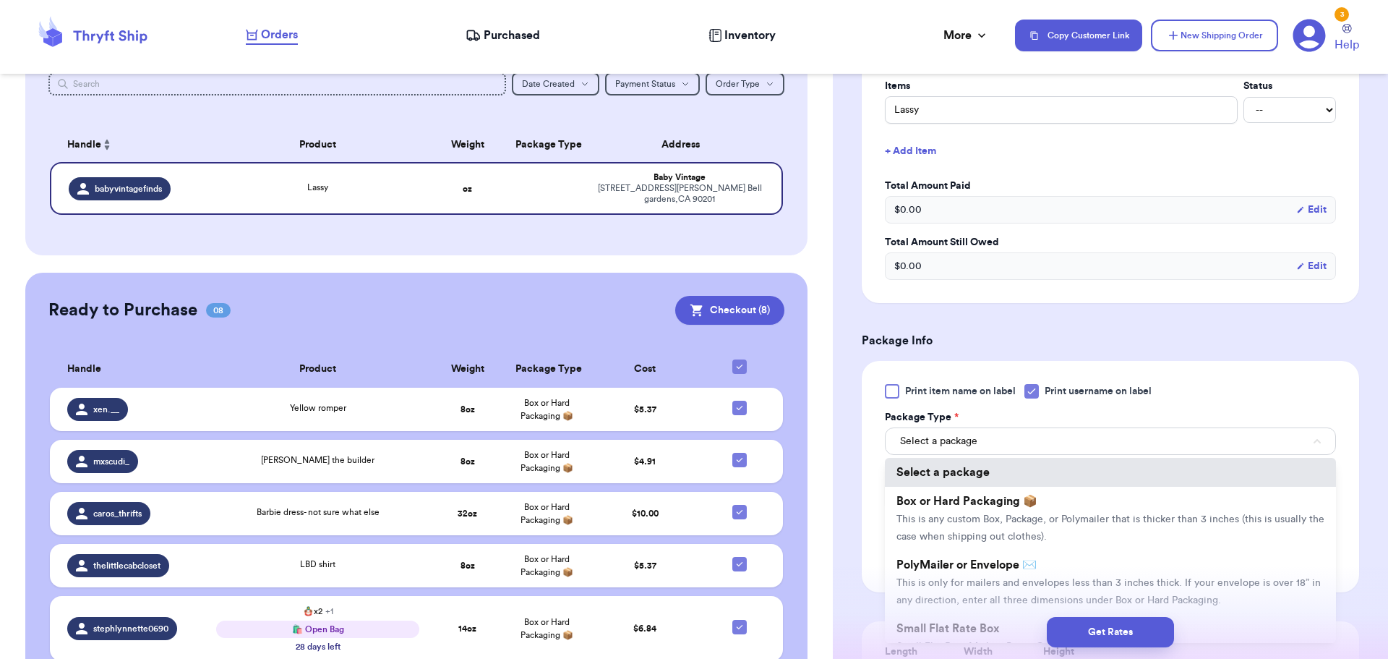
drag, startPoint x: 997, startPoint y: 529, endPoint x: 1013, endPoint y: 519, distance: 18.9
click at [997, 528] on li "Box or Hard Packaging 📦 This is any custom Box, Package, or Polymailer that is …" at bounding box center [1110, 519] width 451 height 64
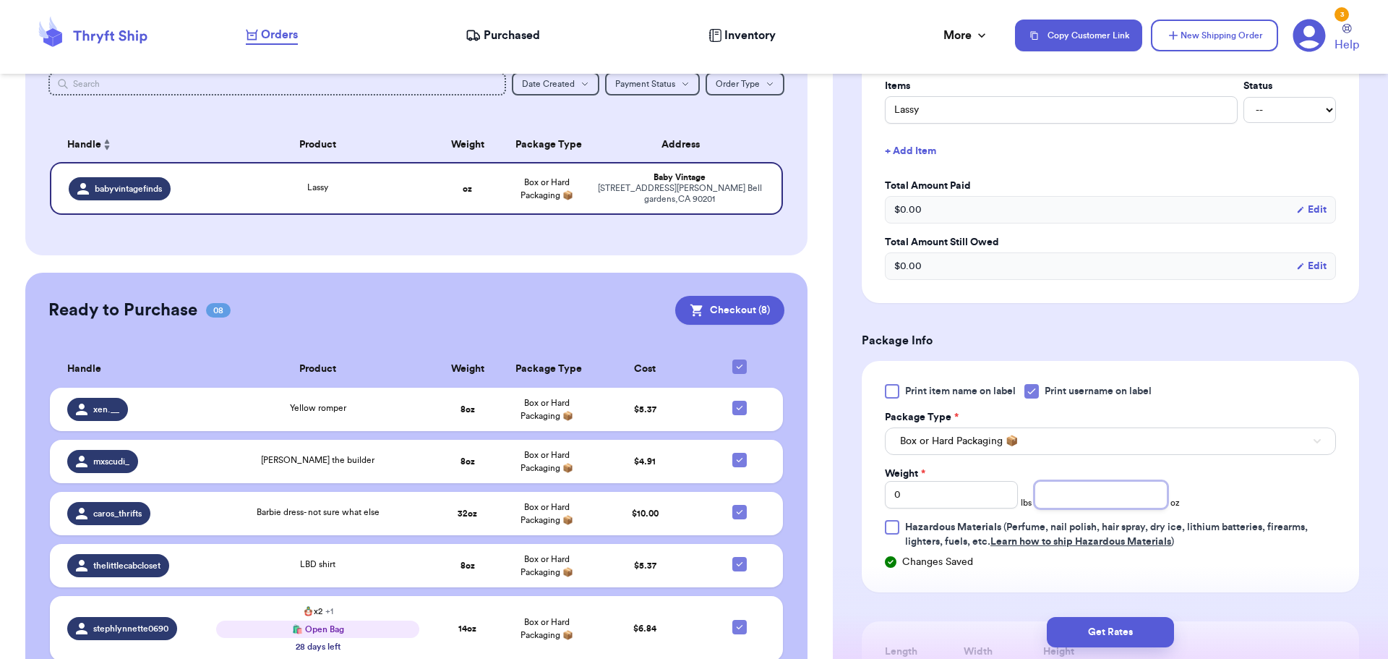
click at [1086, 497] on input "number" at bounding box center [1101, 494] width 133 height 27
type input "8"
click at [1135, 624] on button "Get Rates" at bounding box center [1110, 632] width 127 height 30
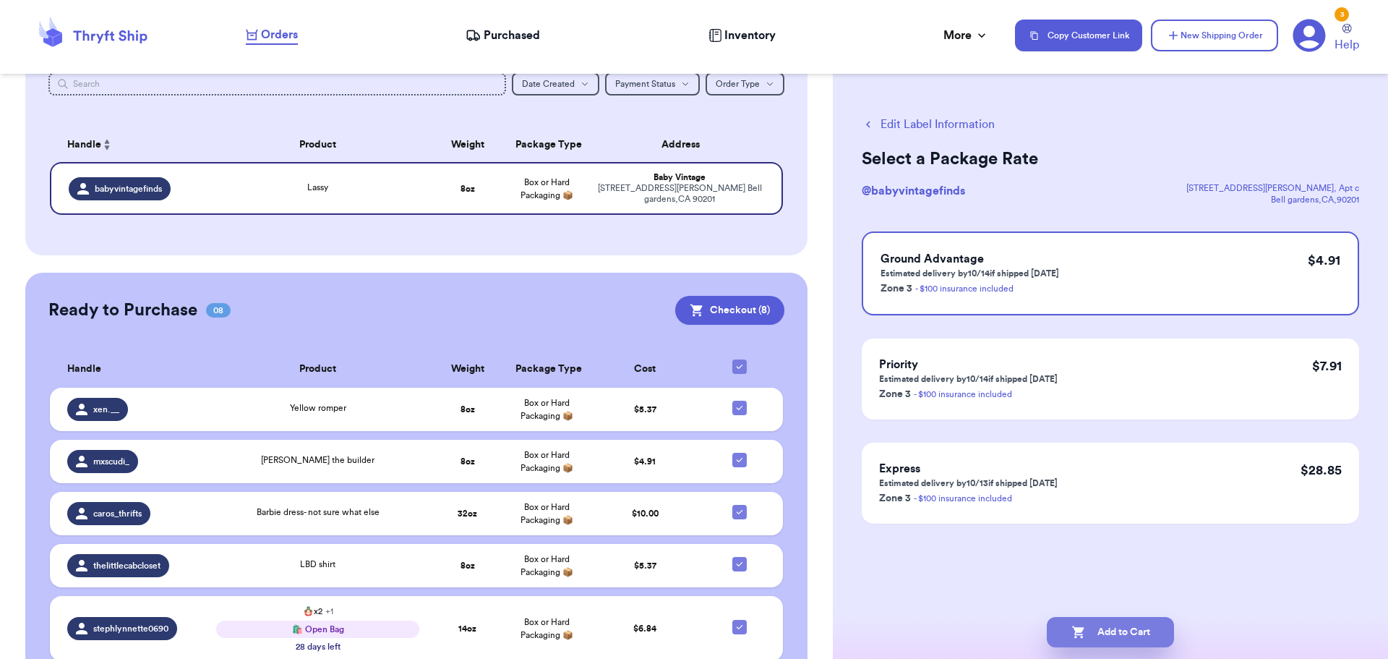
click at [1082, 623] on button "Add to Cart" at bounding box center [1110, 632] width 127 height 30
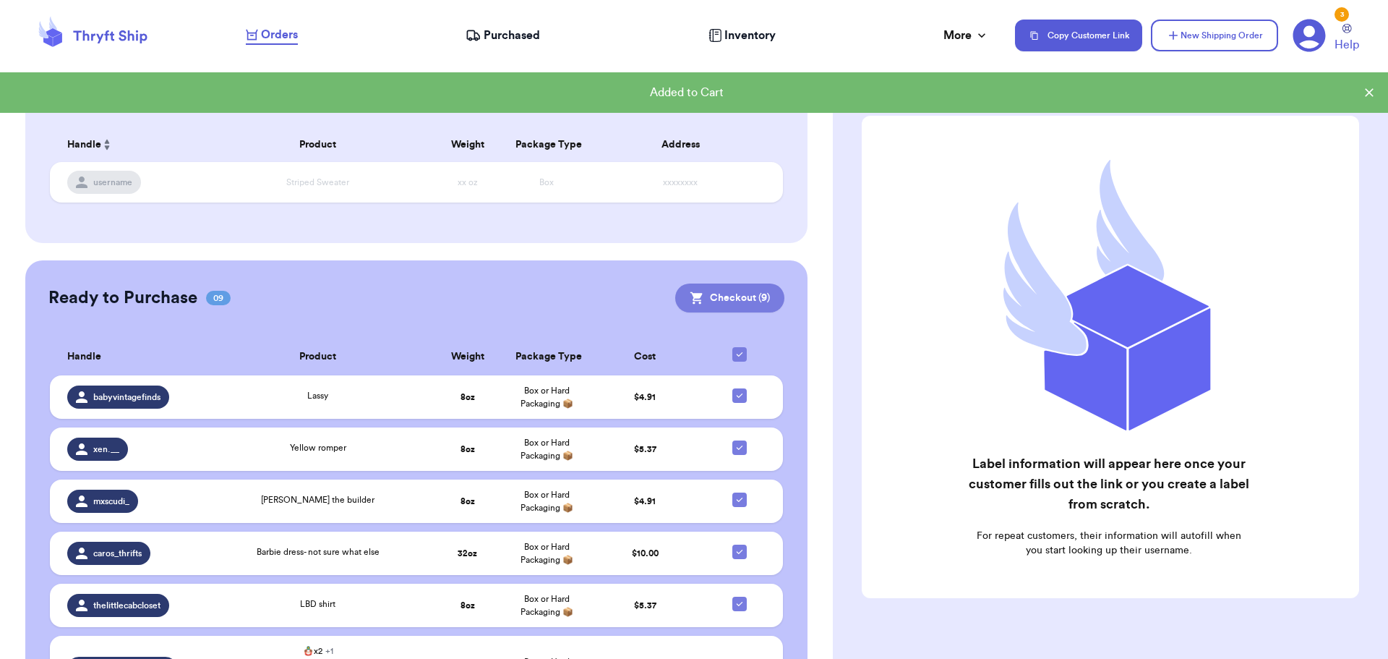
click at [712, 295] on button "Checkout ( 9 )" at bounding box center [729, 297] width 109 height 29
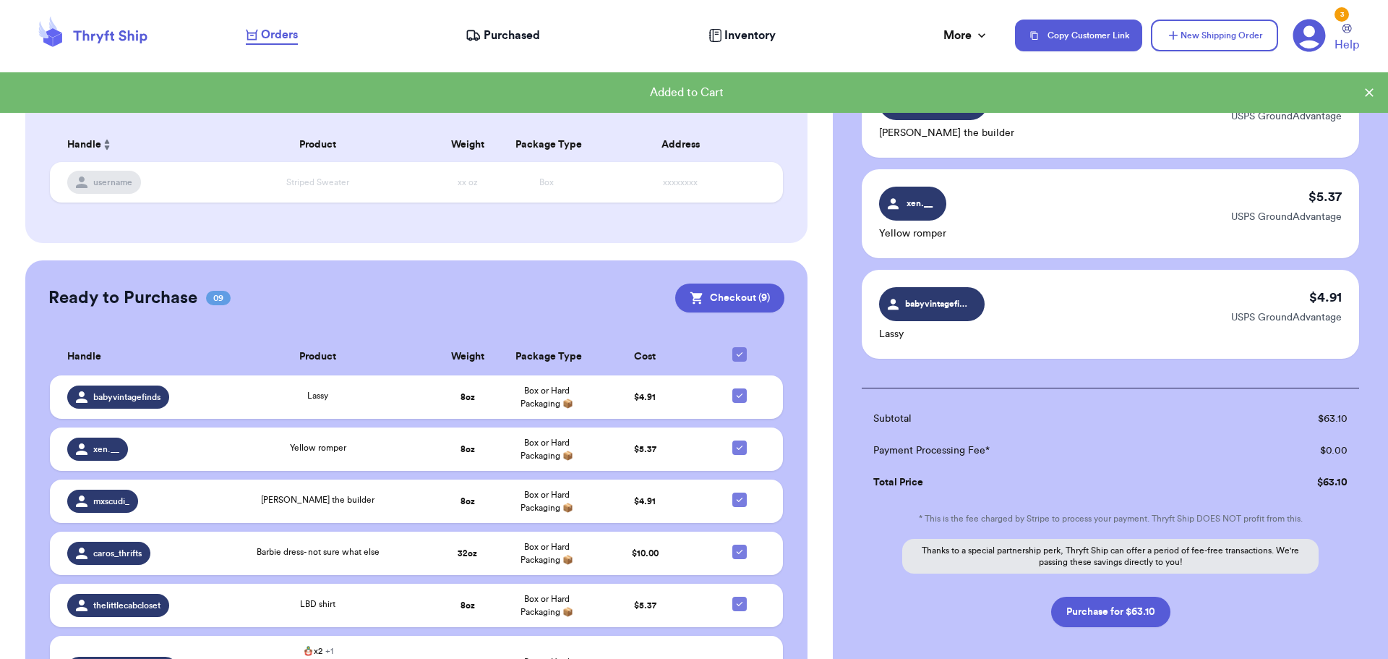
scroll to position [783, 0]
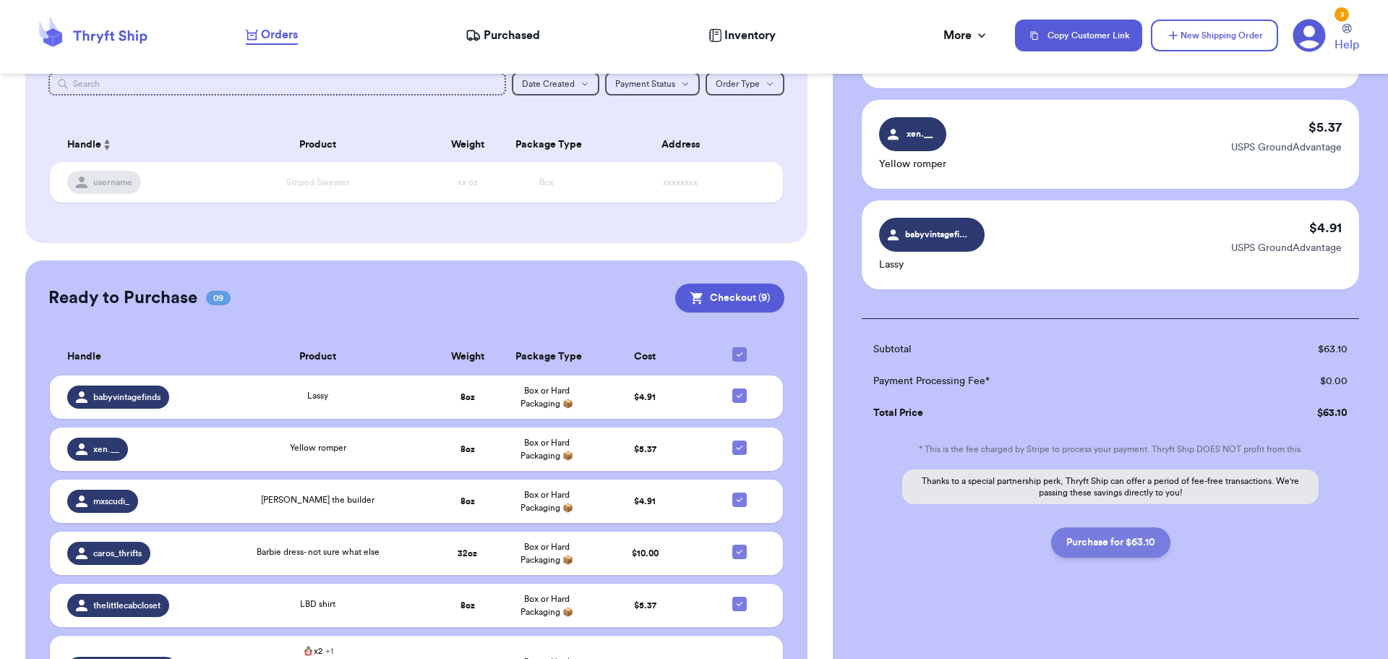
click at [1090, 535] on button "Purchase for $63.10" at bounding box center [1110, 542] width 119 height 30
checkbox input "true"
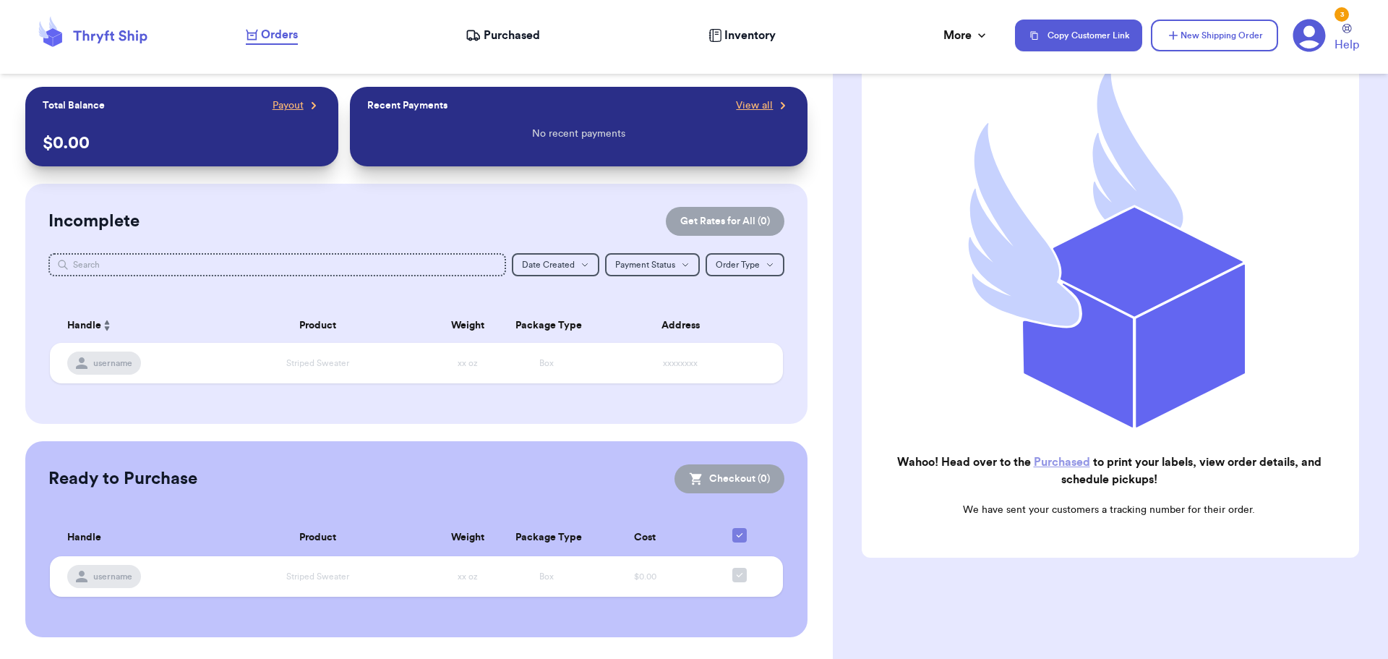
scroll to position [150, 0]
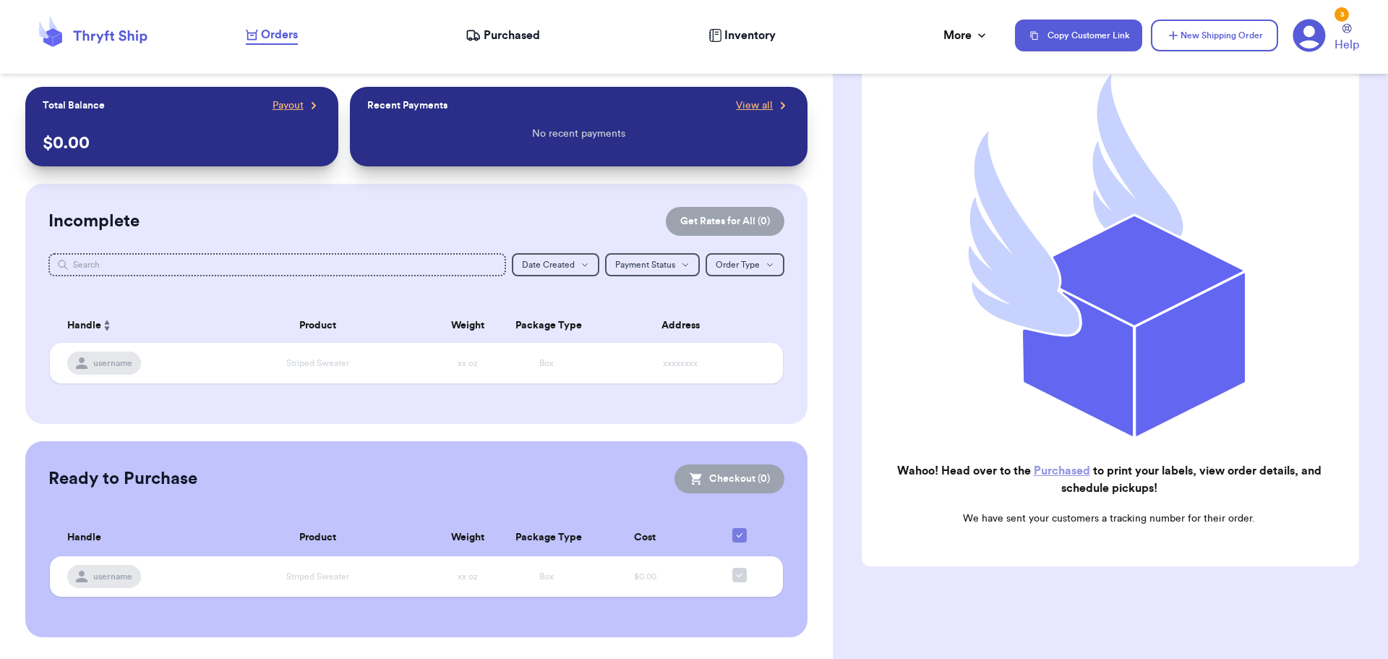
click at [513, 32] on span "Purchased" at bounding box center [512, 35] width 56 height 17
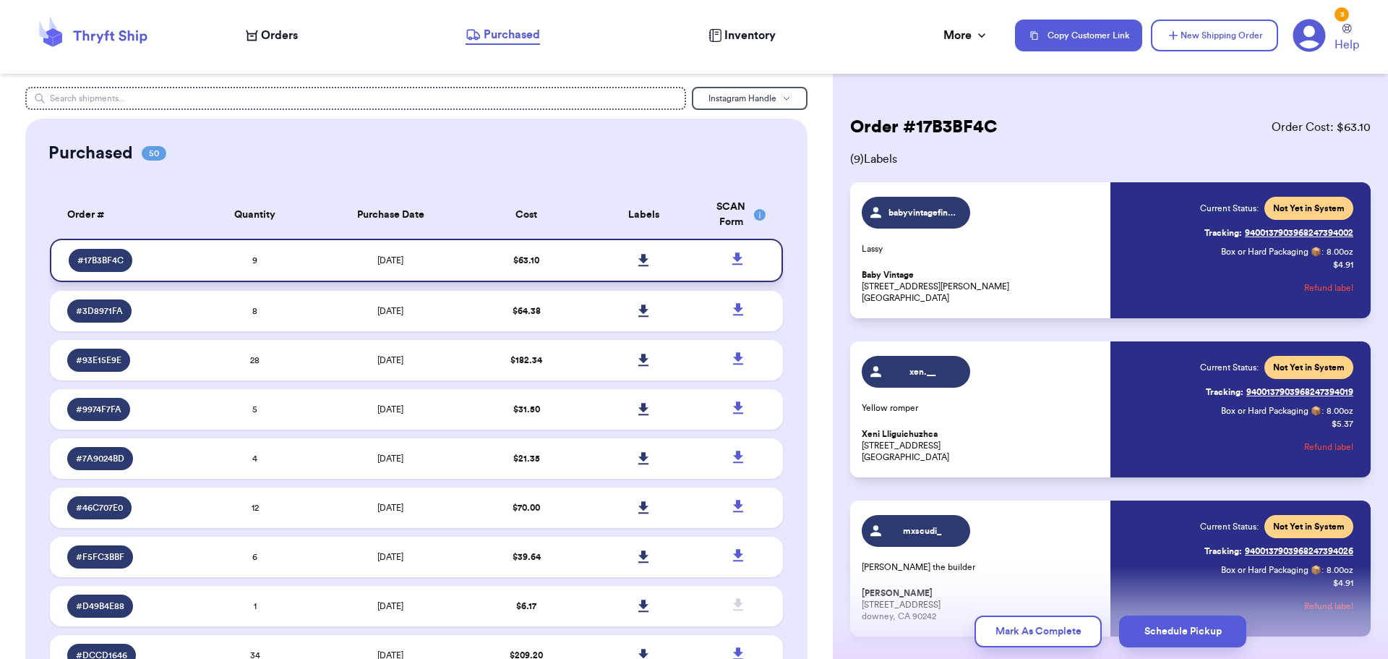
click at [638, 262] on icon at bounding box center [643, 260] width 11 height 13
